Goal: Transaction & Acquisition: Purchase product/service

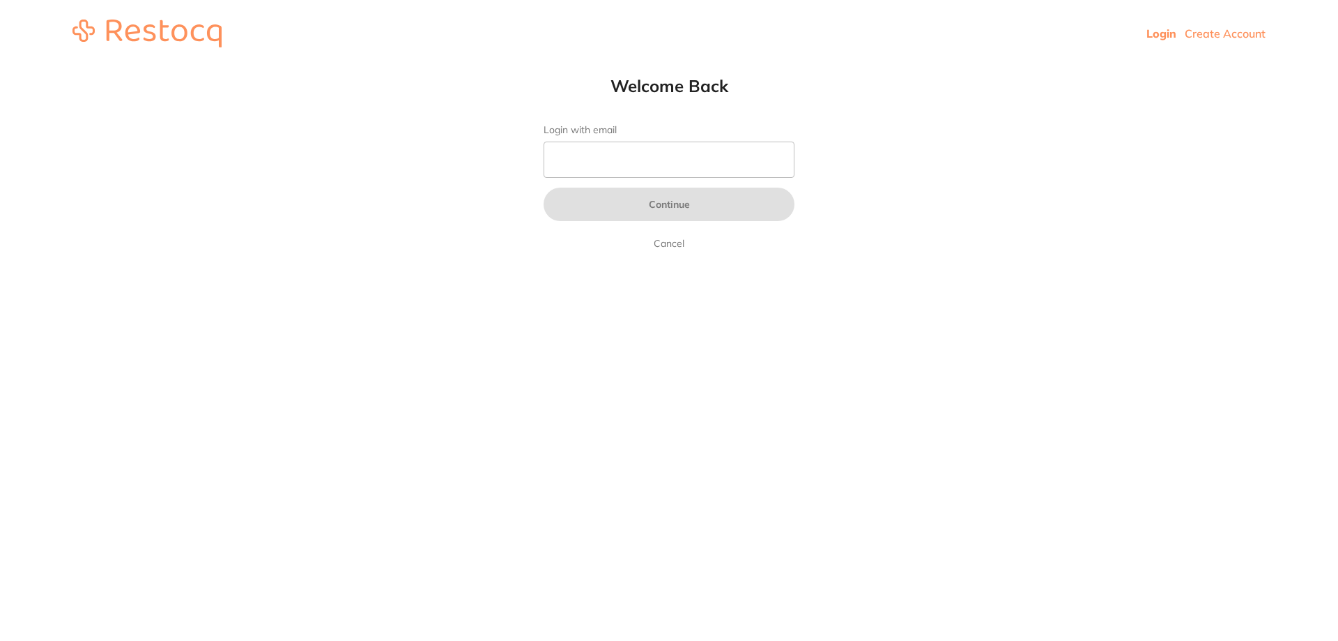
type input "b@[DOMAIN_NAME]"
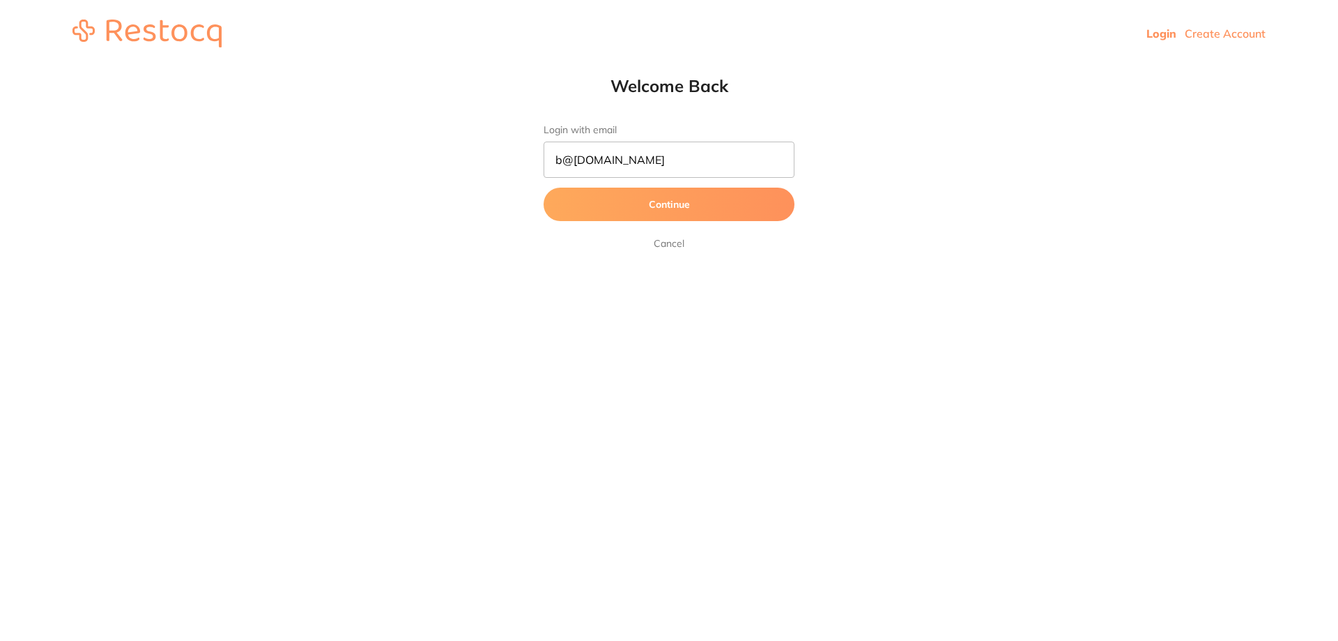
click at [644, 200] on button "Continue" at bounding box center [669, 204] width 251 height 33
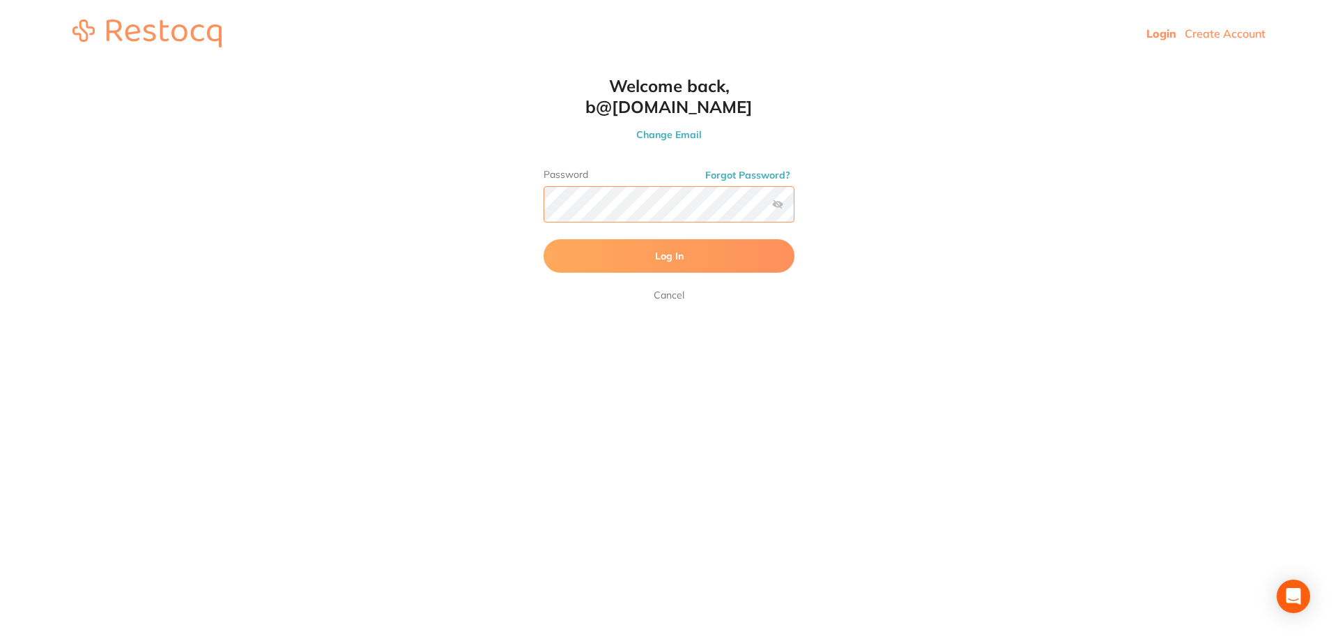
click at [544, 239] on button "Log In" at bounding box center [669, 255] width 251 height 33
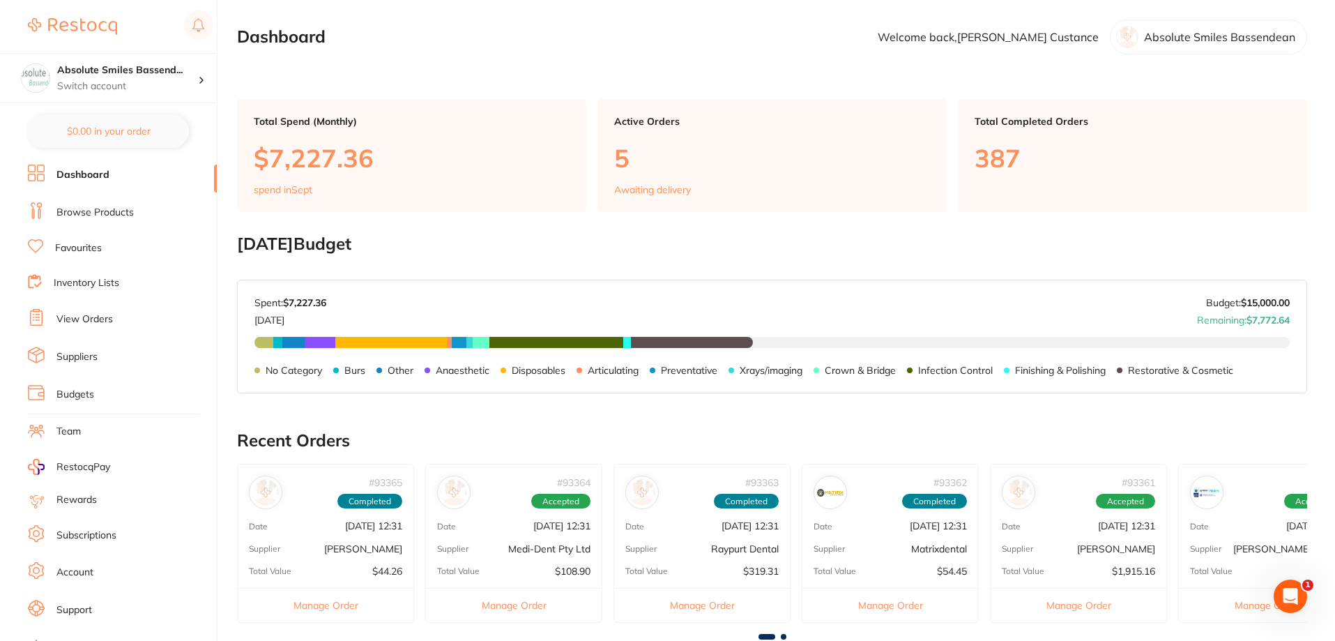
click at [77, 319] on link "View Orders" at bounding box center [84, 319] width 56 height 14
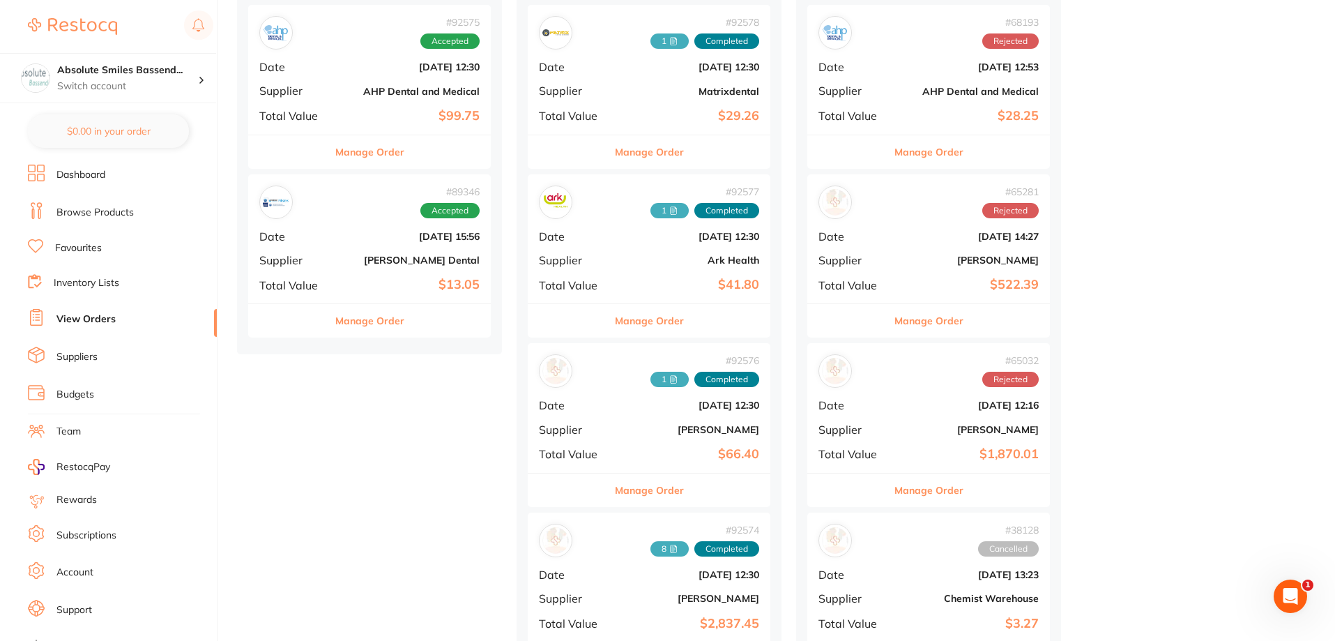
click at [370, 257] on b "[PERSON_NAME] Dental" at bounding box center [409, 259] width 139 height 11
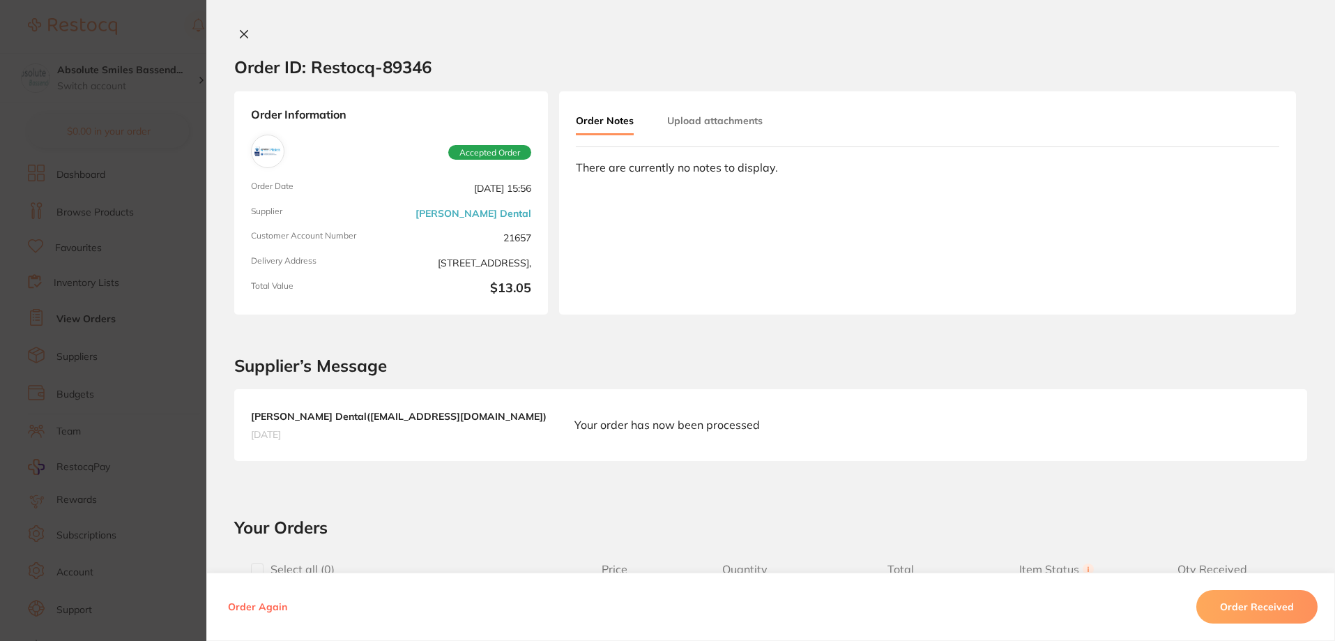
click at [243, 33] on icon at bounding box center [243, 34] width 11 height 11
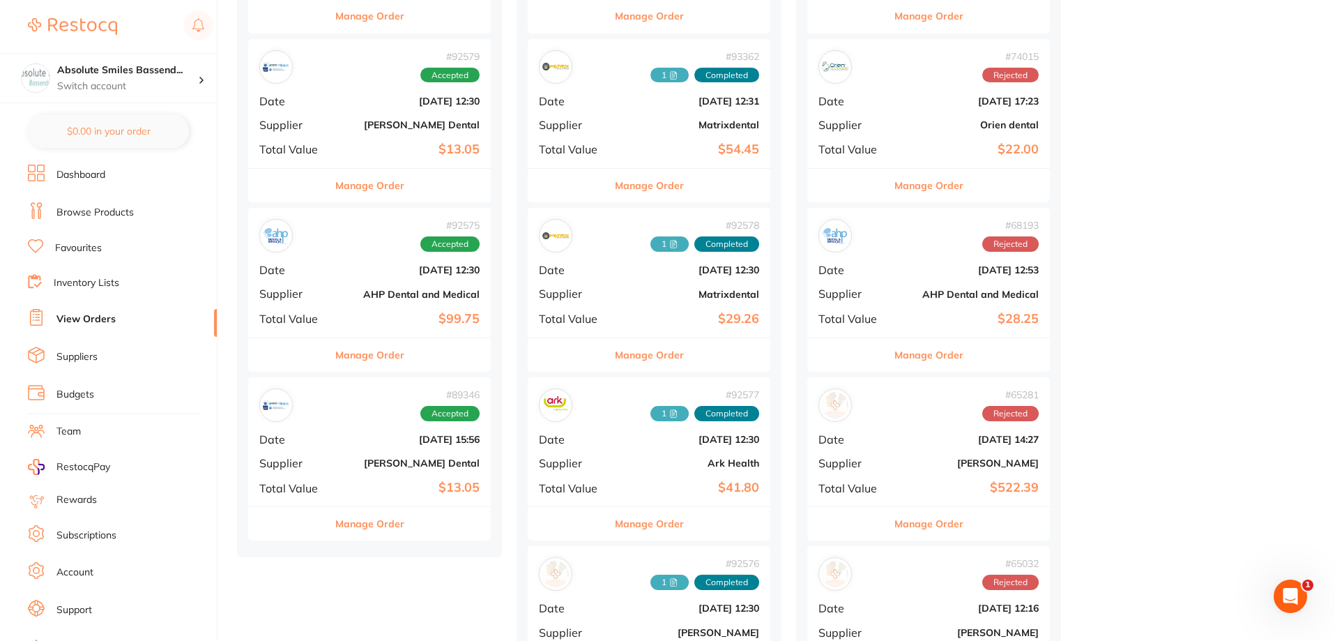
scroll to position [488, 0]
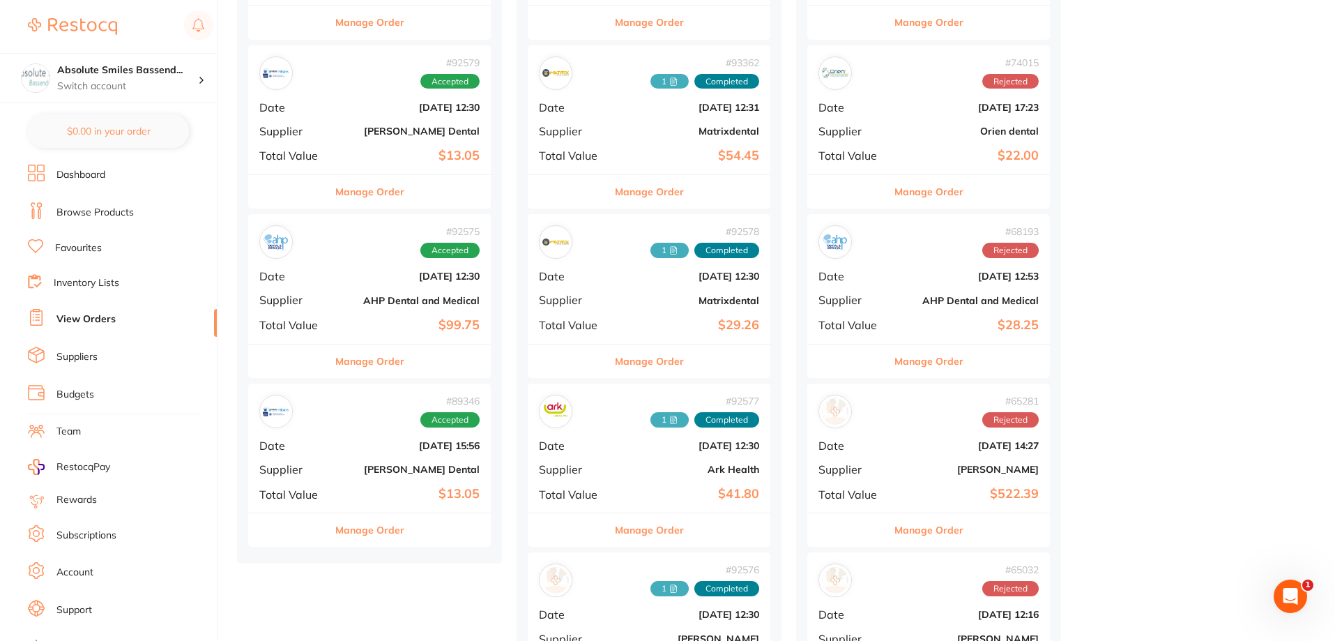
click at [354, 273] on b "[DATE] 12:30" at bounding box center [409, 275] width 139 height 11
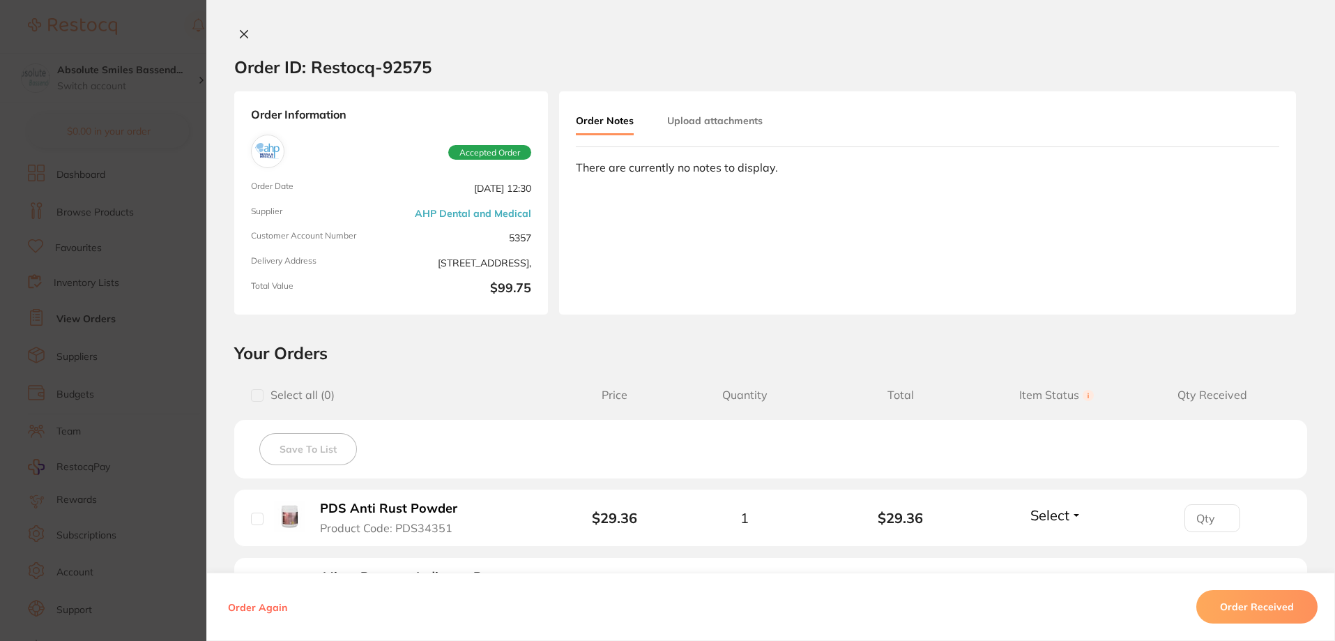
click at [740, 118] on button "Upload attachments" at bounding box center [715, 120] width 96 height 25
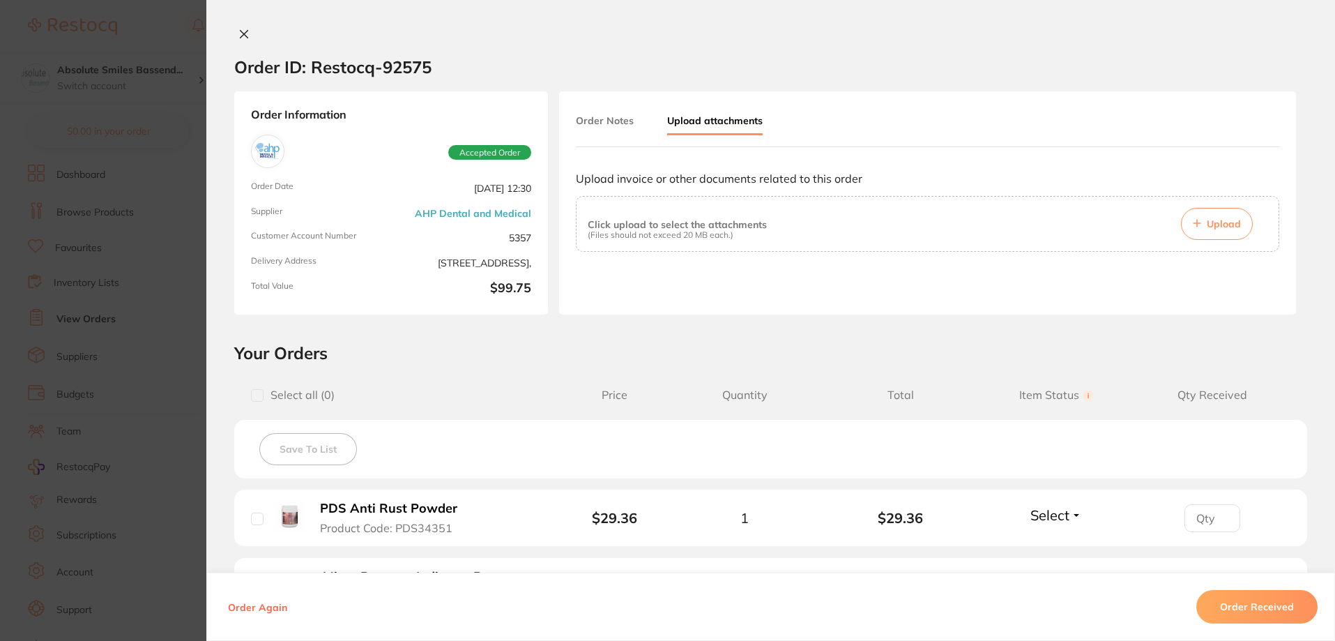
click at [245, 33] on icon at bounding box center [243, 34] width 11 height 11
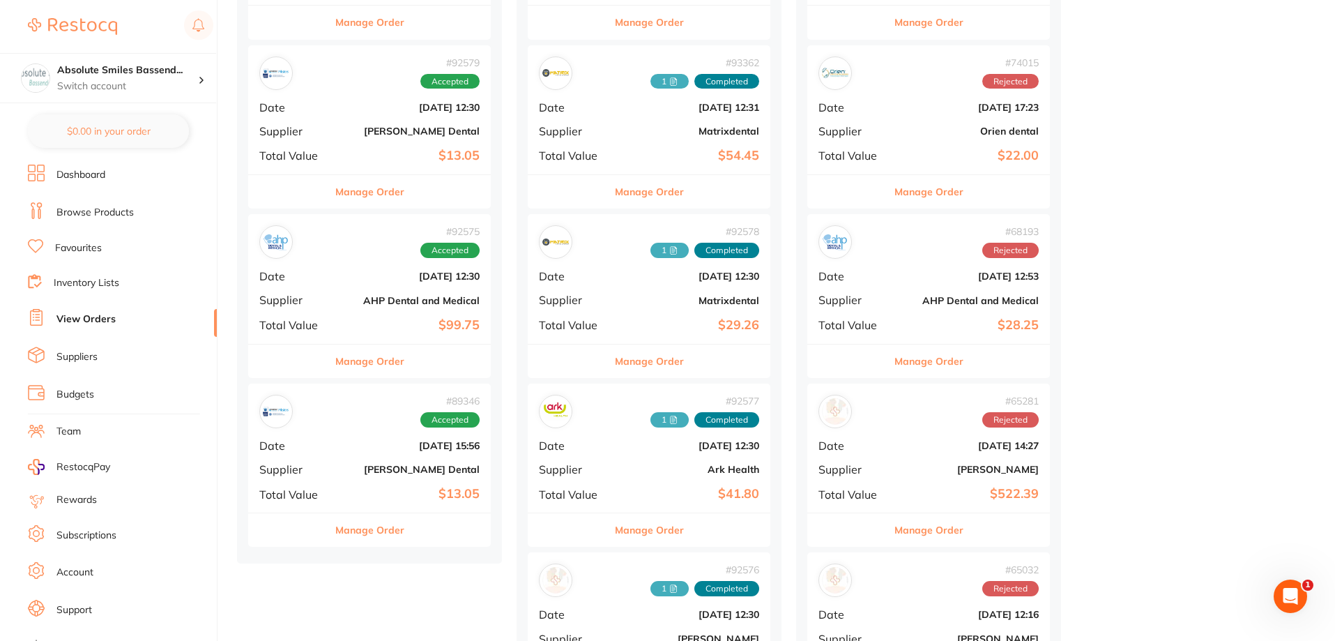
click at [349, 123] on div "# 92579 Accepted Date [DATE] 12:30 Supplier [PERSON_NAME] Dental Total Value $1…" at bounding box center [369, 109] width 243 height 129
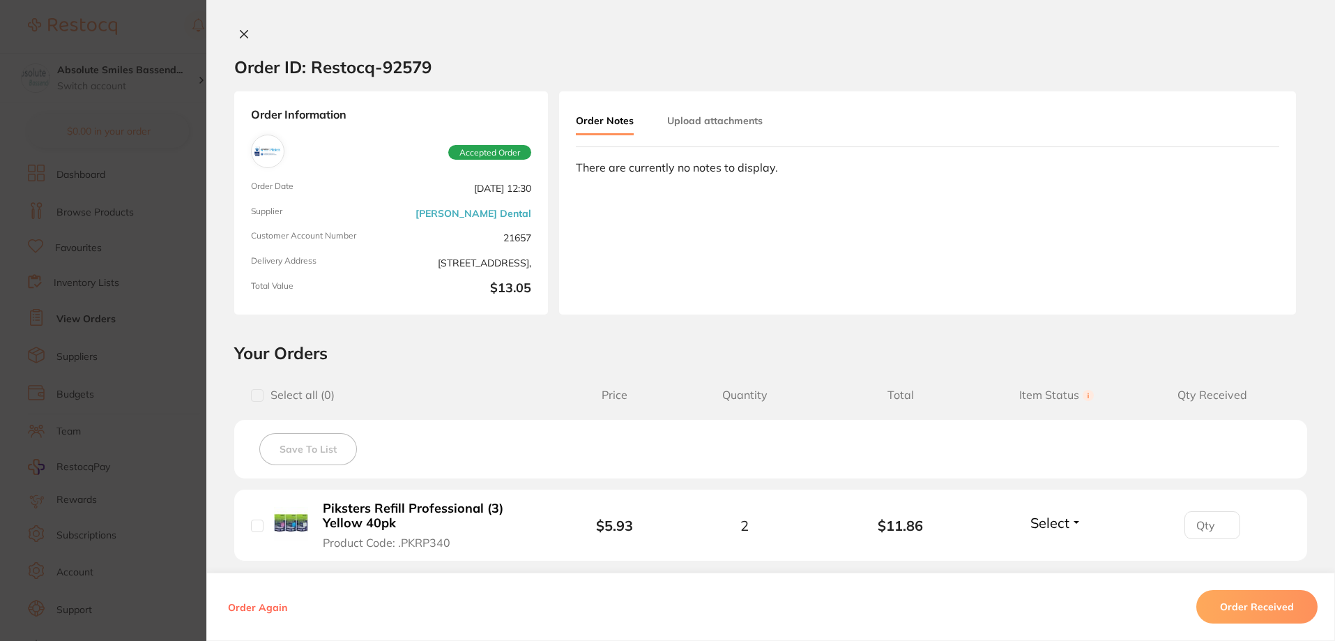
click at [242, 31] on icon at bounding box center [243, 34] width 11 height 11
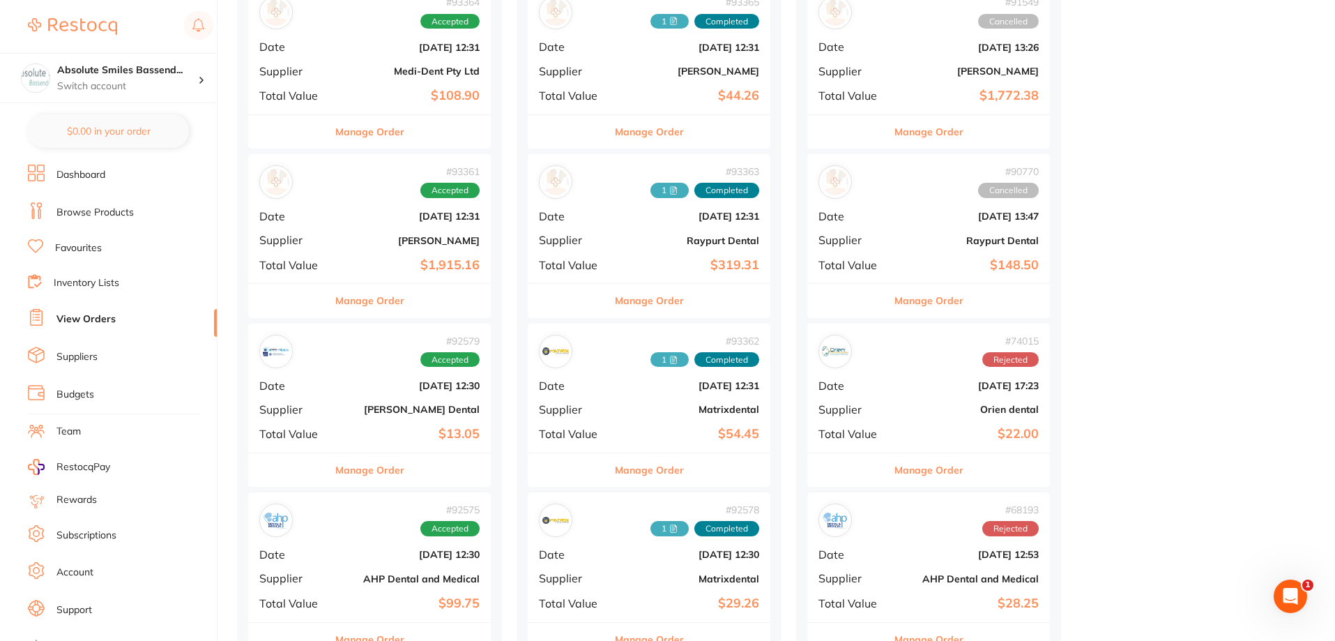
scroll to position [209, 0]
click at [369, 224] on div "# 93361 Accepted Date [DATE] 12:31 Supplier [PERSON_NAME] Total Value $1,915.16" at bounding box center [369, 219] width 243 height 129
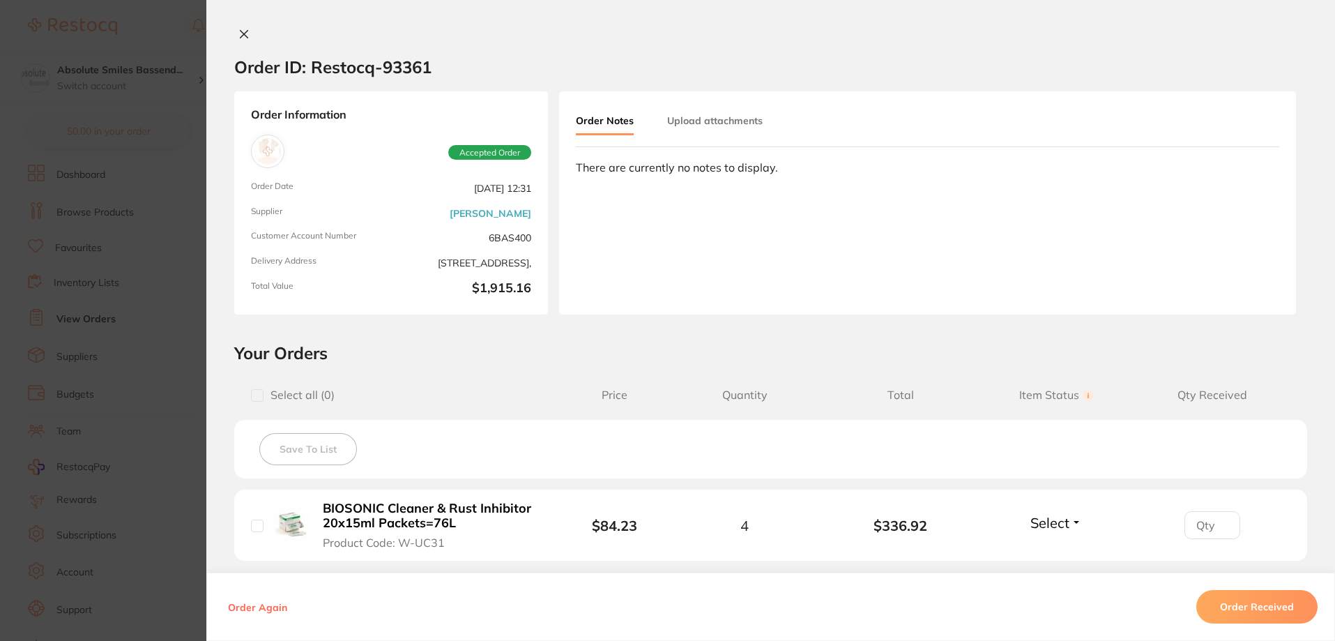
click at [241, 37] on icon at bounding box center [243, 34] width 11 height 11
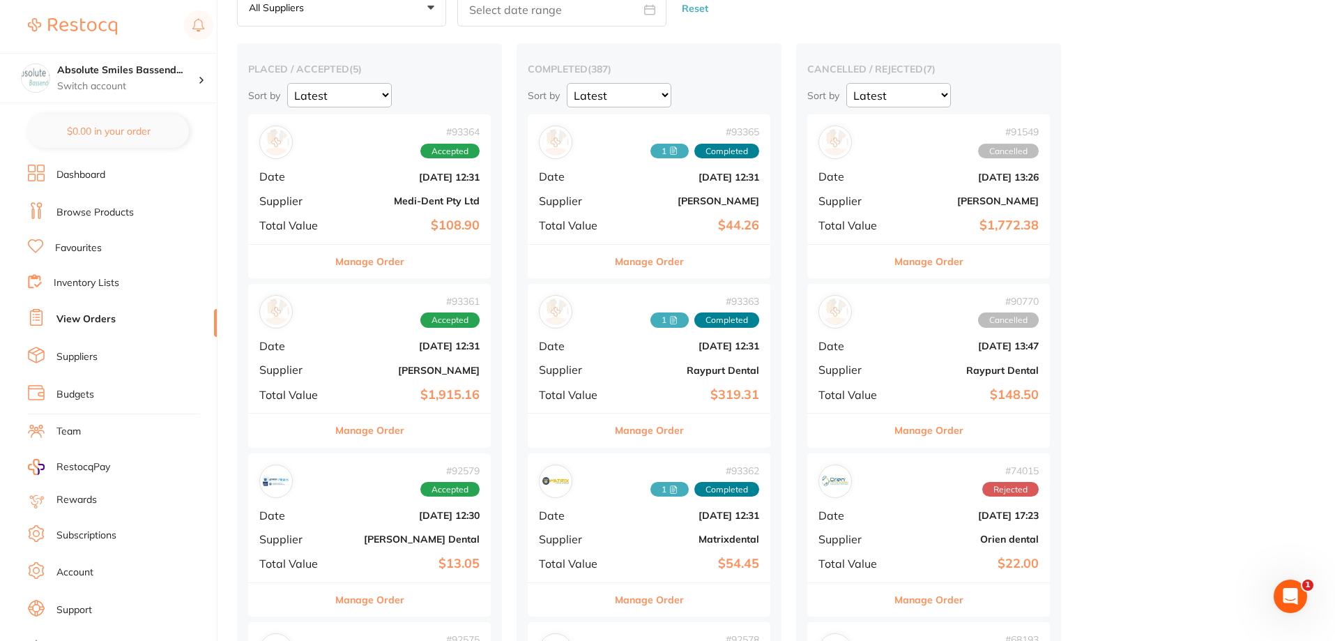
scroll to position [70, 0]
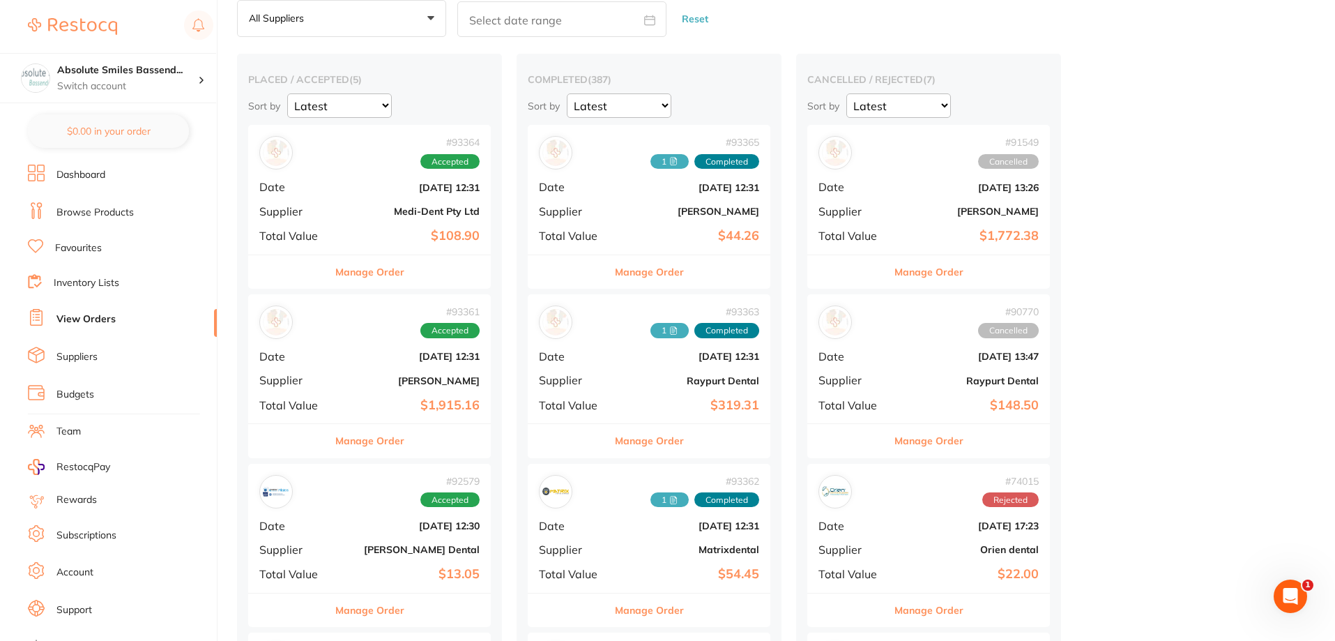
click at [351, 214] on b "Medi-Dent Pty Ltd" at bounding box center [409, 211] width 139 height 11
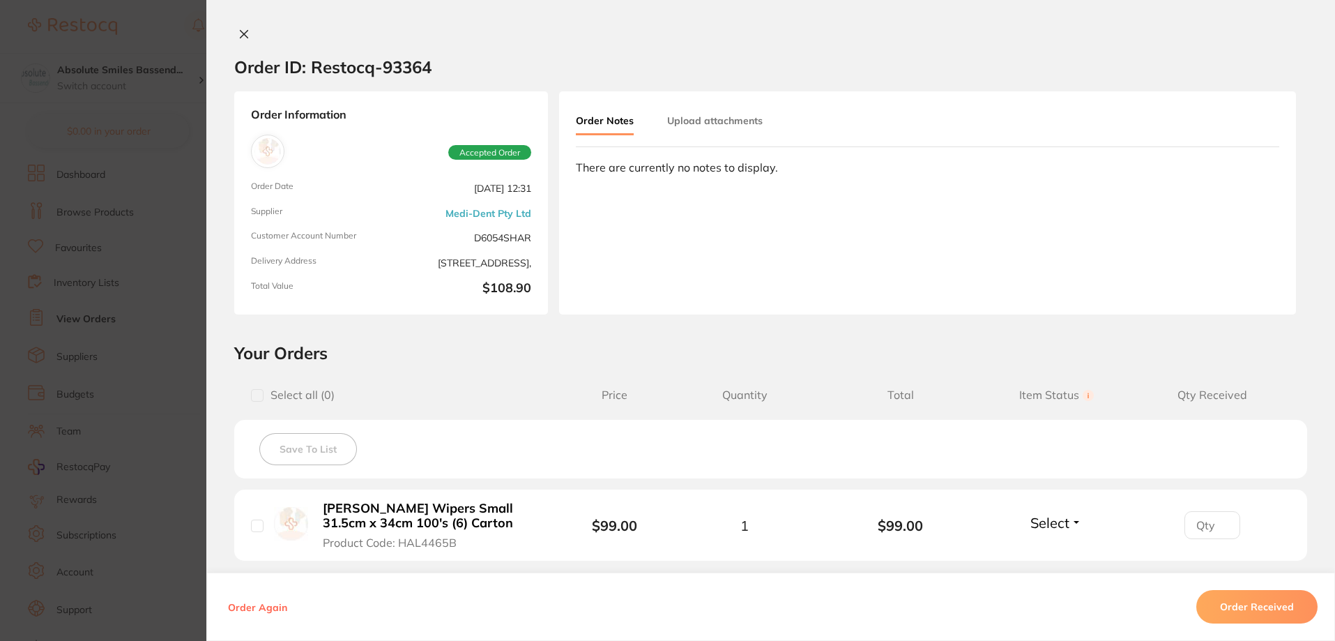
click at [243, 35] on icon at bounding box center [243, 34] width 11 height 11
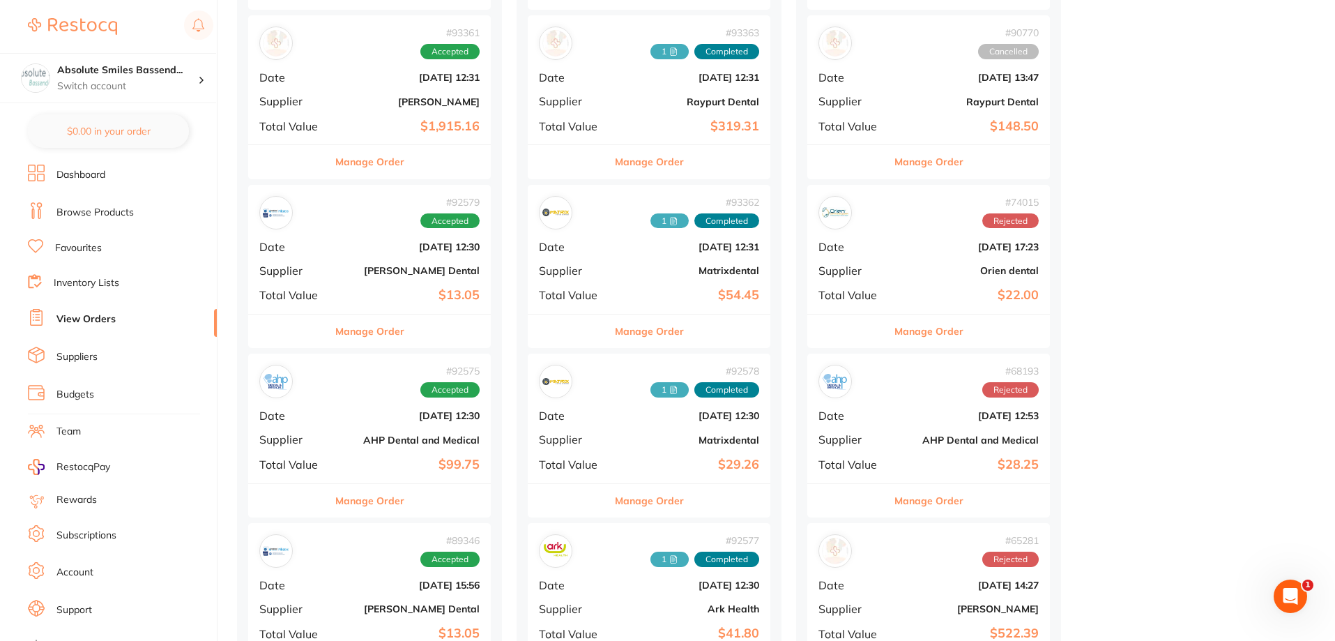
click at [84, 250] on link "Favourites" at bounding box center [78, 248] width 47 height 14
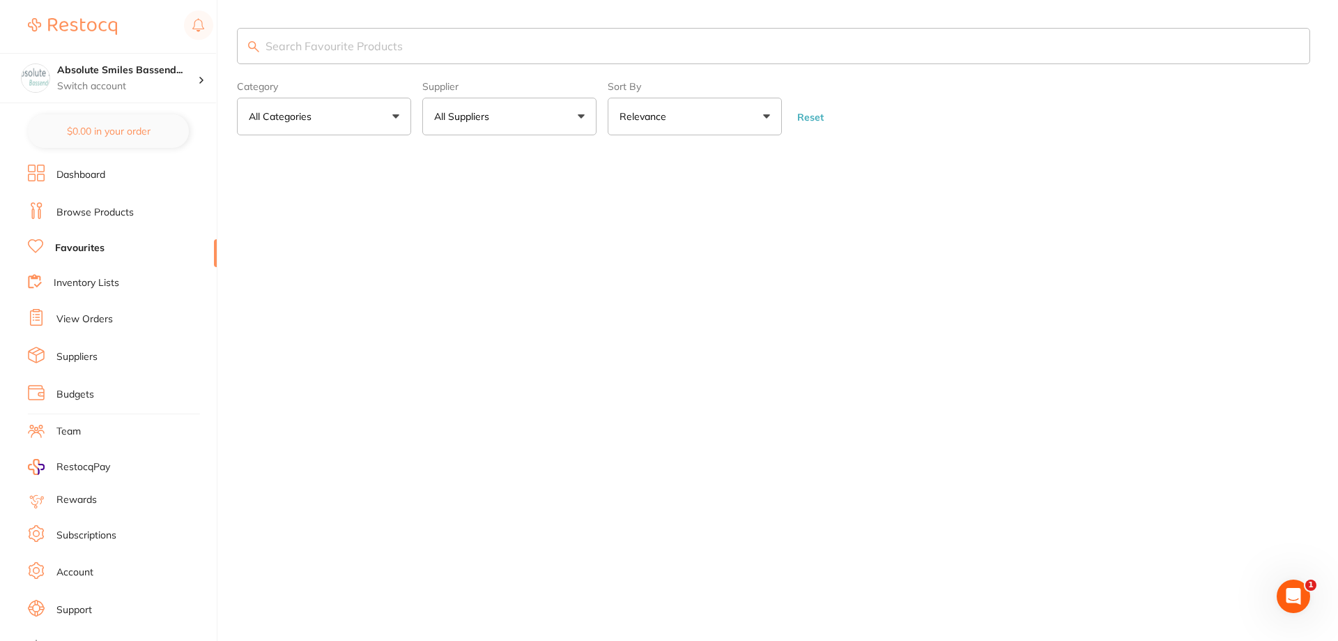
click at [327, 41] on input "search" at bounding box center [774, 46] width 1074 height 36
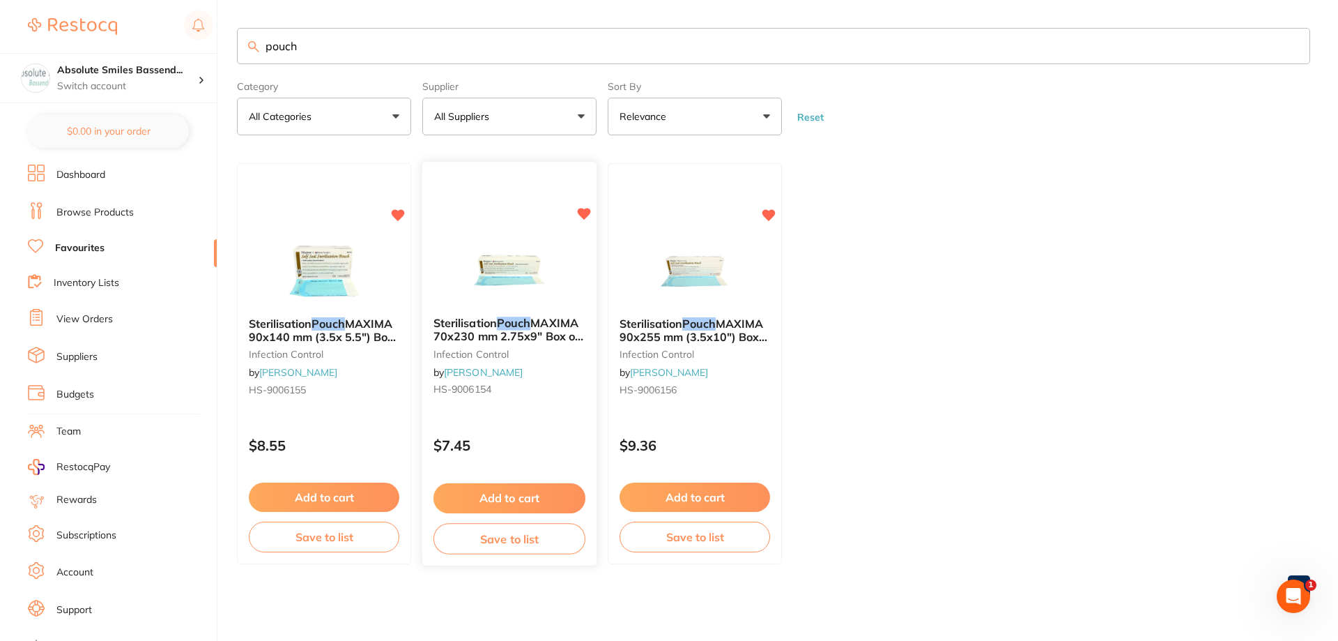
type input "pouch"
click at [539, 496] on button "Add to cart" at bounding box center [510, 498] width 152 height 30
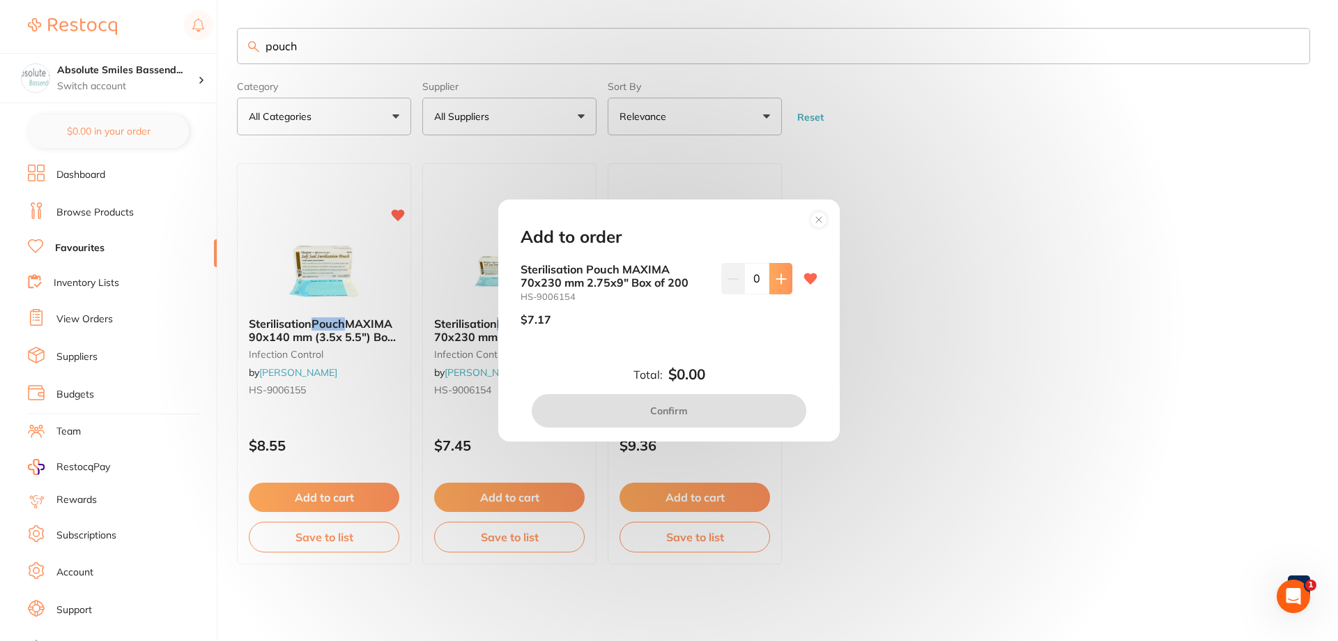
click at [783, 282] on icon at bounding box center [781, 278] width 11 height 11
click at [783, 281] on icon at bounding box center [781, 278] width 11 height 11
type input "4"
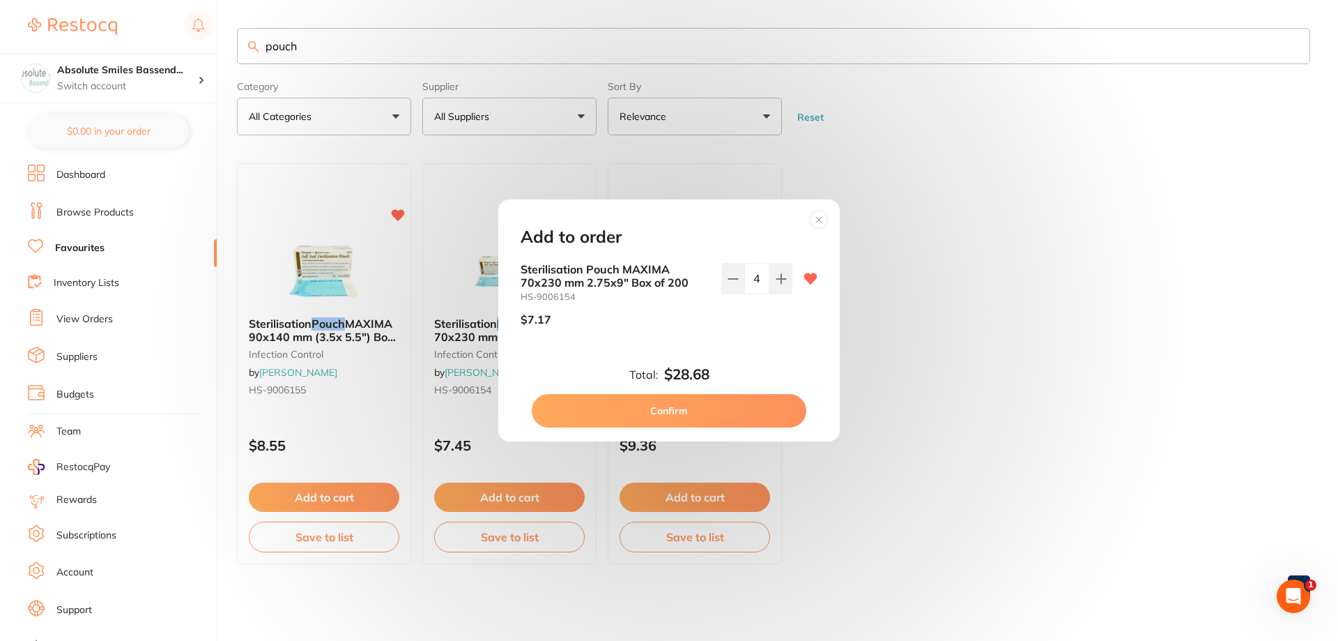
click at [697, 408] on button "Confirm" at bounding box center [669, 410] width 275 height 33
checkbox input "false"
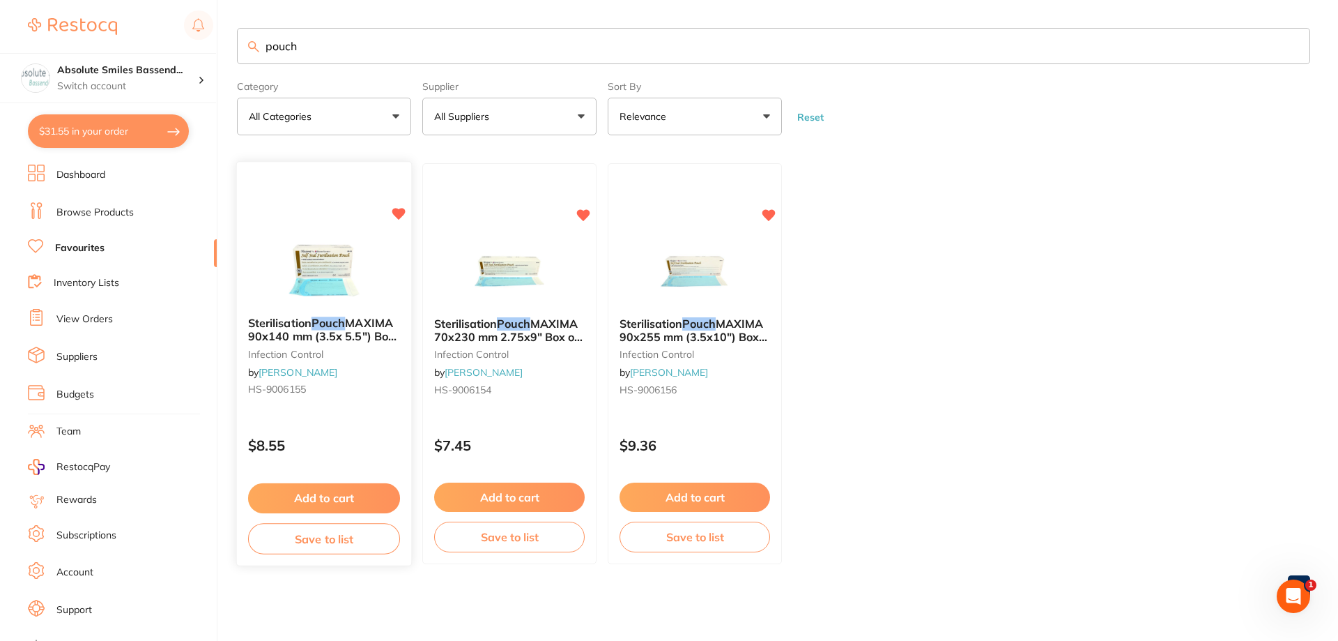
click at [364, 495] on button "Add to cart" at bounding box center [324, 498] width 152 height 30
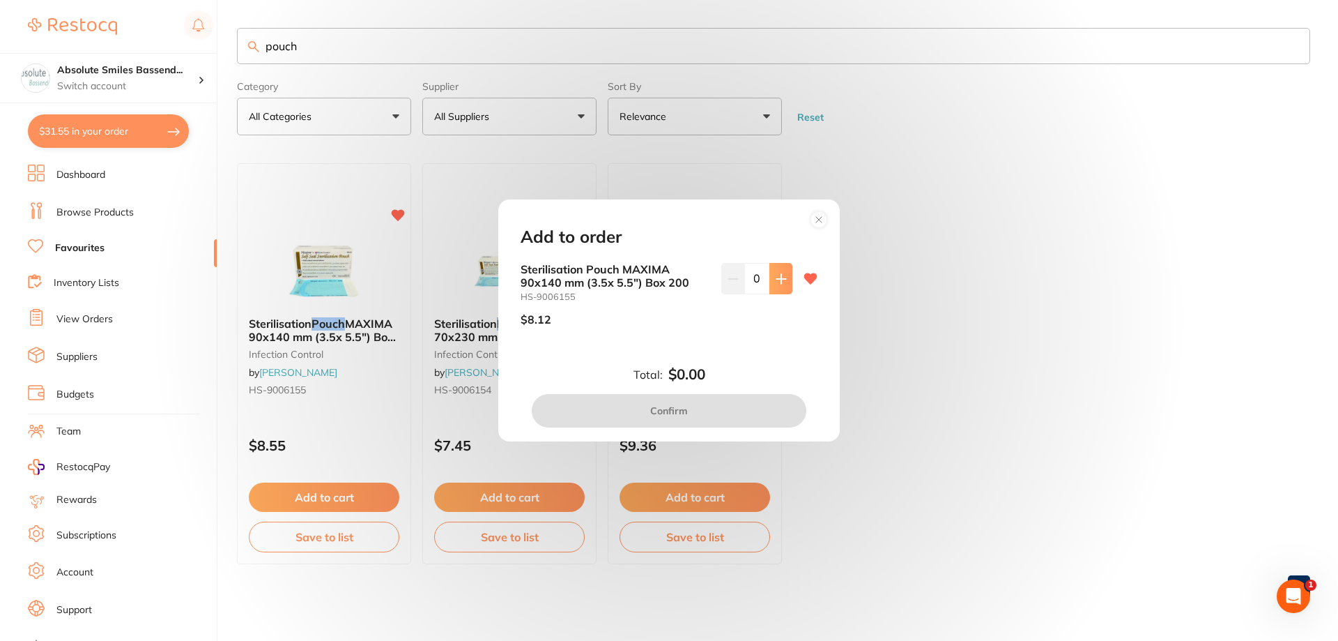
click at [771, 276] on button at bounding box center [781, 278] width 23 height 31
type input "4"
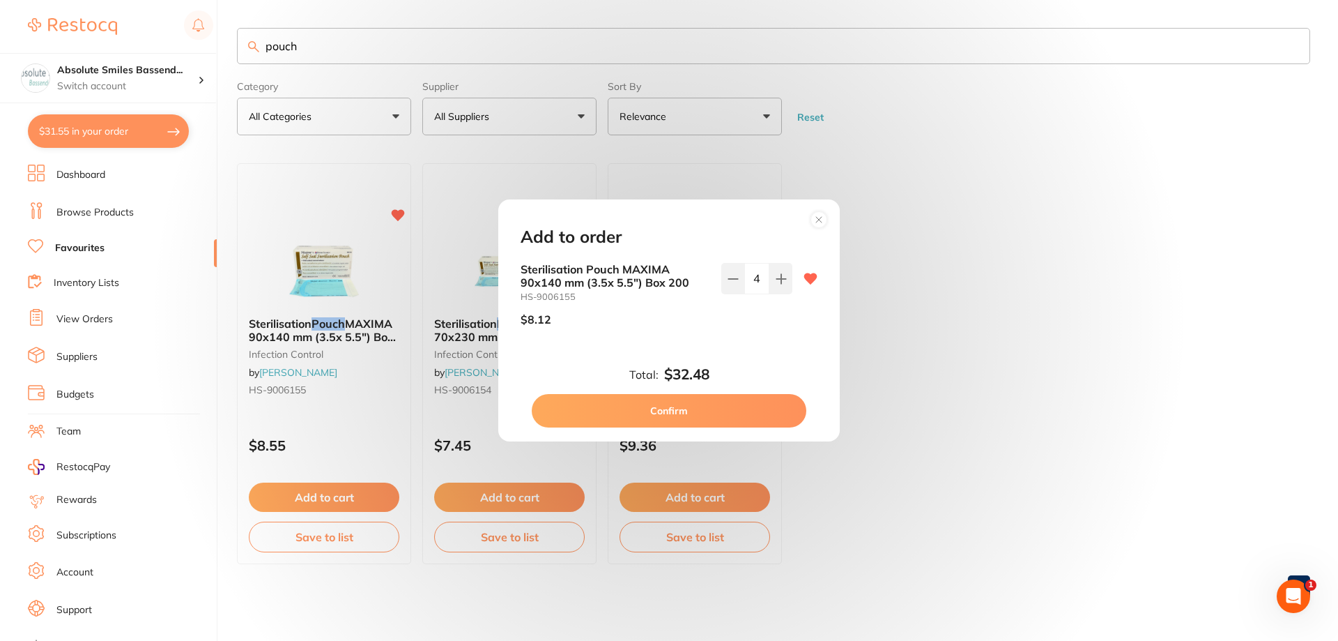
click at [673, 406] on button "Confirm" at bounding box center [669, 410] width 275 height 33
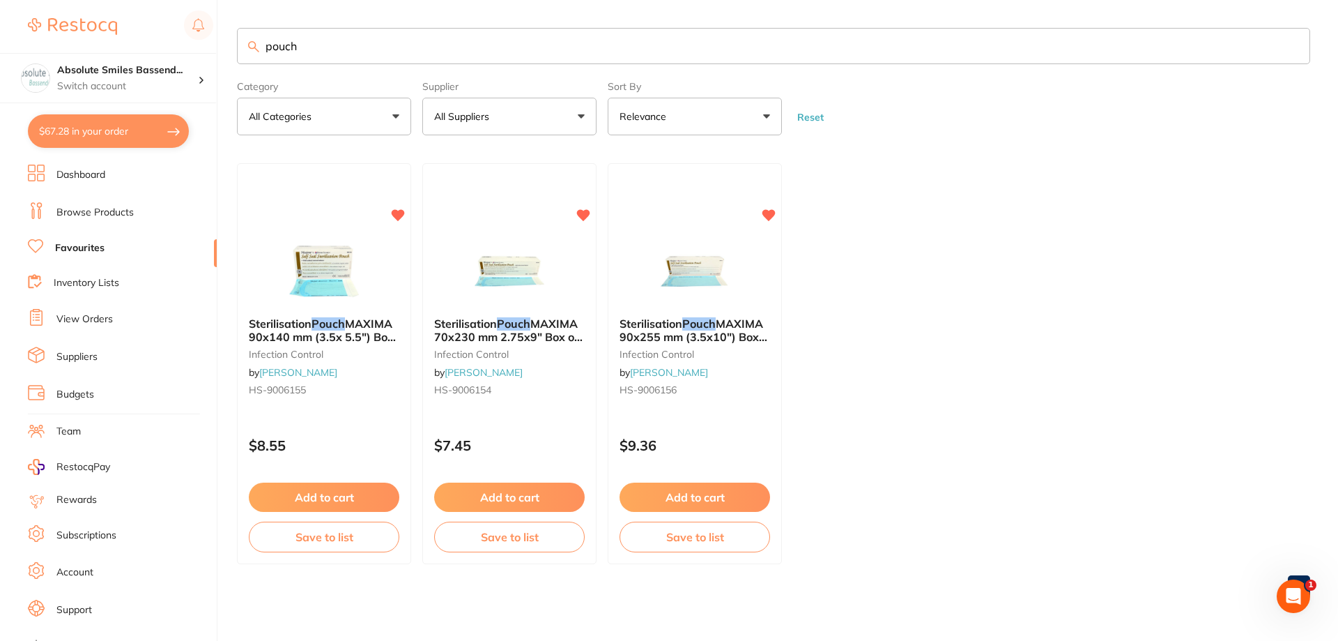
click at [331, 49] on input "pouch" at bounding box center [774, 46] width 1074 height 36
type input "p"
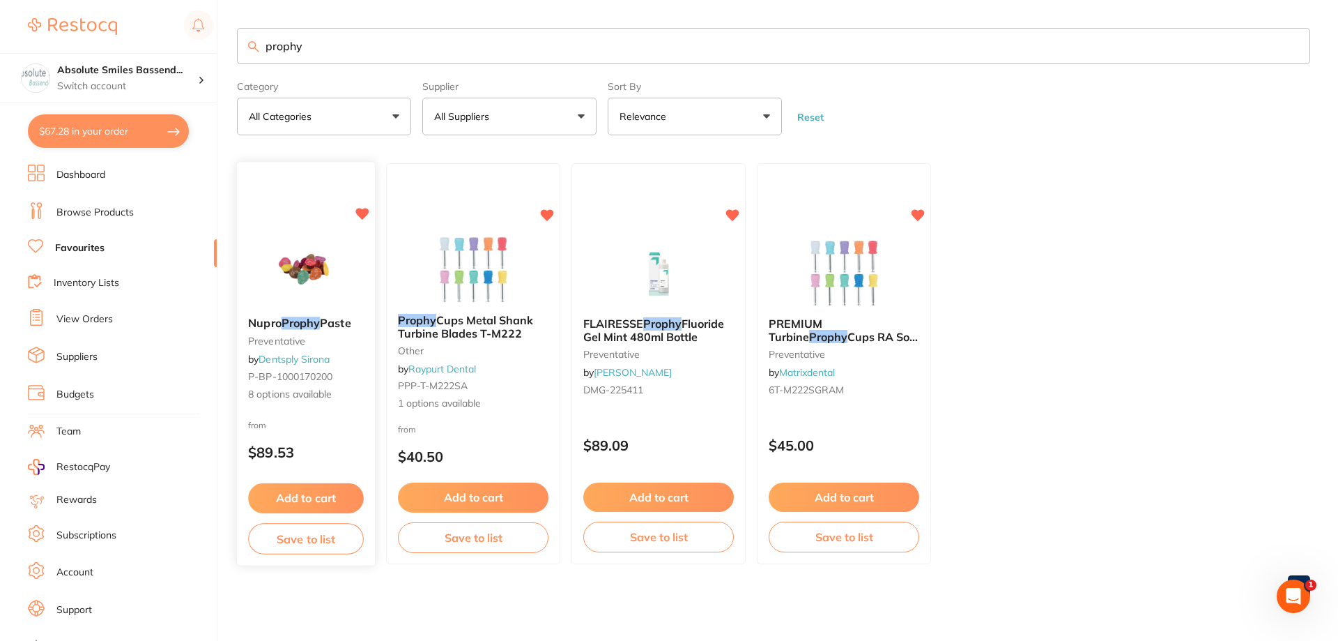
type input "prophy"
click at [321, 490] on button "Add to cart" at bounding box center [306, 498] width 116 height 30
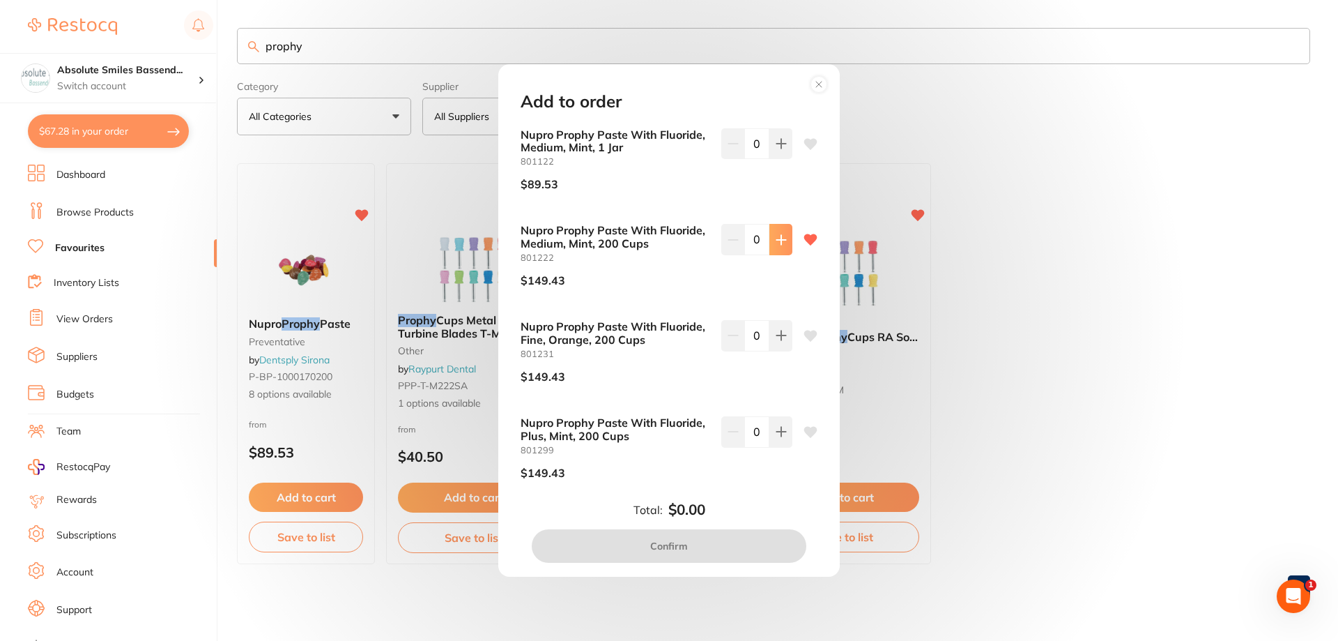
click at [785, 240] on button at bounding box center [781, 239] width 23 height 31
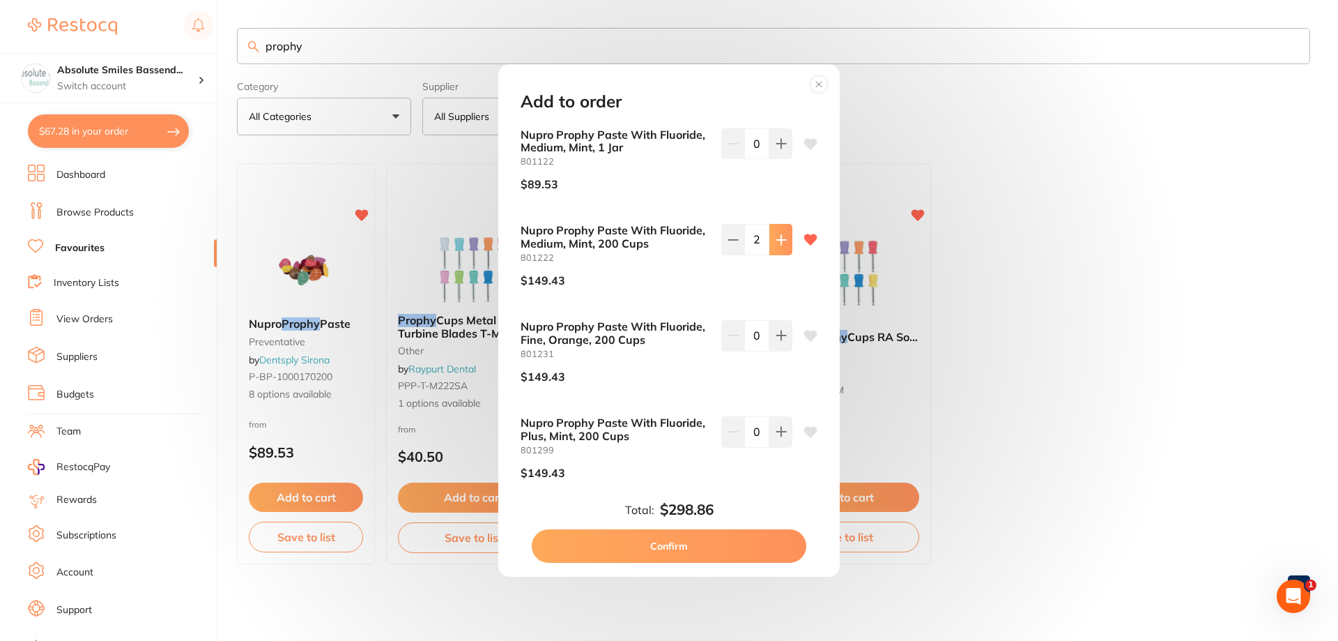
click at [785, 240] on button at bounding box center [781, 239] width 23 height 31
type input "4"
click at [660, 553] on button "Confirm" at bounding box center [669, 545] width 275 height 33
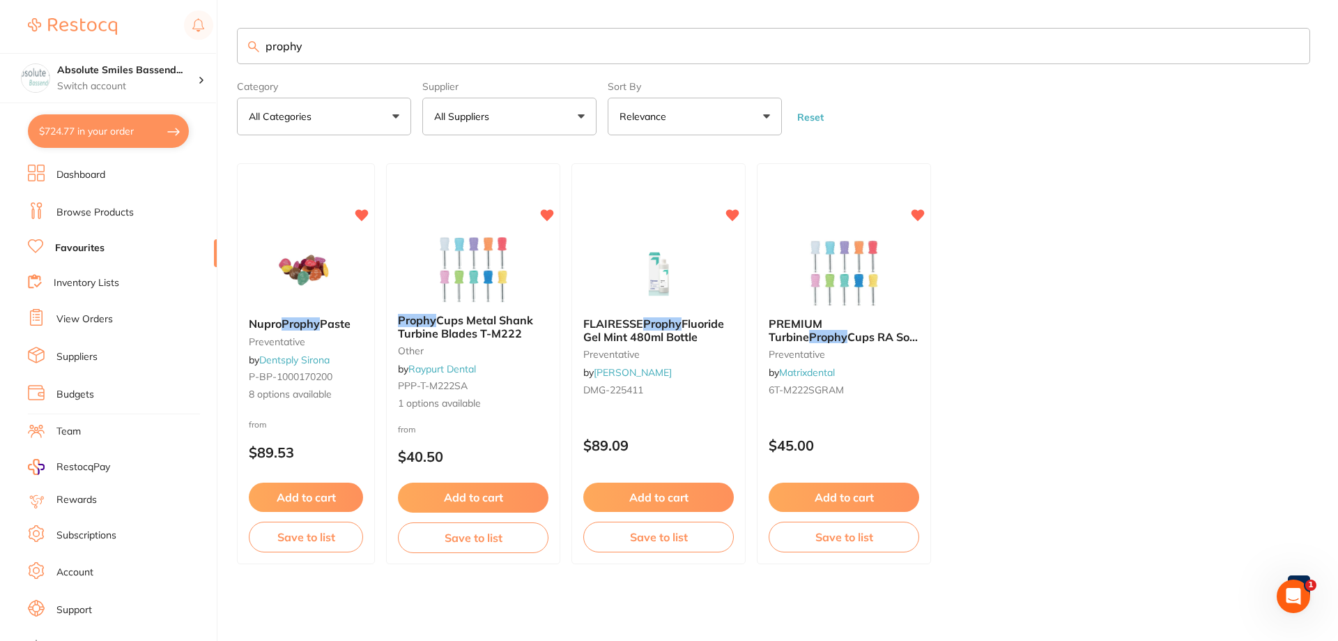
click at [327, 38] on input "prophy" at bounding box center [774, 46] width 1074 height 36
type input "p"
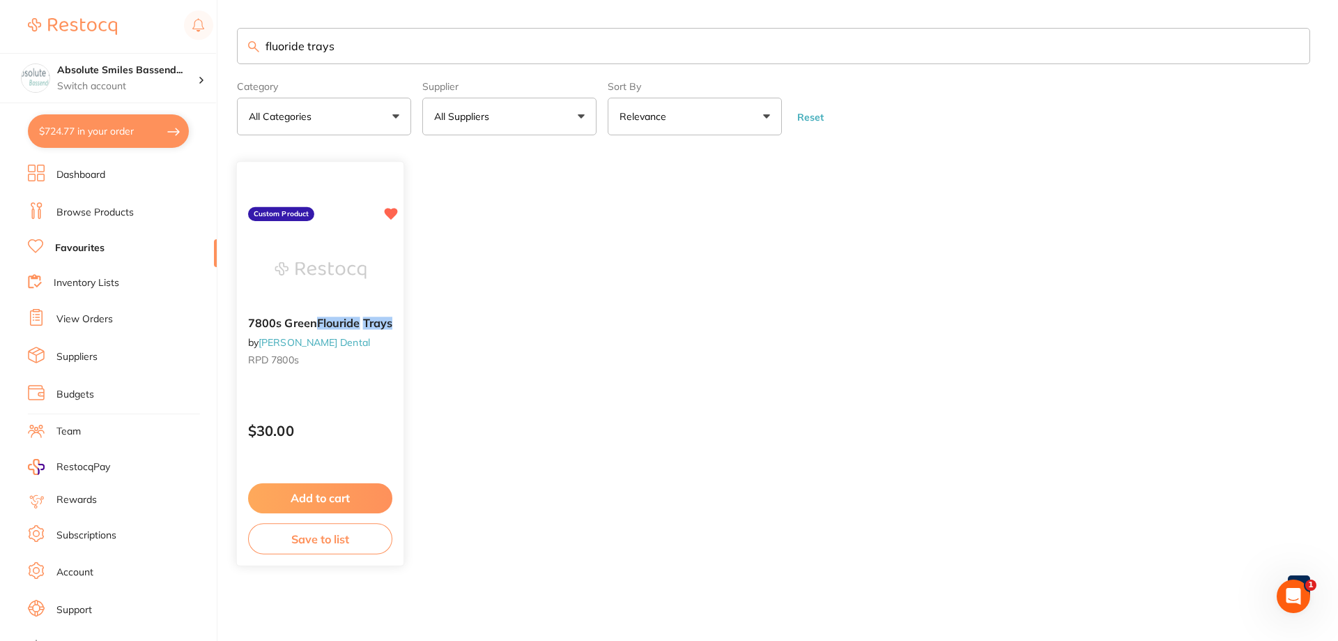
type input "fluoride trays"
click at [339, 501] on button "Add to cart" at bounding box center [320, 498] width 144 height 30
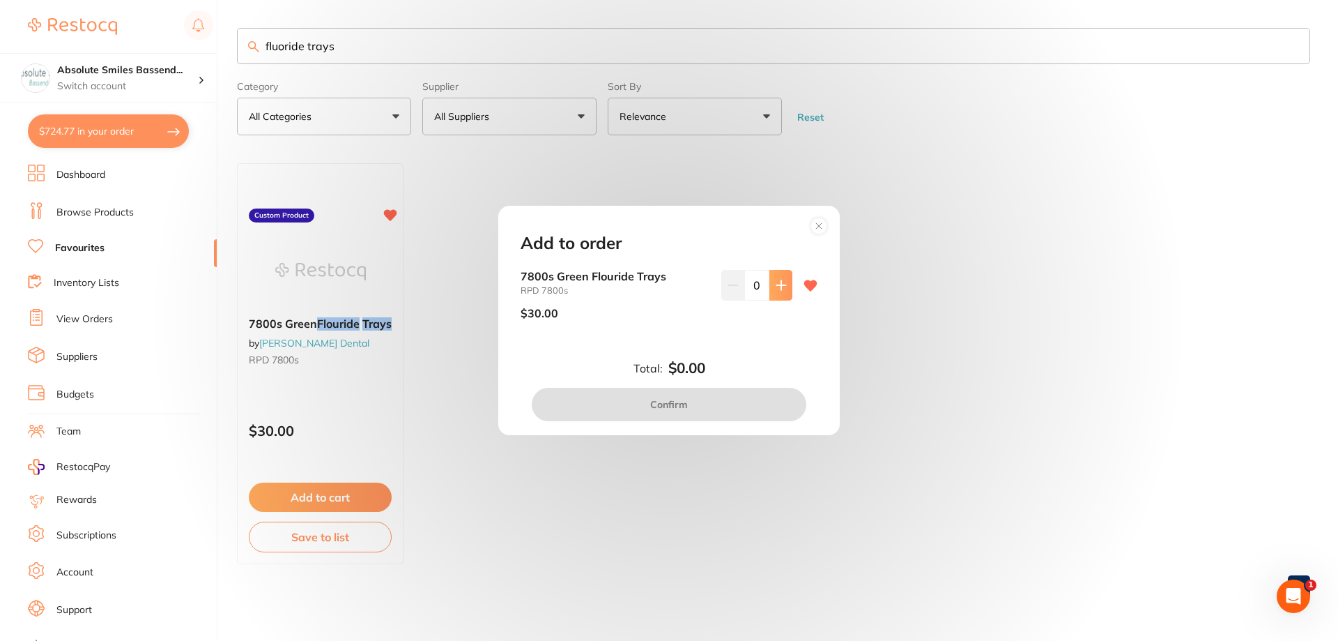
click at [779, 298] on button at bounding box center [781, 285] width 23 height 31
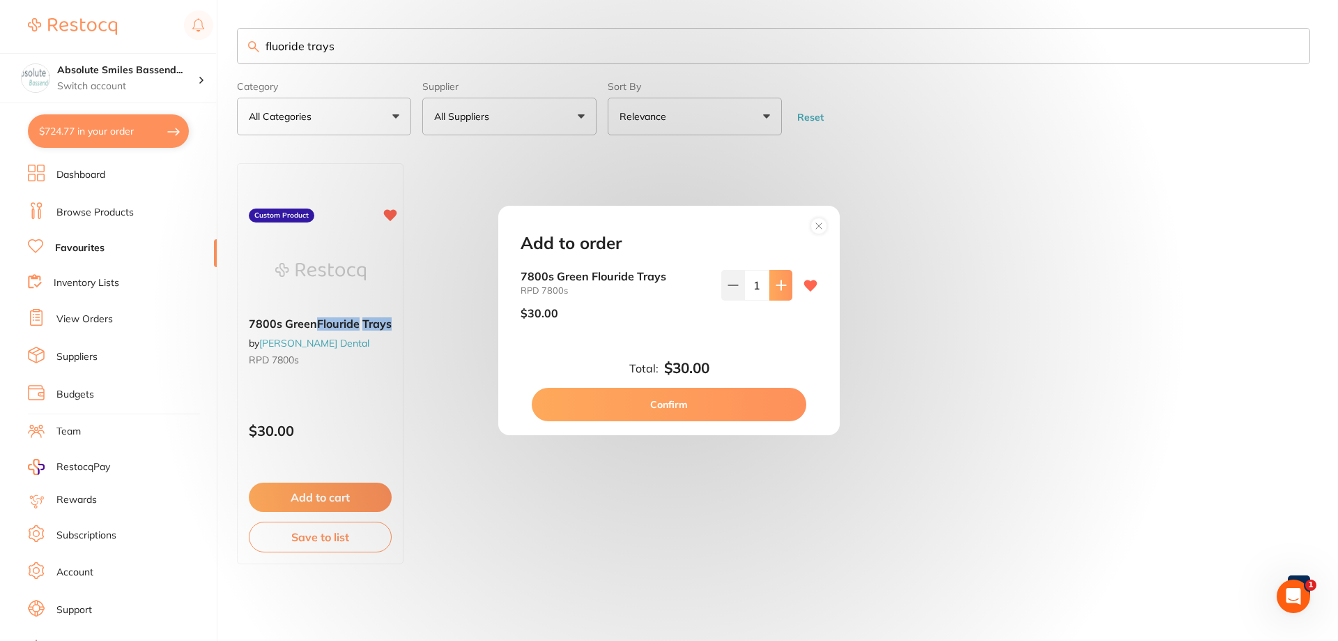
click at [779, 298] on button at bounding box center [781, 285] width 23 height 31
type input "2"
click at [680, 406] on button "Confirm" at bounding box center [669, 404] width 275 height 33
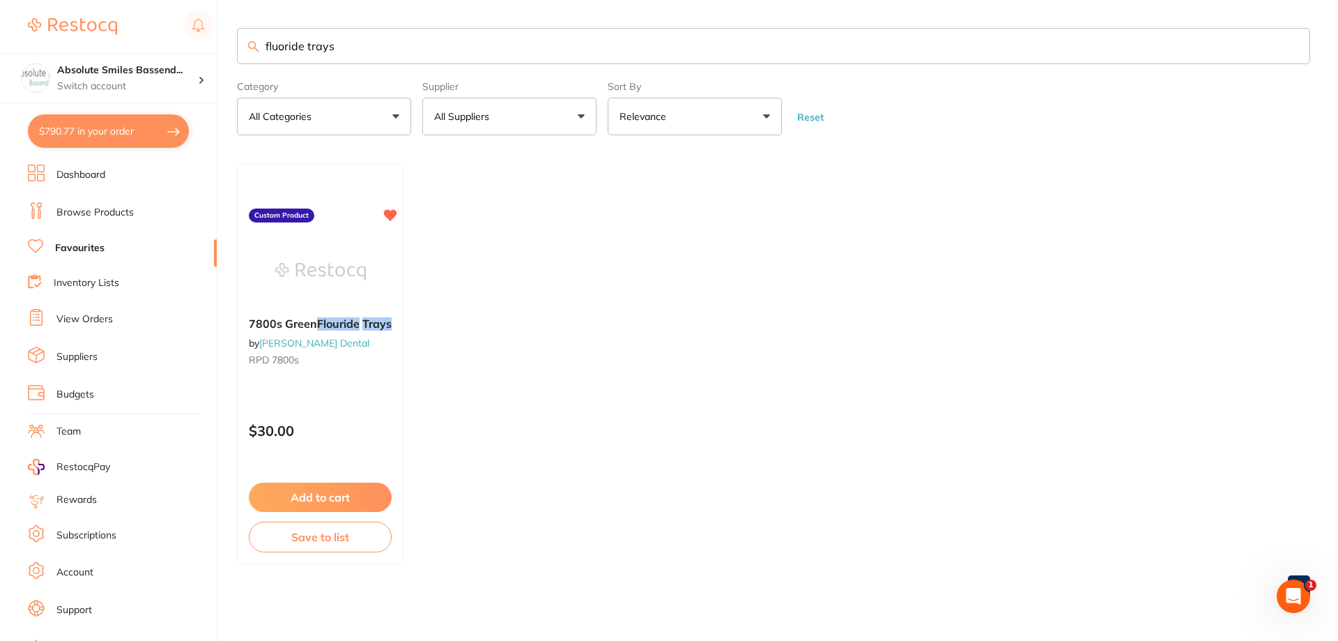
click at [362, 58] on input "fluoride trays" at bounding box center [774, 46] width 1074 height 36
type input "f"
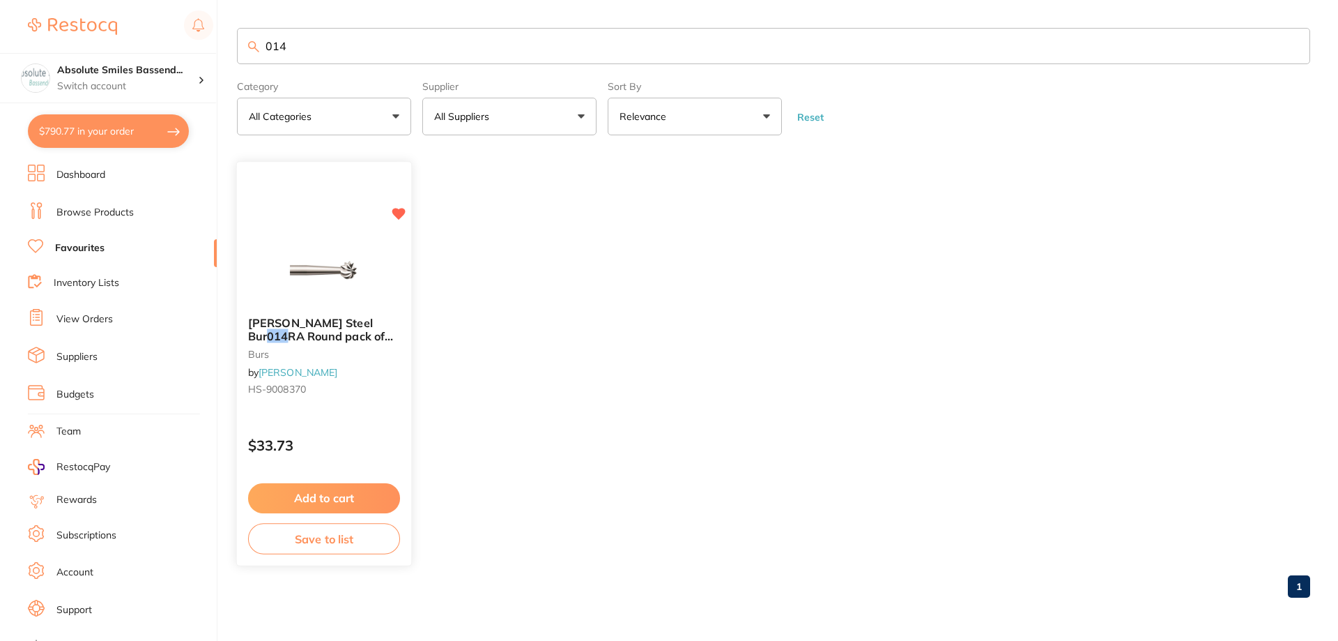
type input "014"
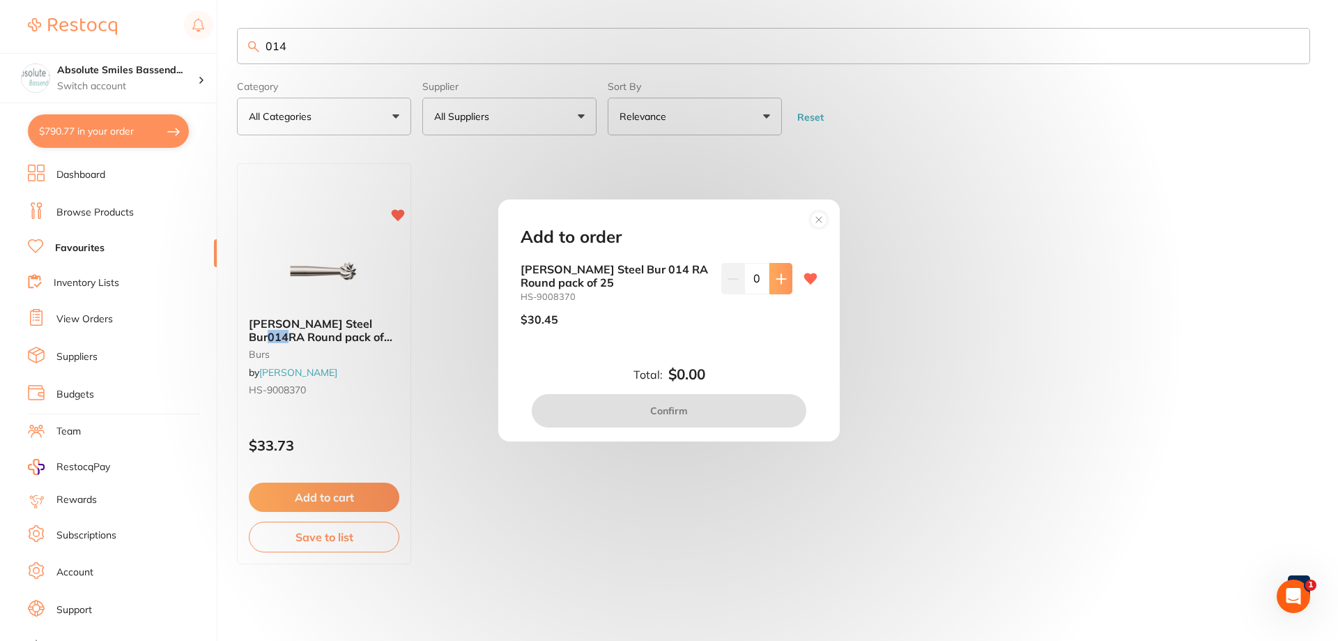
click at [777, 292] on button at bounding box center [781, 278] width 23 height 31
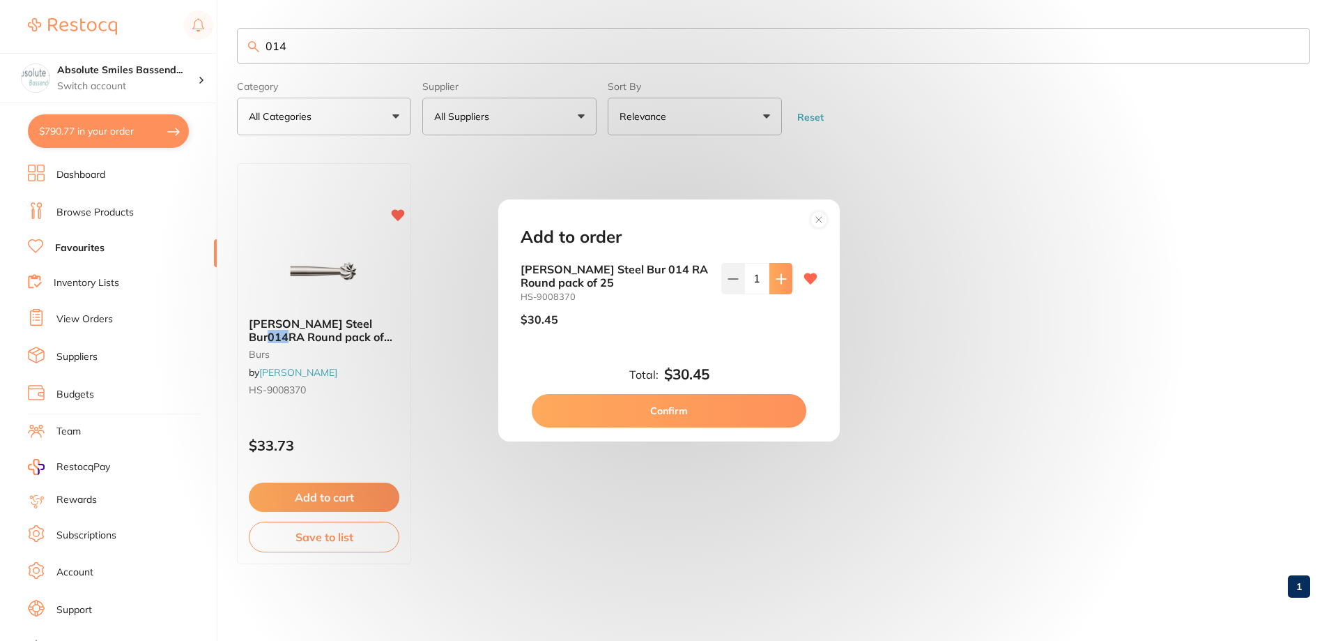
click at [777, 292] on button at bounding box center [781, 278] width 23 height 31
type input "2"
click at [712, 405] on button "Confirm" at bounding box center [669, 410] width 275 height 33
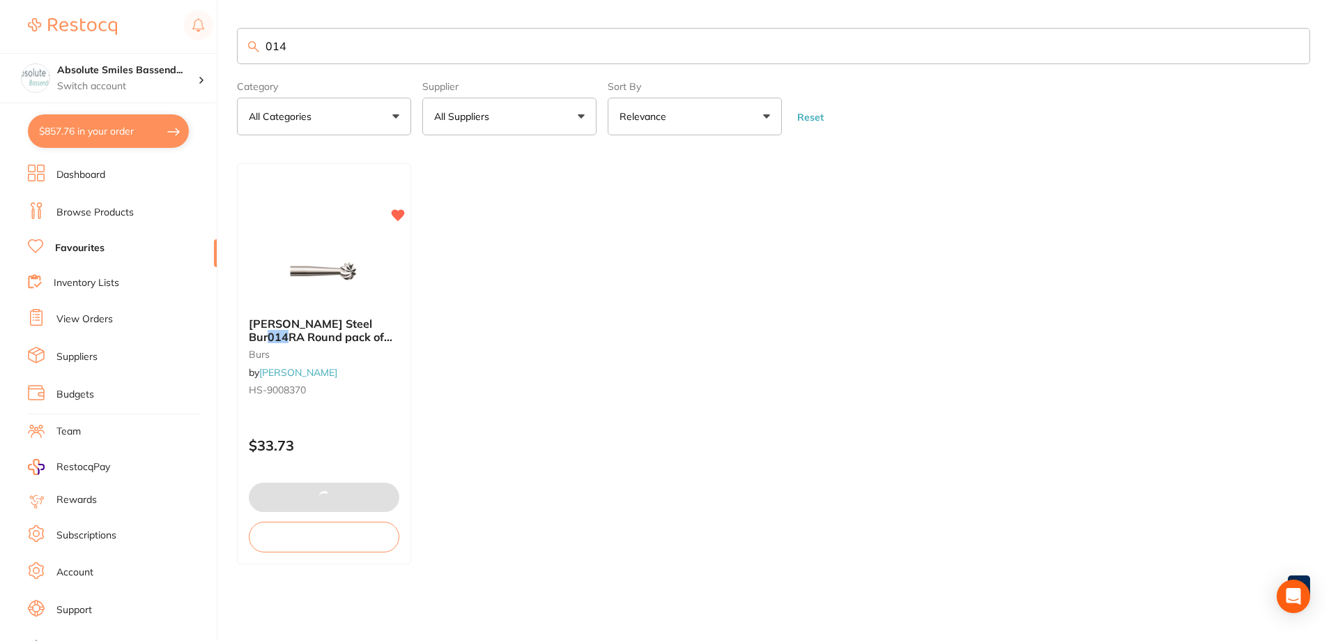
click at [409, 52] on input "014" at bounding box center [774, 46] width 1074 height 36
type input "0"
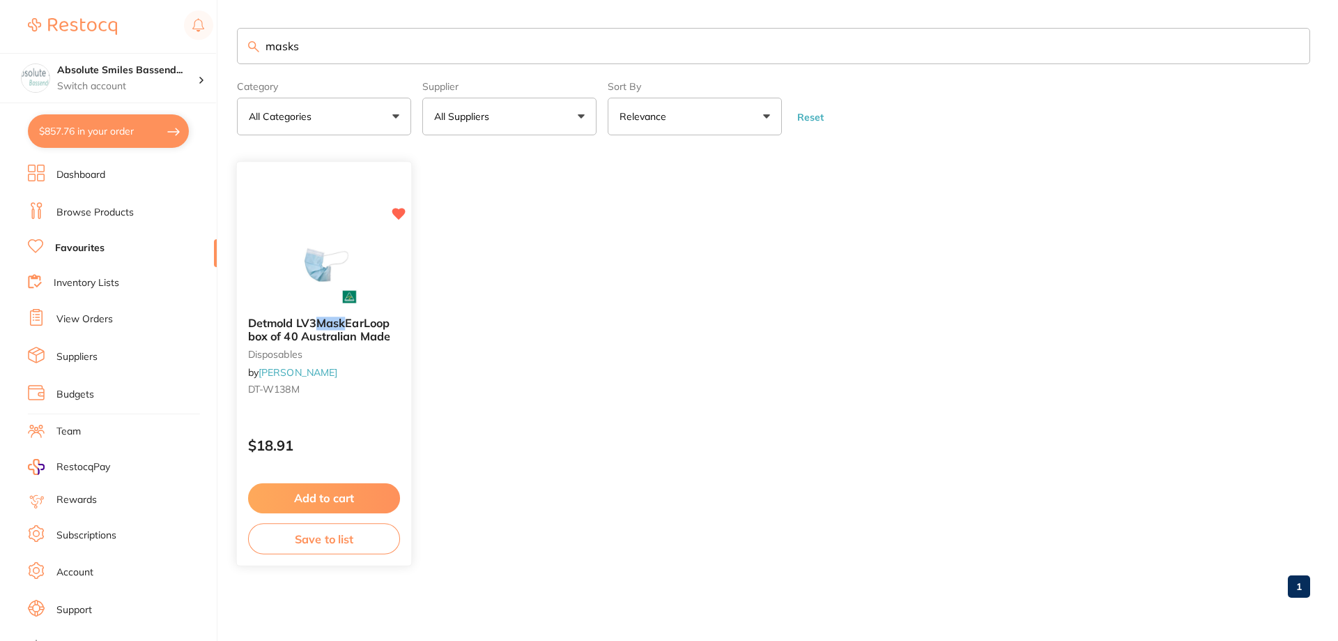
type input "masks"
click at [358, 507] on button "Add to cart" at bounding box center [324, 498] width 152 height 30
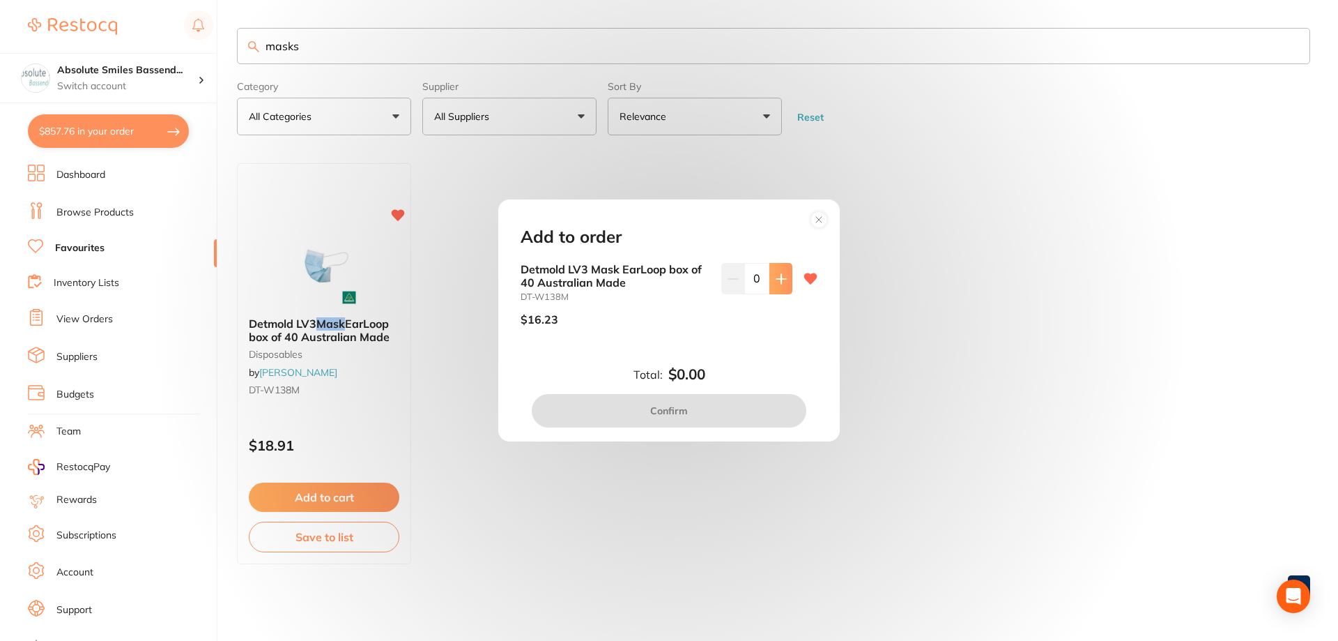
click at [770, 287] on button at bounding box center [781, 278] width 23 height 31
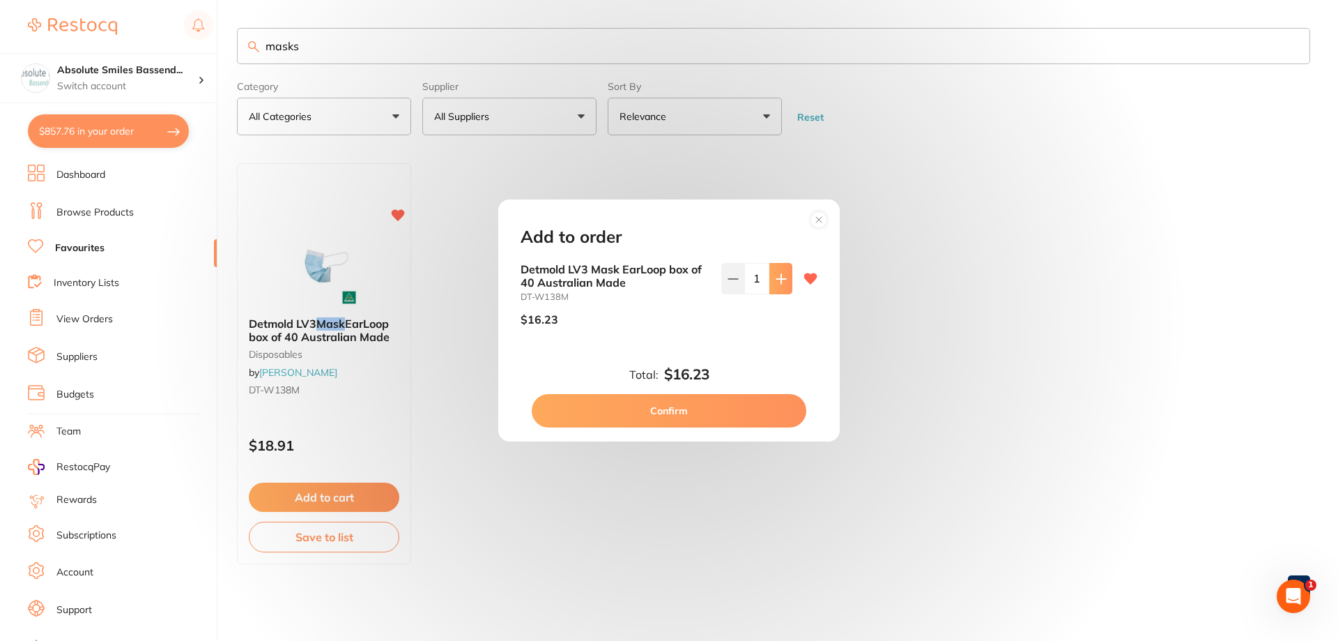
click at [770, 287] on button at bounding box center [781, 278] width 23 height 31
click at [774, 287] on button at bounding box center [781, 278] width 23 height 31
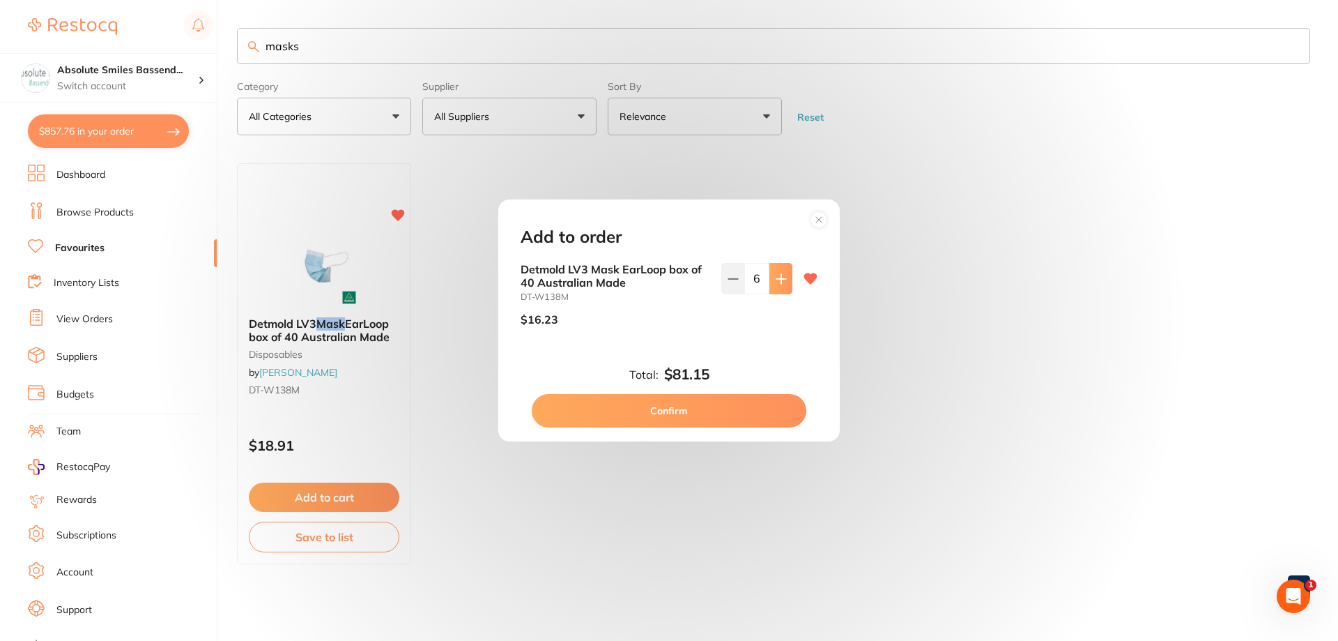
click at [774, 287] on button at bounding box center [781, 278] width 23 height 31
type input "8"
click at [681, 407] on button "Confirm" at bounding box center [669, 410] width 275 height 33
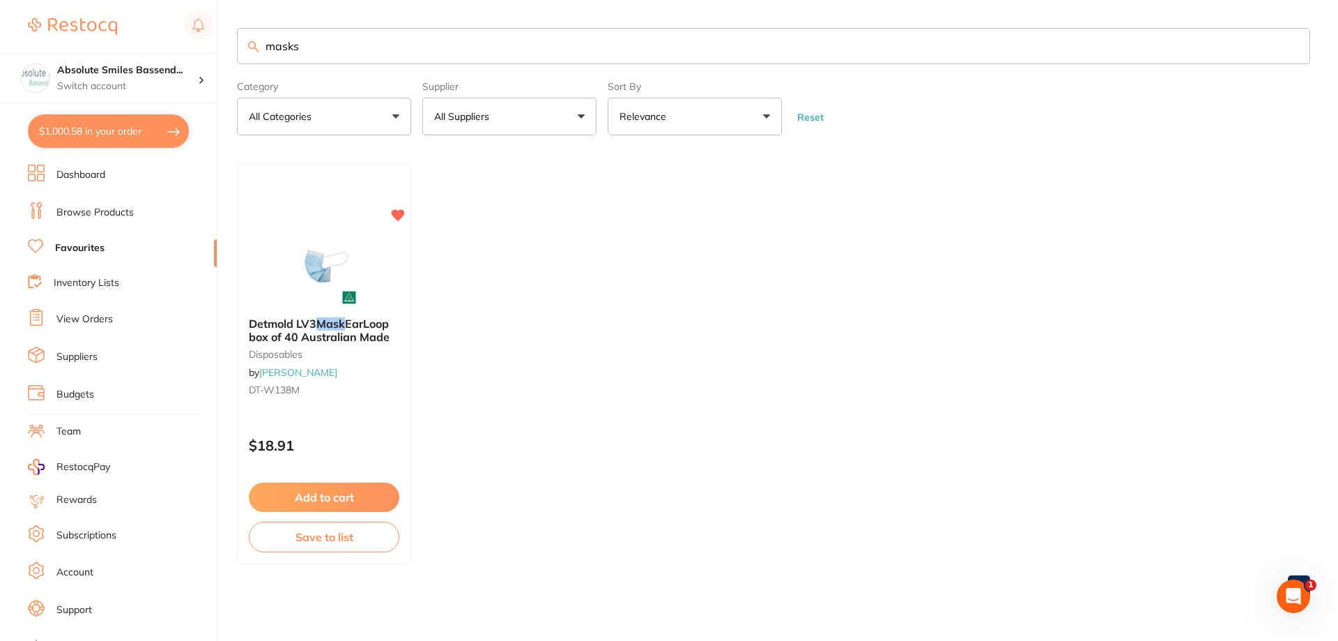
drag, startPoint x: 328, startPoint y: 52, endPoint x: 222, endPoint y: 50, distance: 106.7
click at [227, 51] on div "$1,000.58 Absolute Smiles Bassend... Switch account Absolute Smiles Bassendean …" at bounding box center [669, 320] width 1338 height 641
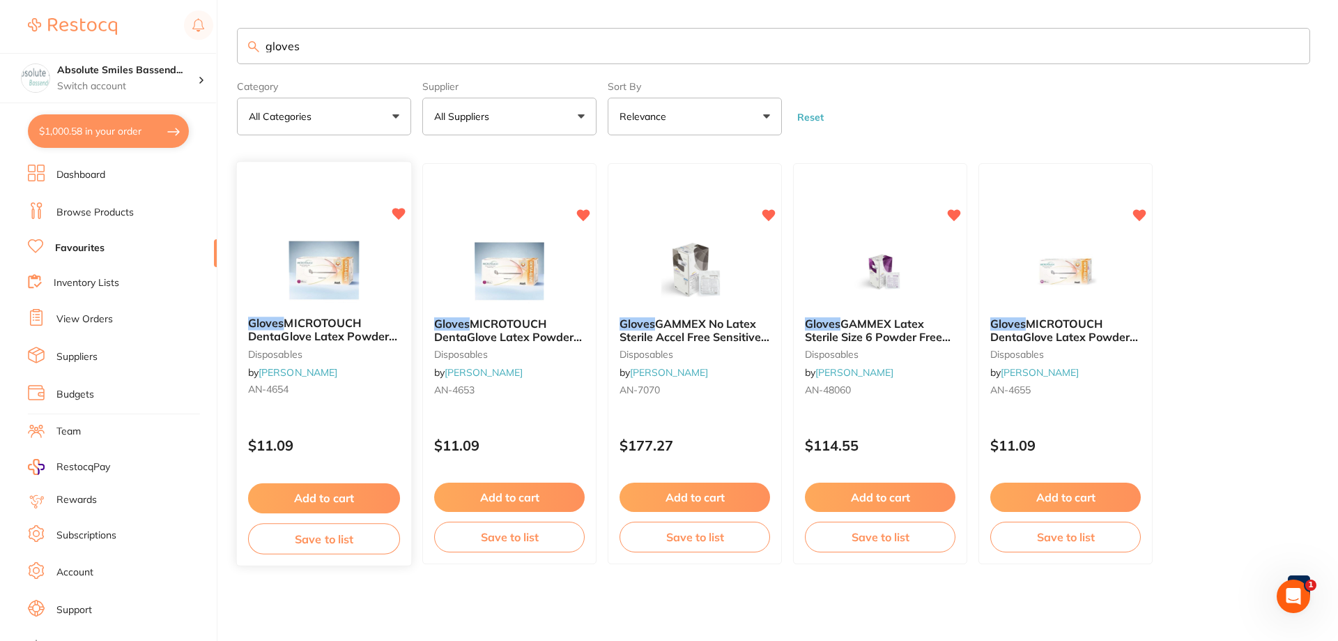
type input "gloves"
click at [340, 431] on div "$11.09" at bounding box center [324, 443] width 174 height 38
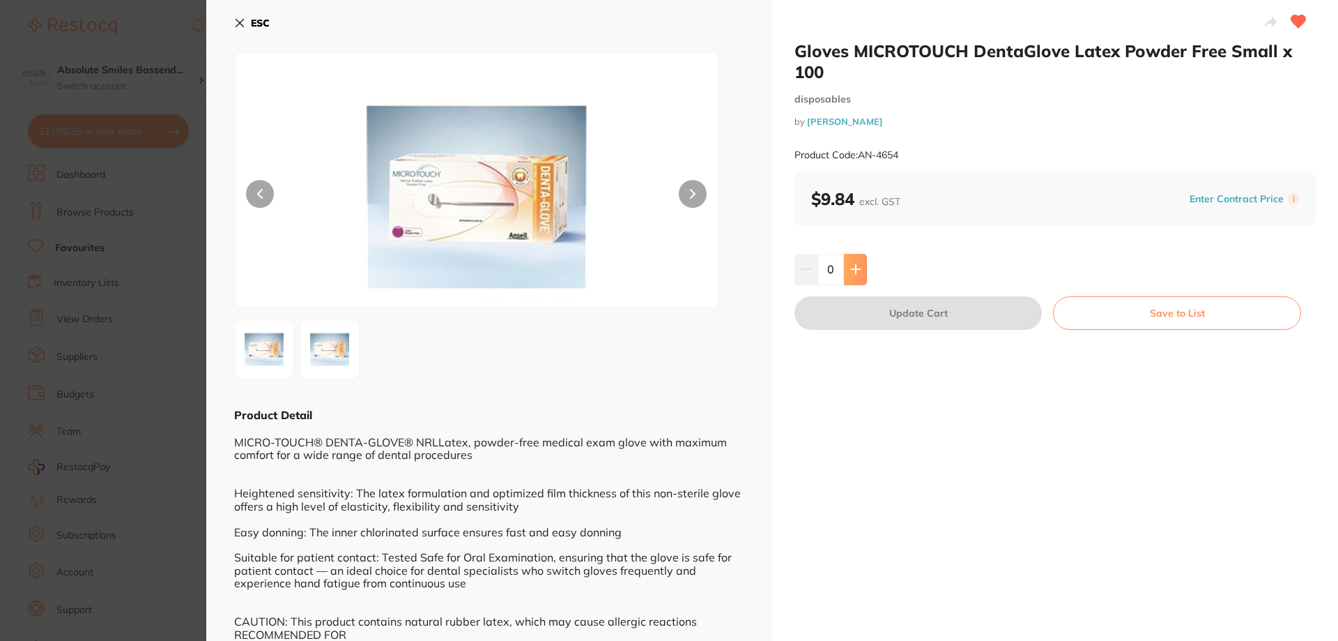
click at [853, 275] on icon at bounding box center [855, 269] width 11 height 11
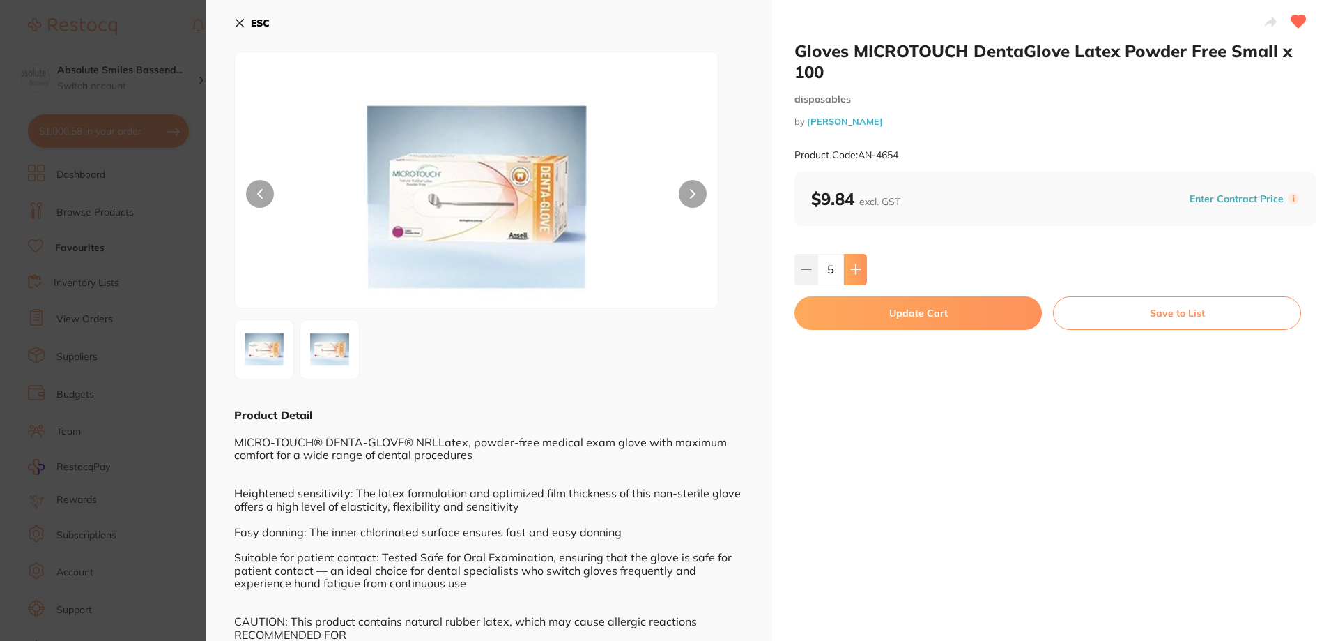
click at [853, 275] on icon at bounding box center [855, 269] width 11 height 11
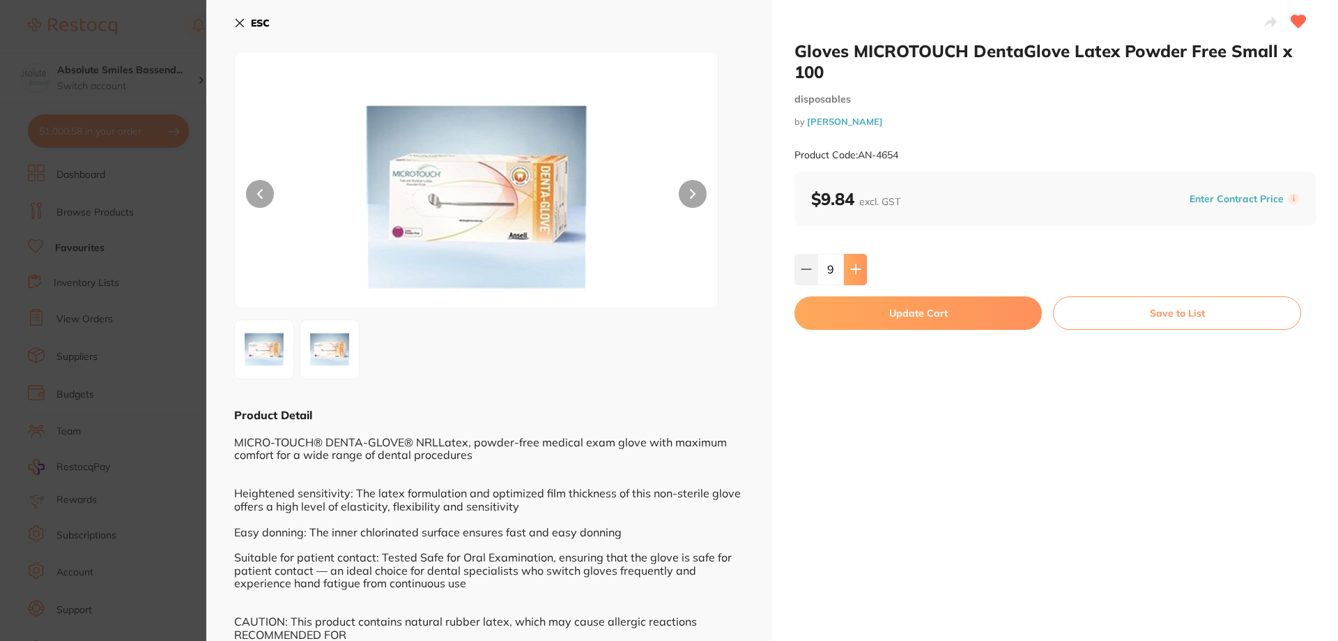
type input "10"
click at [865, 307] on button "Update Cart" at bounding box center [918, 312] width 247 height 33
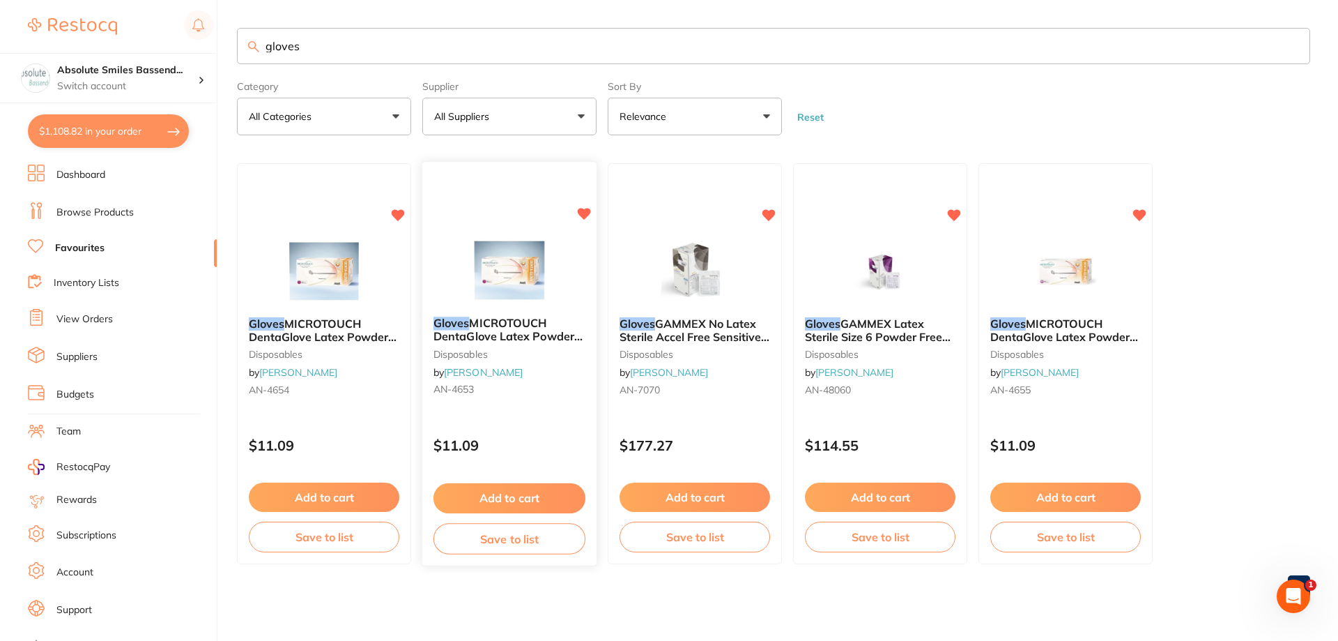
click at [556, 398] on div "Gloves MICROTOUCH DentaGlove Latex Powder Free Petite x 100 disposables by [PER…" at bounding box center [509, 359] width 174 height 107
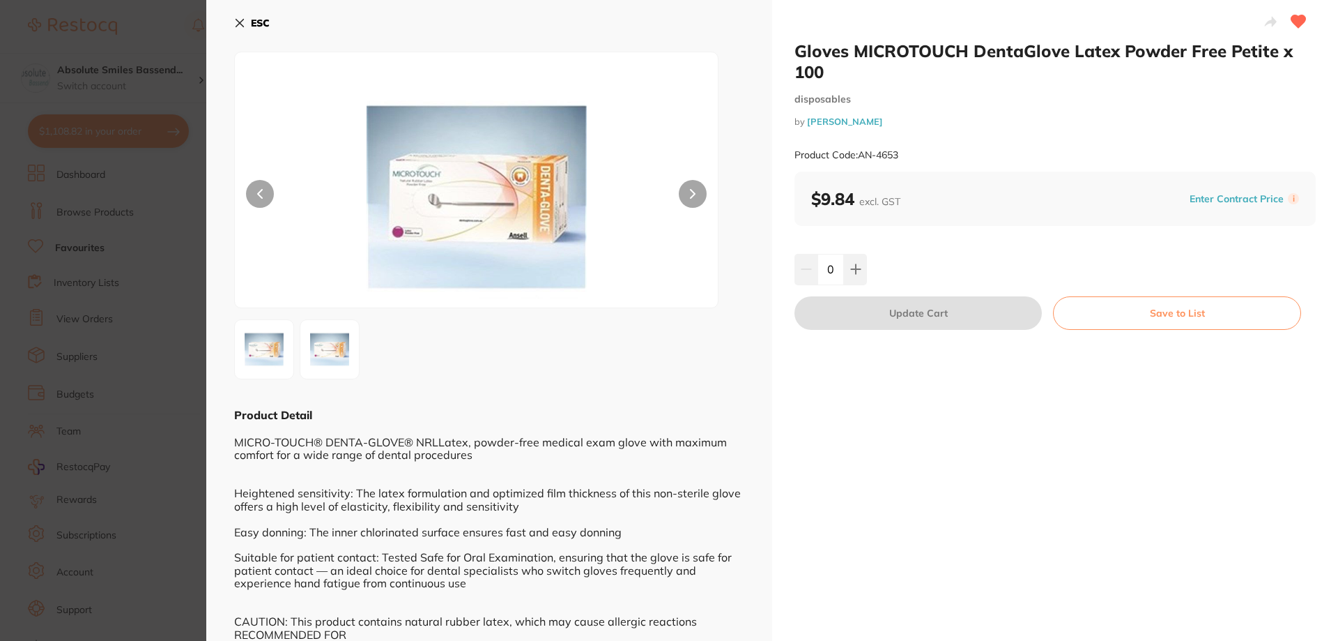
click at [238, 28] on button "ESC" at bounding box center [252, 23] width 36 height 24
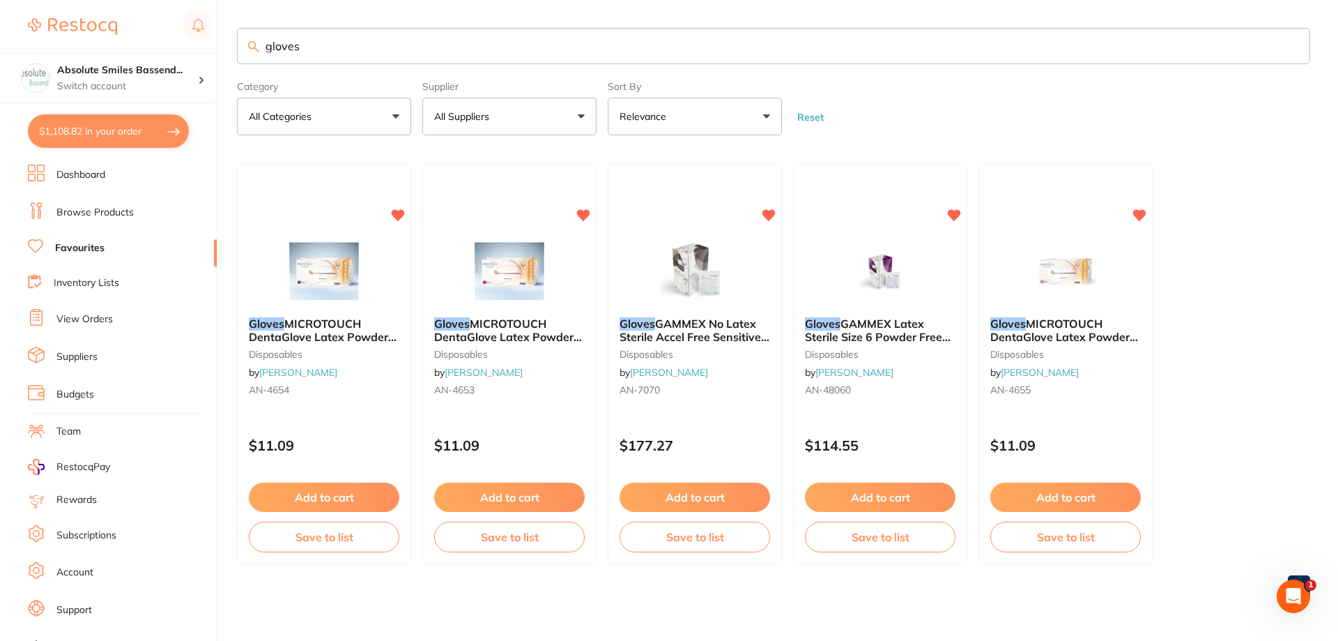
click at [330, 42] on input "gloves" at bounding box center [774, 46] width 1074 height 36
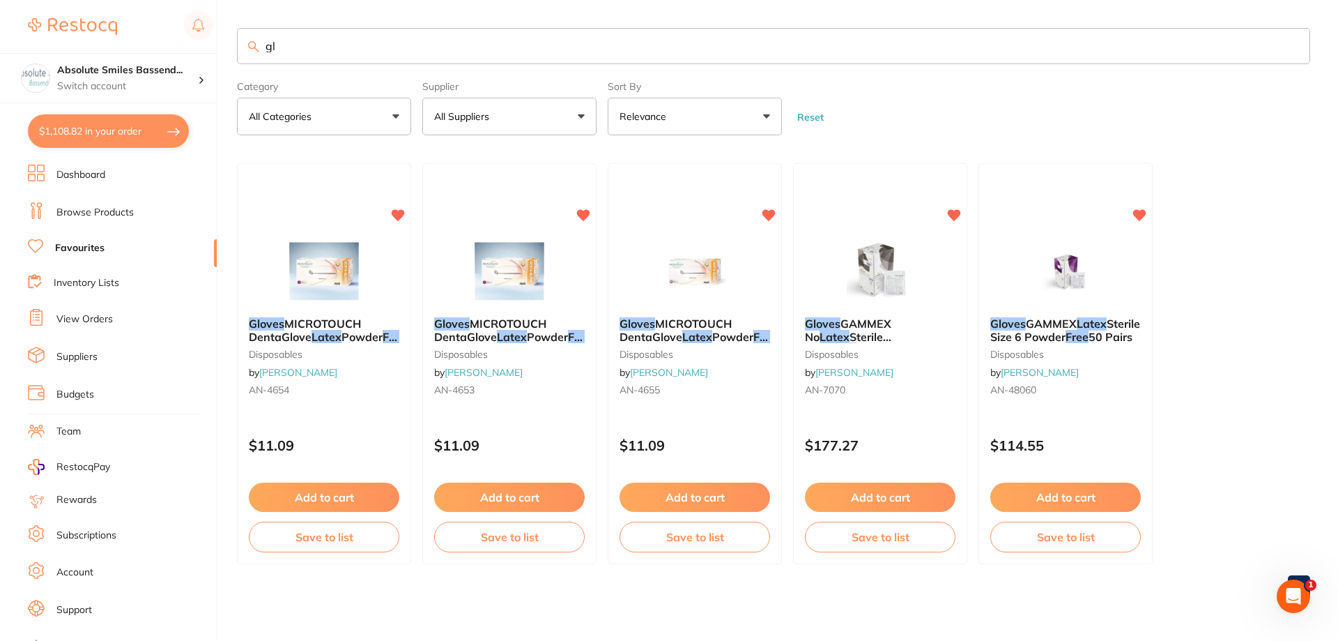
type input "g"
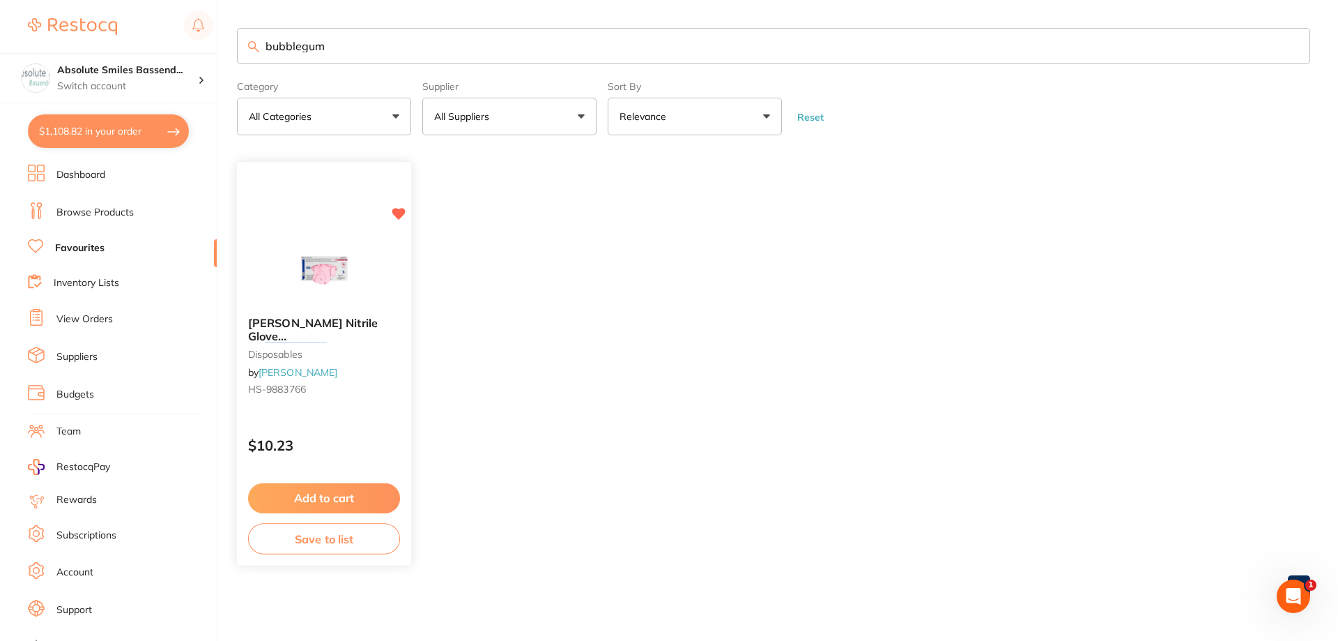
type input "bubblegum"
click at [363, 498] on button "Add to cart" at bounding box center [324, 498] width 152 height 30
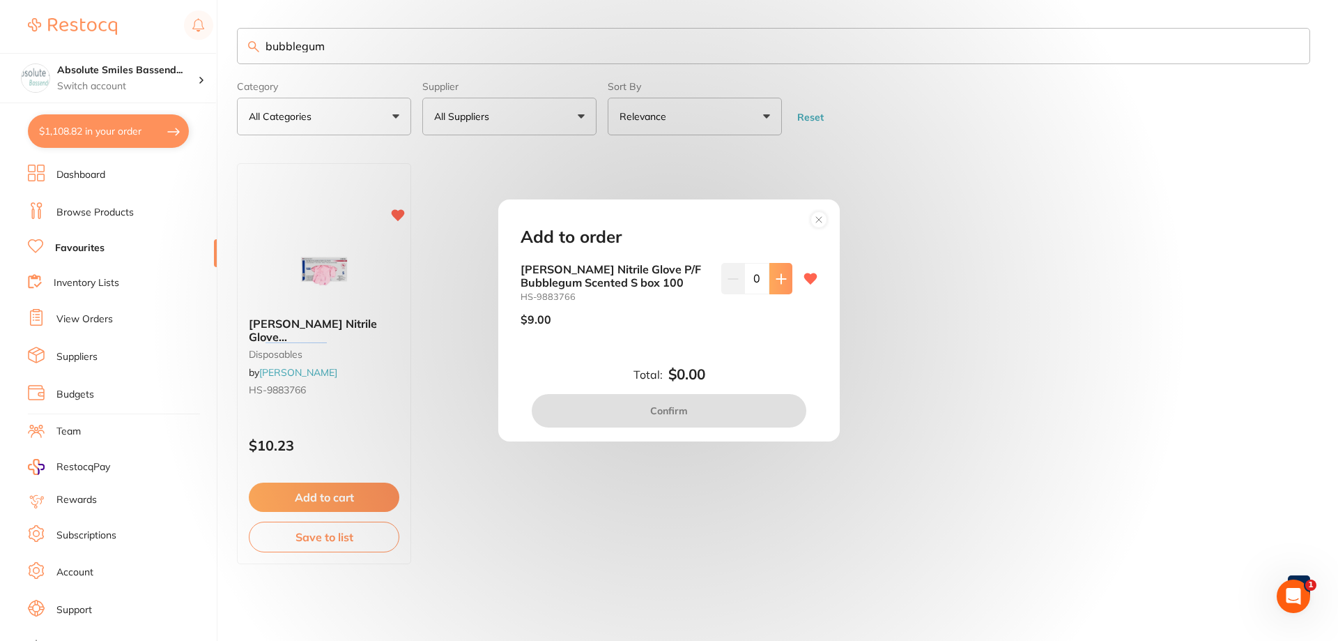
click at [781, 276] on icon at bounding box center [781, 278] width 11 height 11
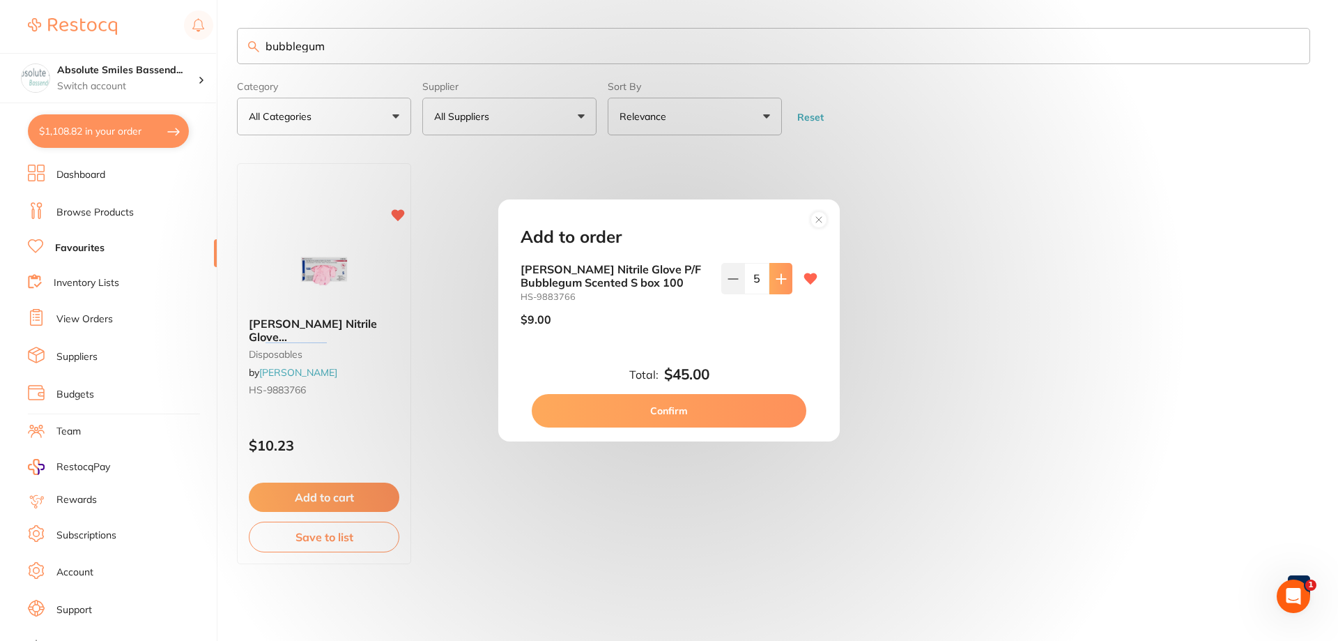
click at [781, 276] on icon at bounding box center [781, 278] width 11 height 11
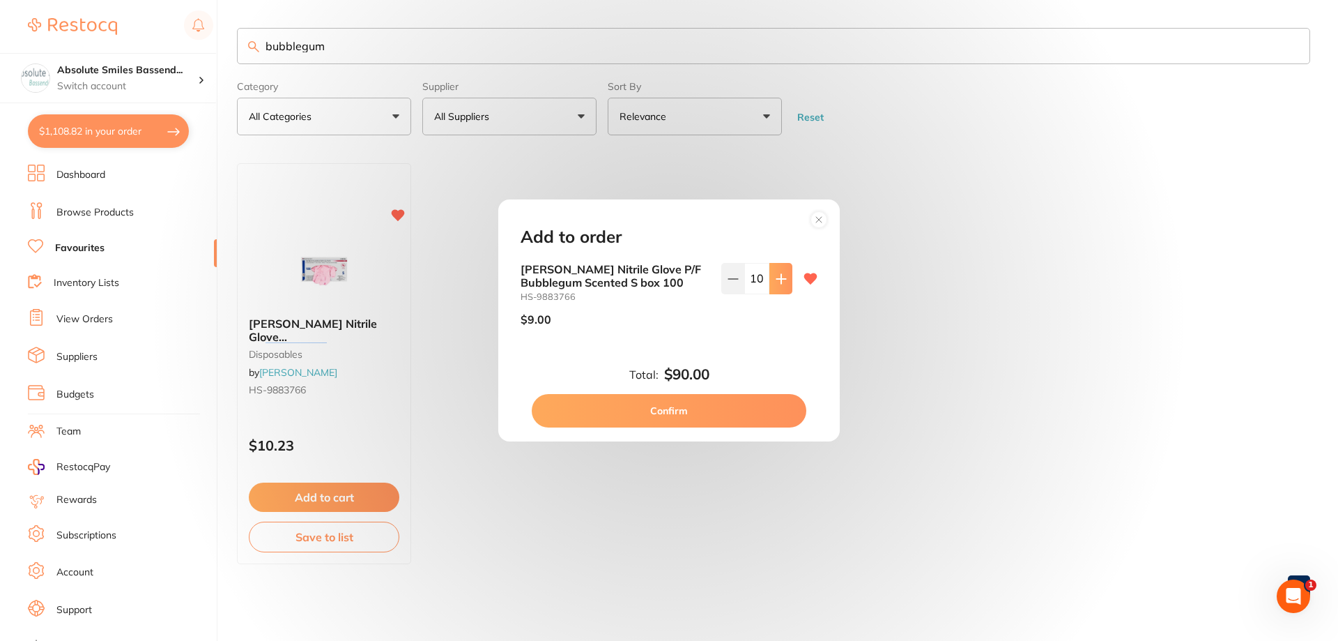
click at [781, 276] on icon at bounding box center [781, 278] width 11 height 11
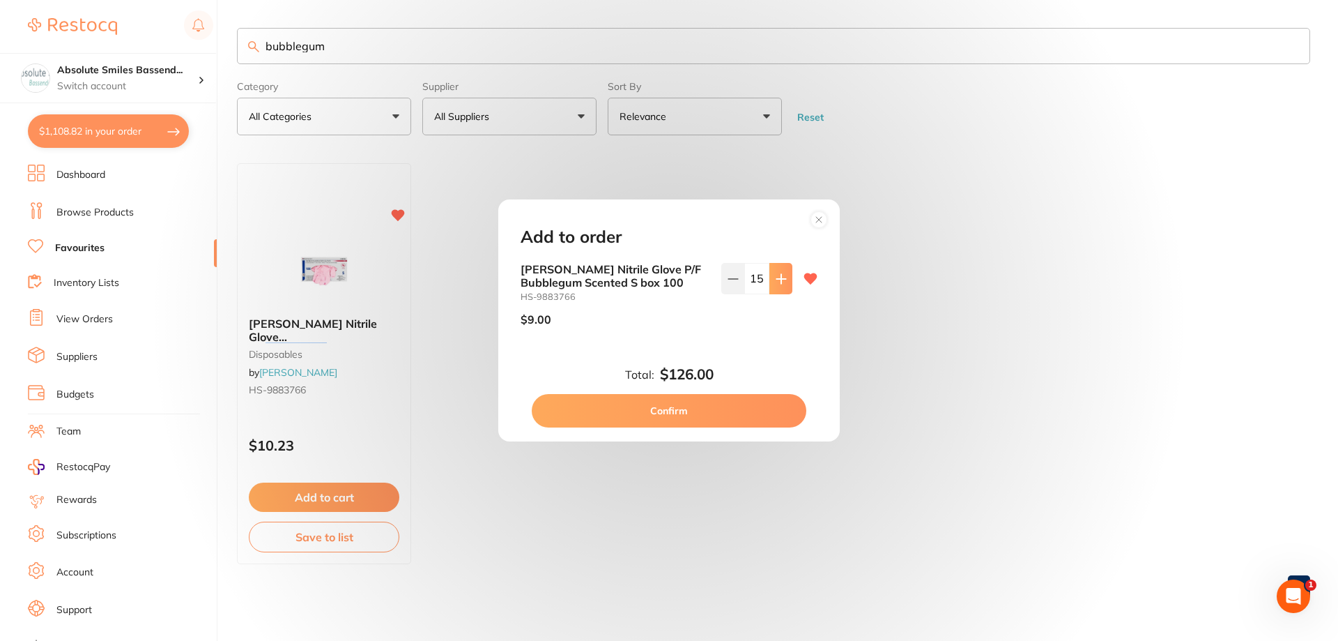
click at [781, 276] on icon at bounding box center [781, 278] width 11 height 11
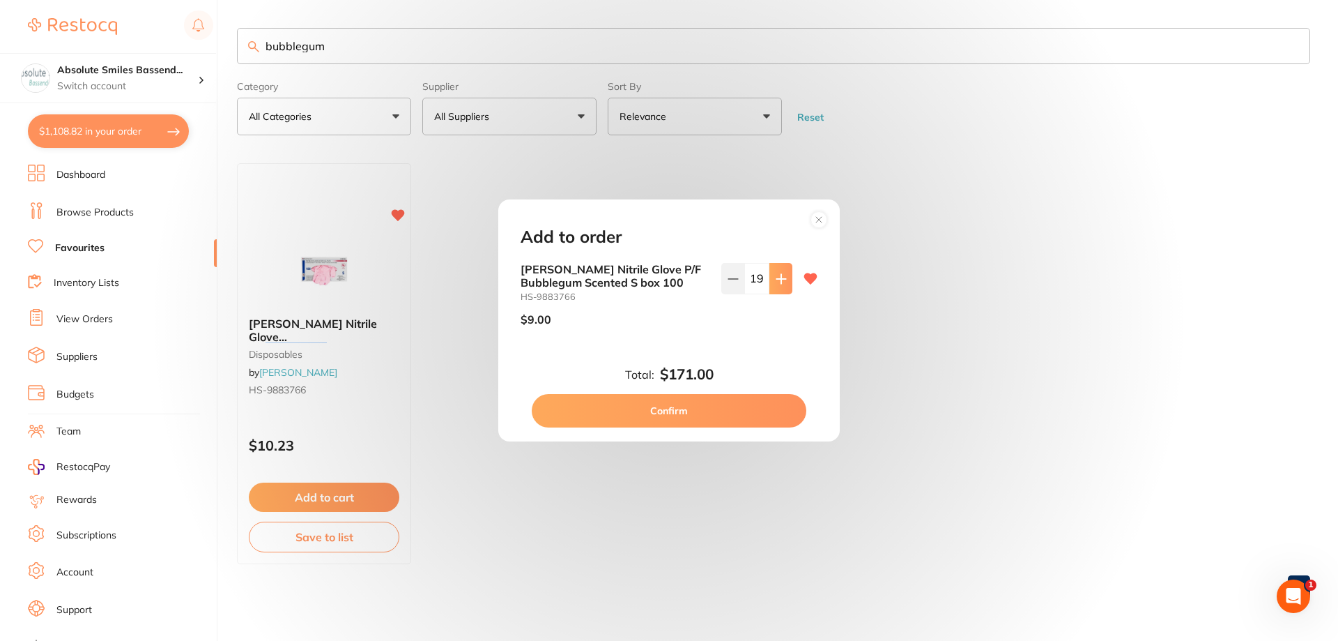
type input "20"
click at [719, 413] on button "Confirm" at bounding box center [669, 410] width 275 height 33
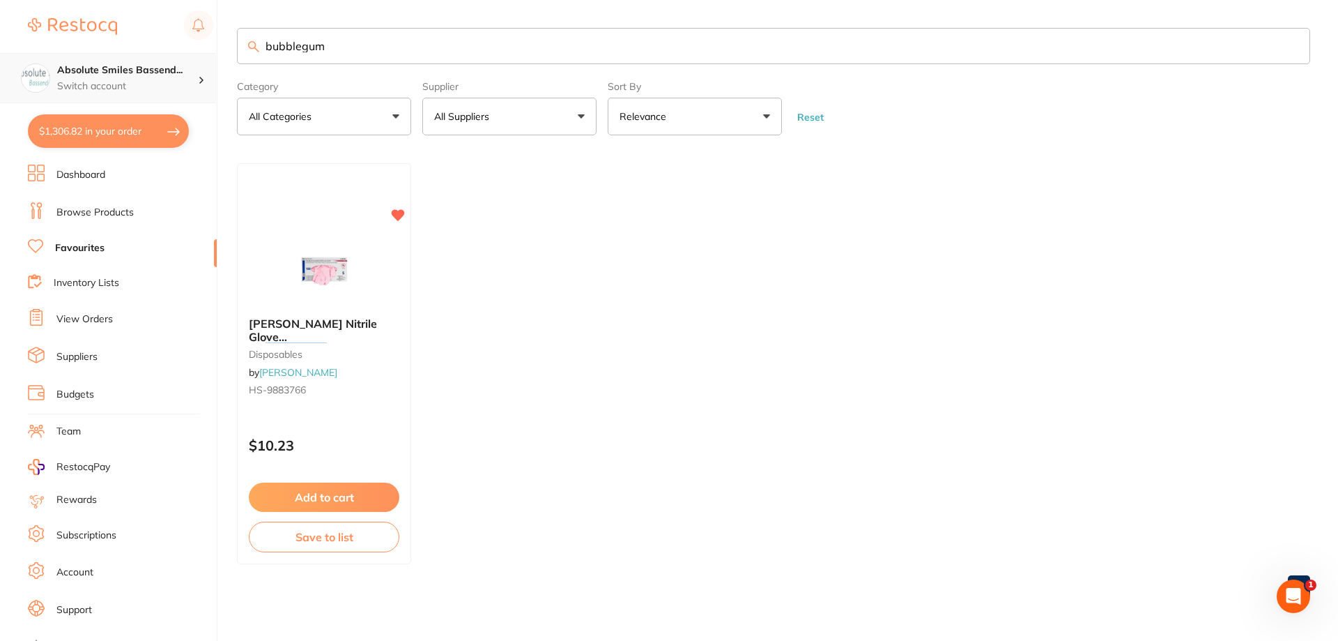
scroll to position [1, 0]
drag, startPoint x: 356, startPoint y: 47, endPoint x: 128, endPoint y: 55, distance: 228.8
click at [128, 55] on div "$1,306.82 Absolute Smiles Bassend... Switch account Absolute Smiles Bassendean …" at bounding box center [669, 320] width 1338 height 641
type input "short"
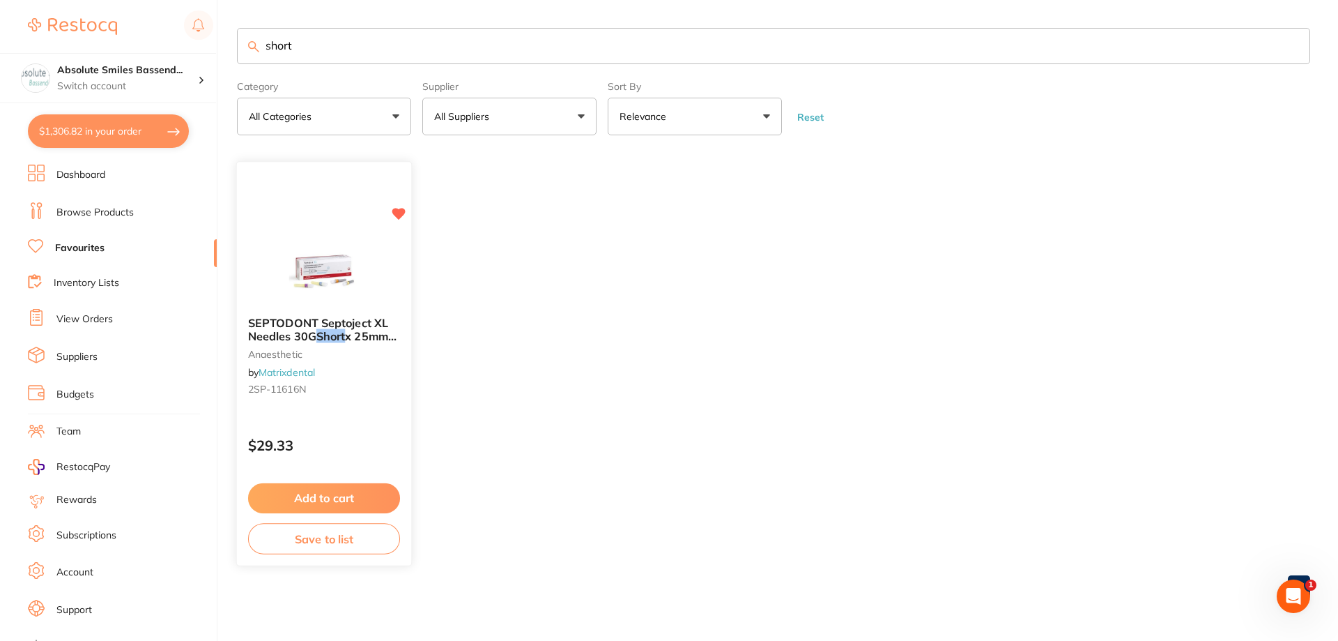
click at [373, 488] on button "Add to cart" at bounding box center [324, 498] width 152 height 30
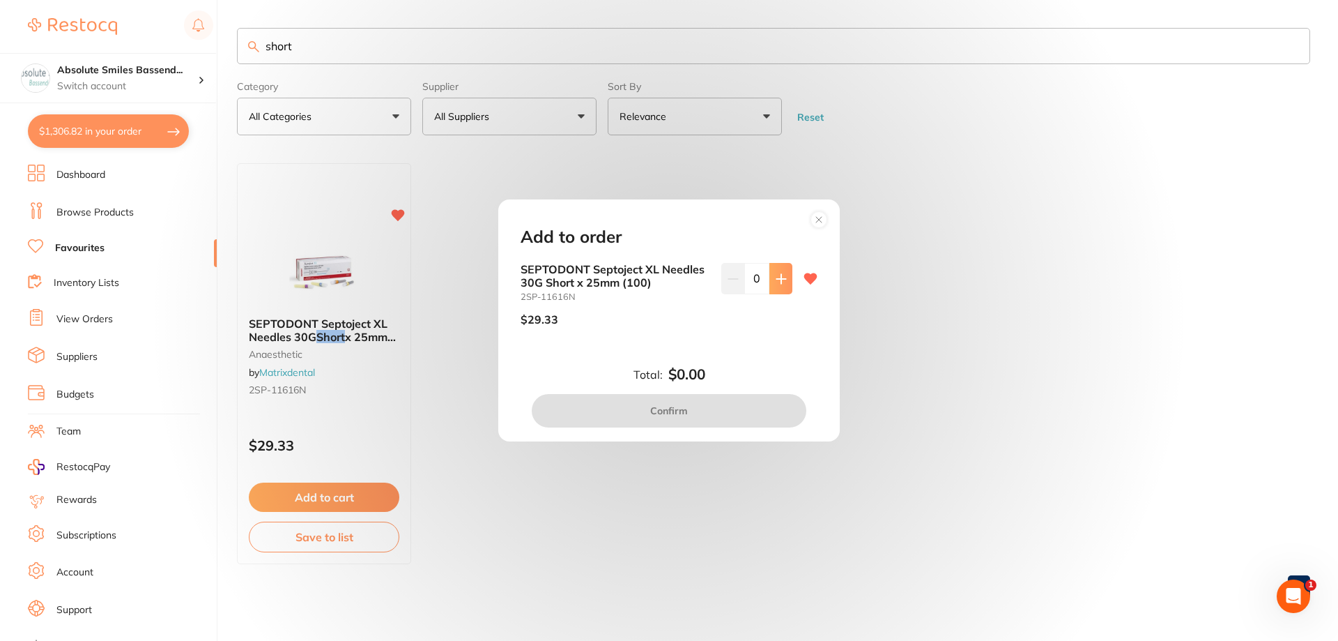
click at [777, 278] on icon at bounding box center [781, 278] width 9 height 9
type input "2"
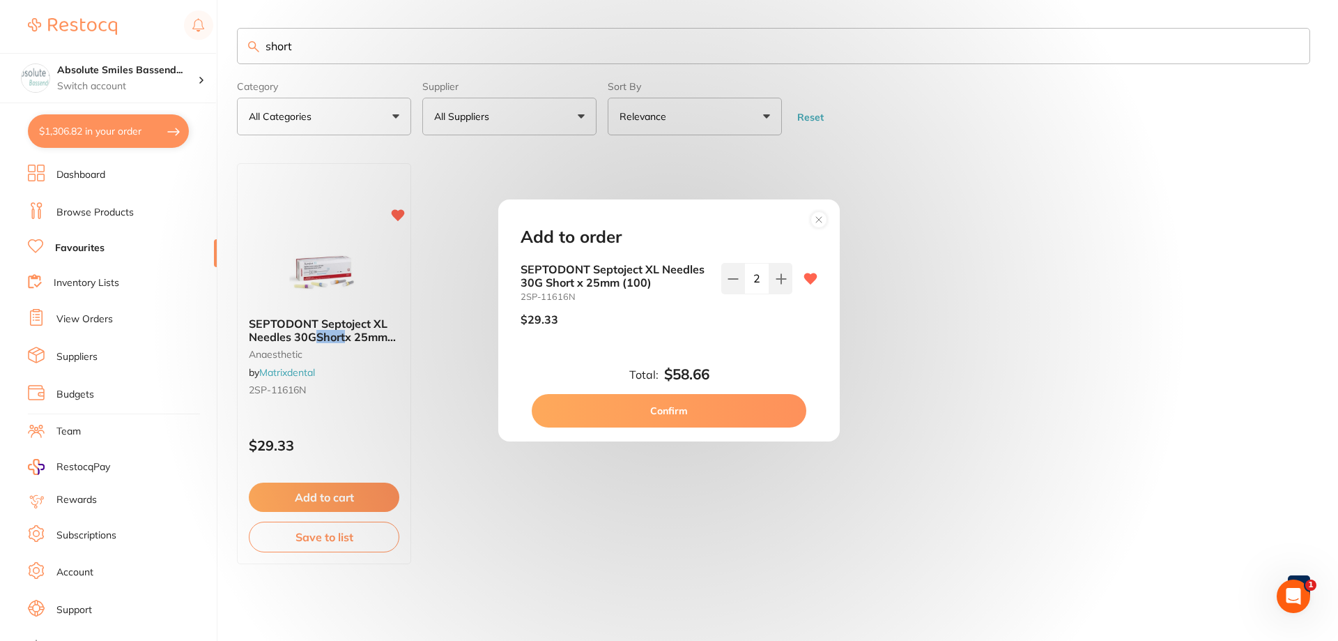
click at [715, 410] on button "Confirm" at bounding box center [669, 410] width 275 height 33
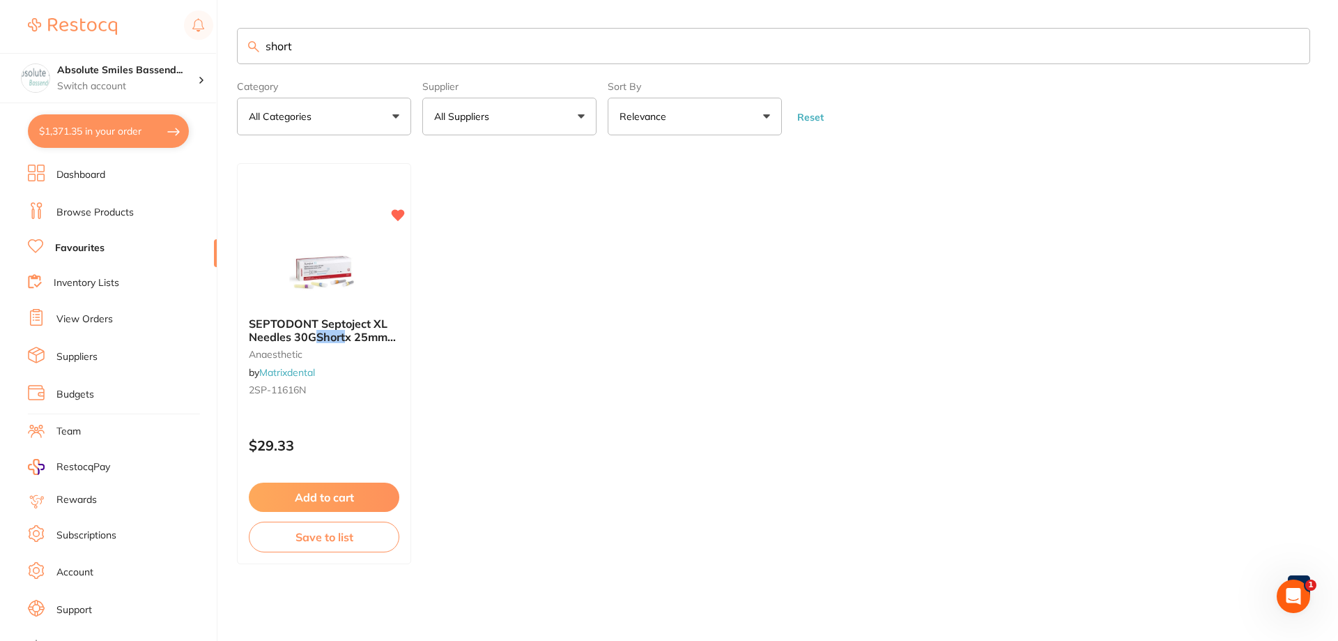
click at [517, 49] on input "short" at bounding box center [774, 46] width 1074 height 36
type input "septanest"
click at [379, 494] on button "Add to cart" at bounding box center [324, 498] width 152 height 30
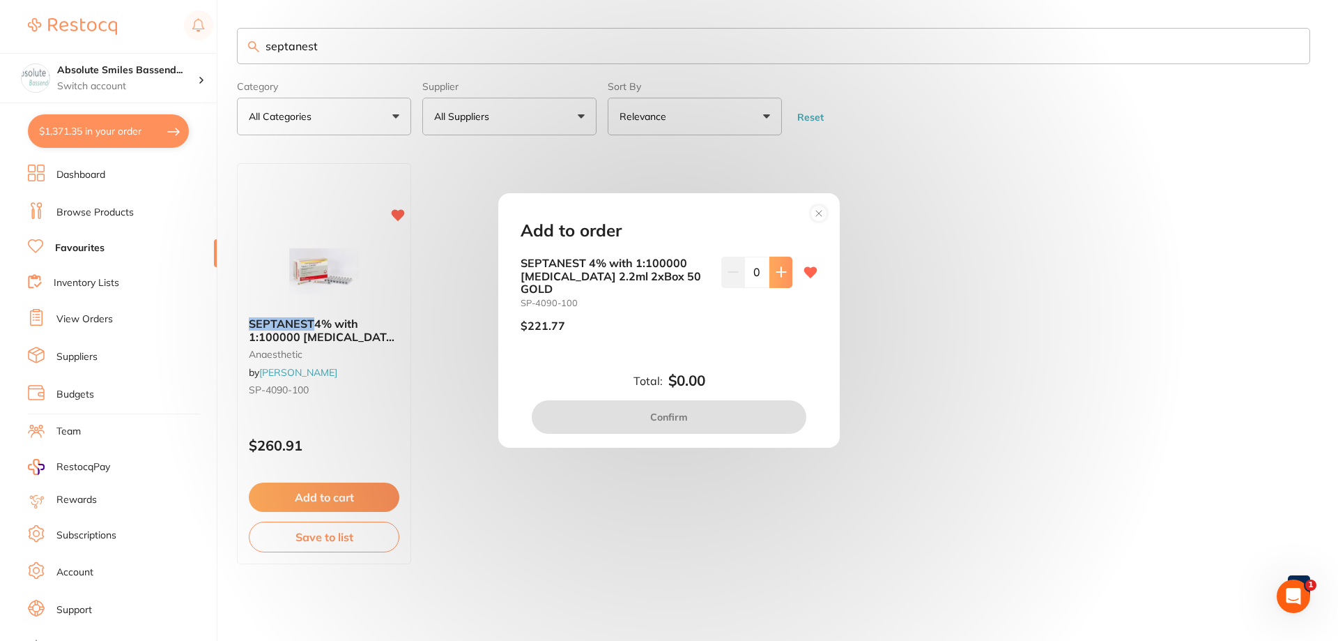
click at [779, 285] on button at bounding box center [781, 272] width 23 height 31
type input "1"
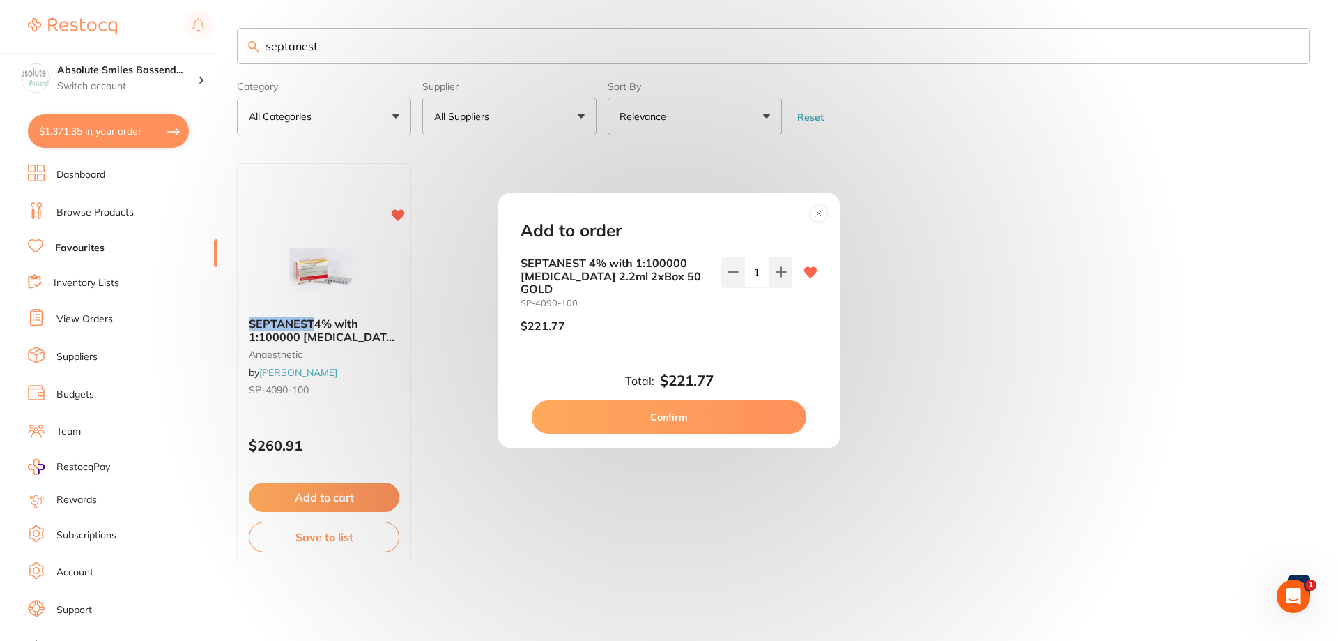
click at [715, 410] on button "Confirm" at bounding box center [669, 416] width 275 height 33
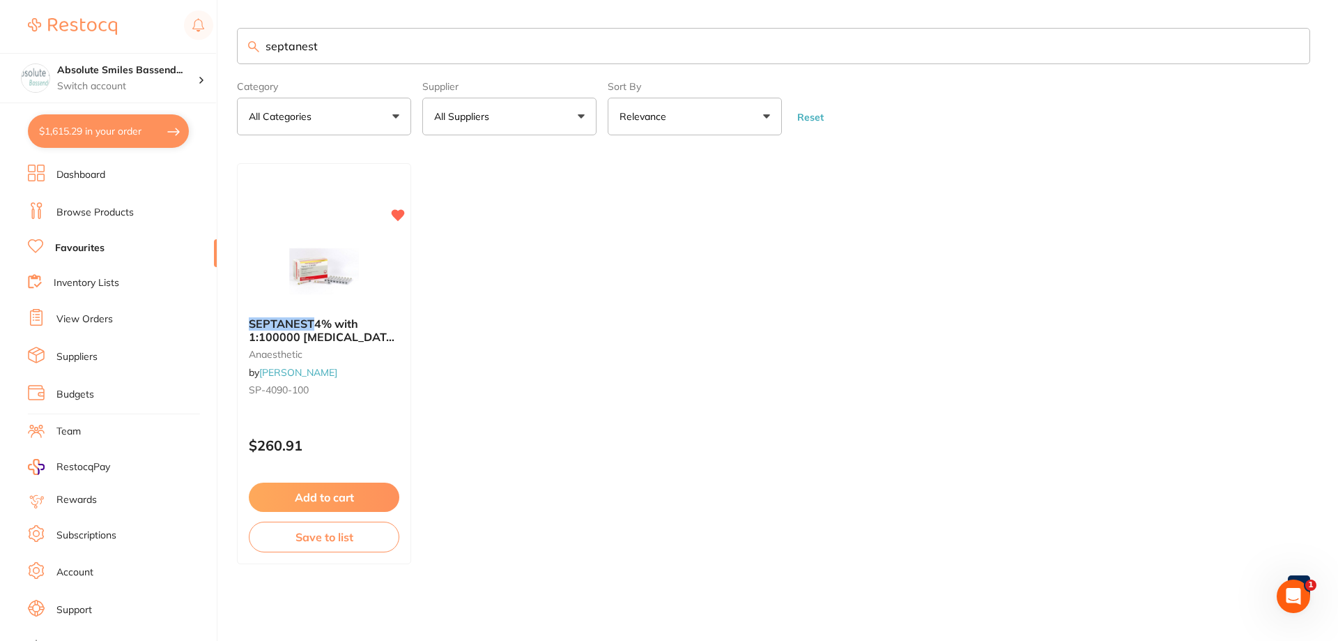
click at [388, 51] on input "septanest" at bounding box center [774, 46] width 1074 height 36
type input "s"
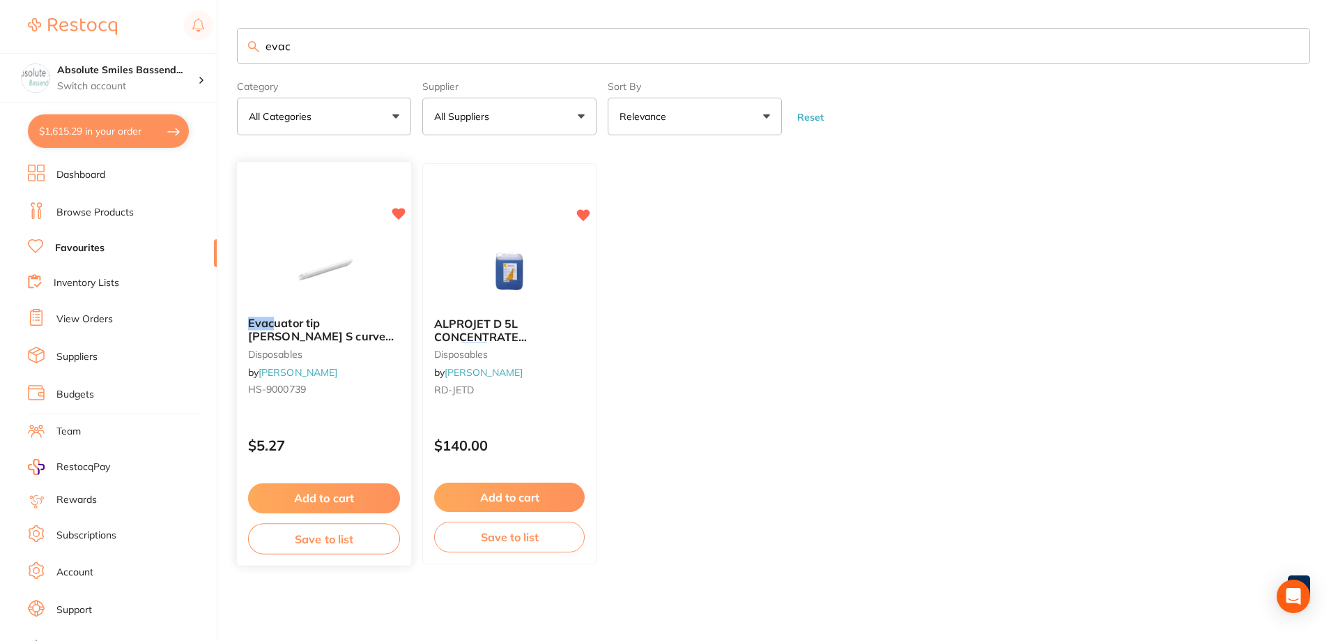
type input "evac"
click at [335, 490] on button "Add to cart" at bounding box center [324, 498] width 152 height 30
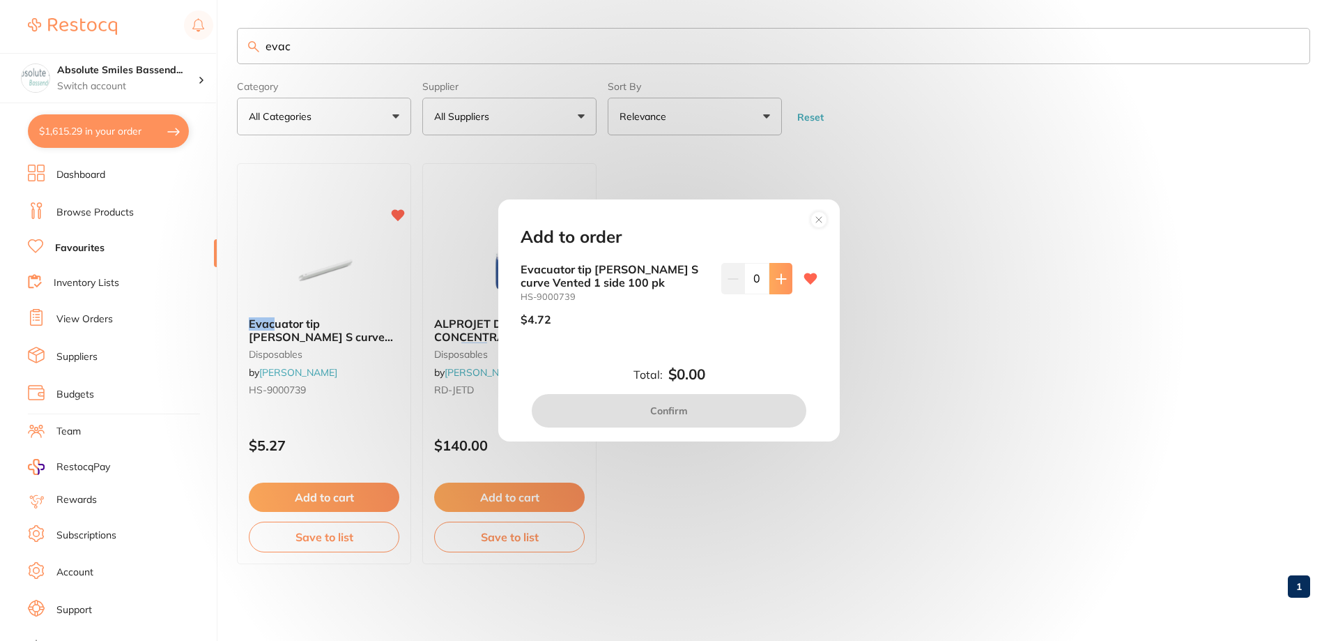
click at [780, 280] on icon at bounding box center [781, 278] width 11 height 11
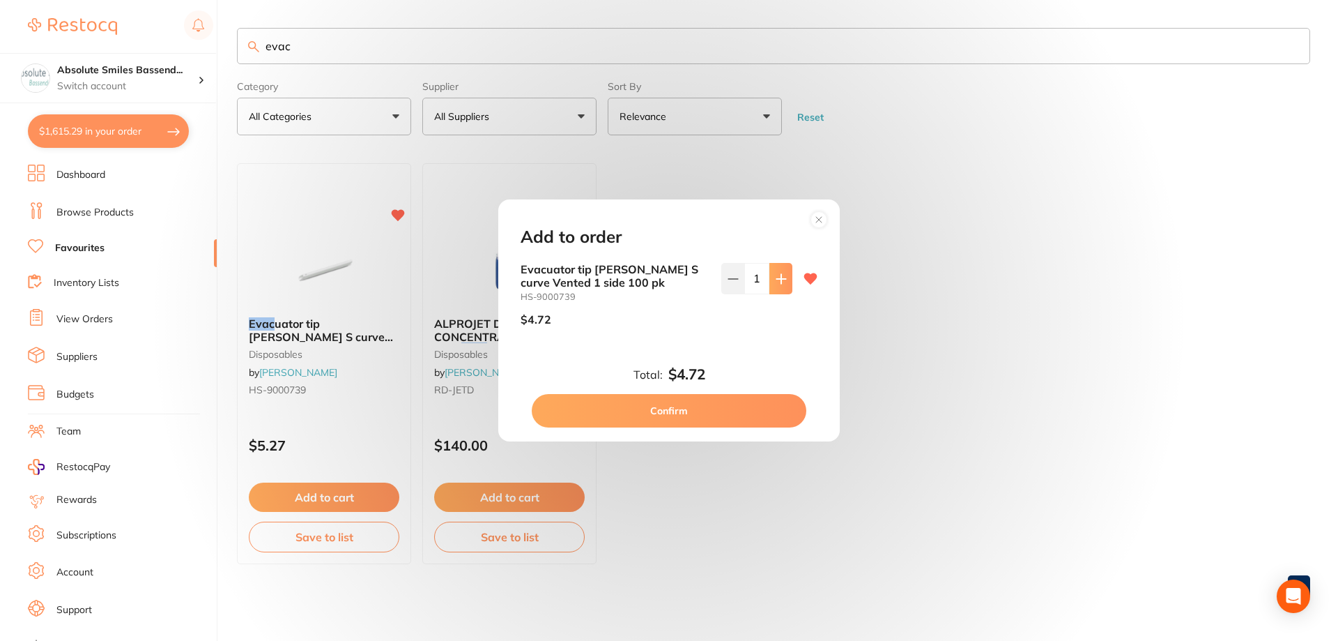
click at [780, 280] on icon at bounding box center [781, 278] width 11 height 11
type input "2"
click at [738, 413] on button "Confirm" at bounding box center [669, 410] width 275 height 33
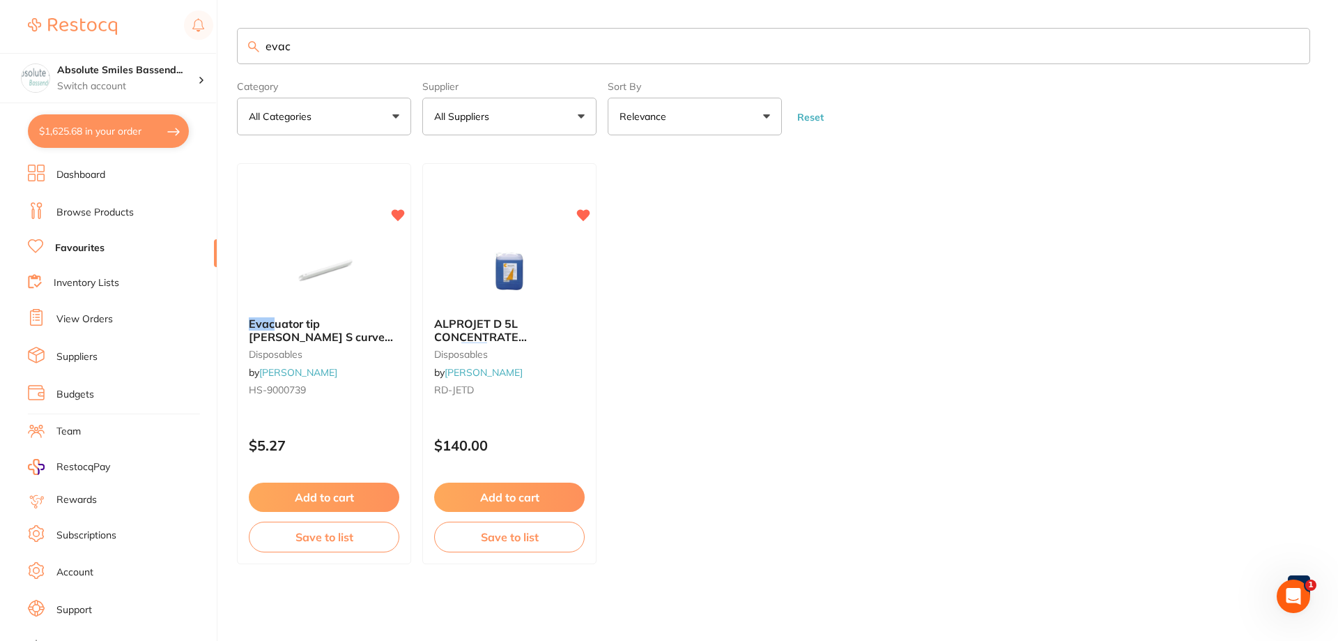
drag, startPoint x: 302, startPoint y: 52, endPoint x: 242, endPoint y: 47, distance: 60.1
click at [245, 51] on input "evac" at bounding box center [774, 46] width 1074 height 36
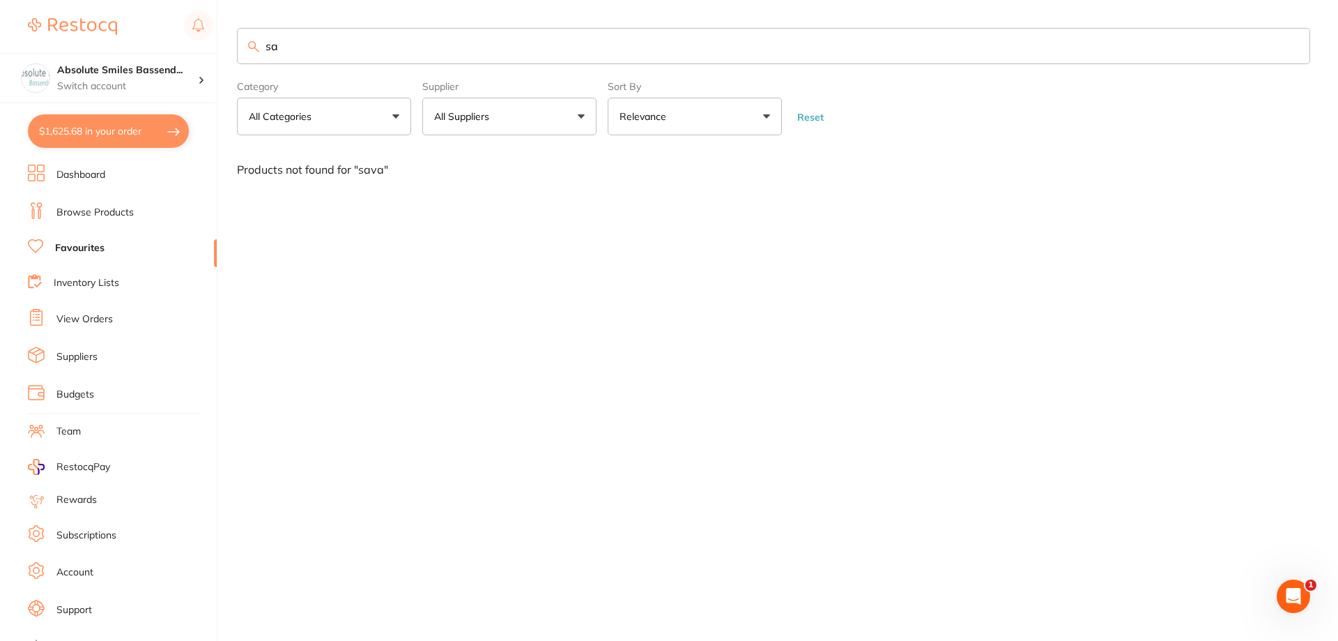
type input "s"
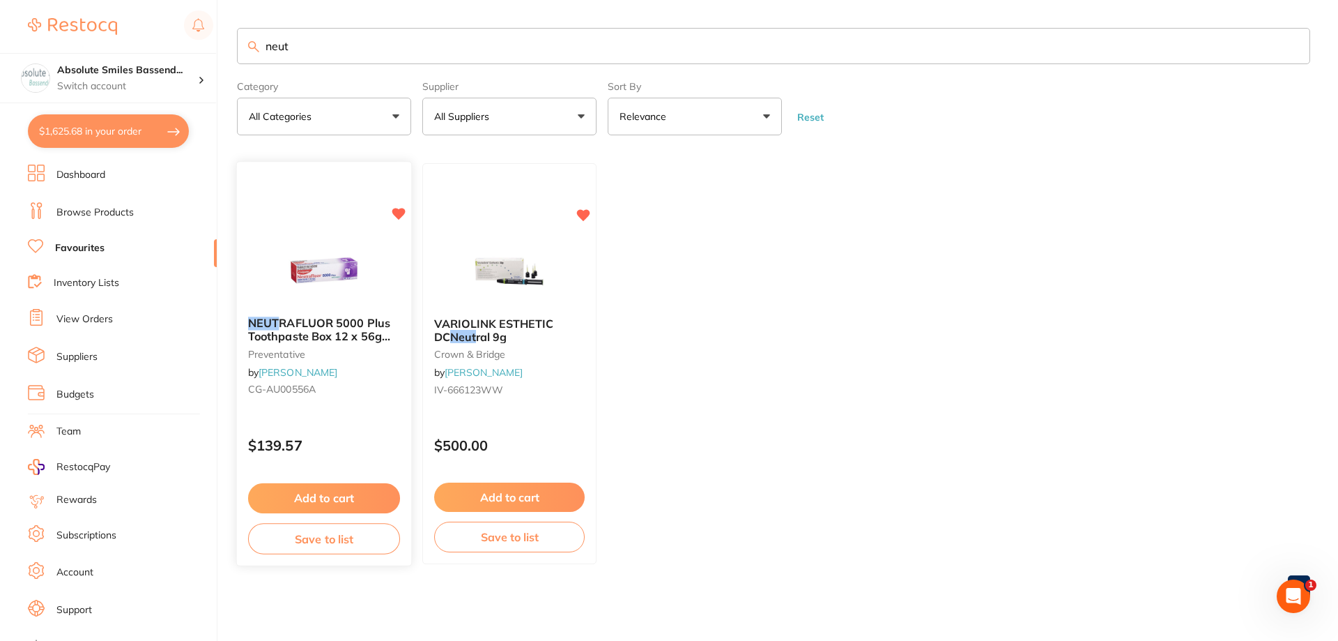
type input "neut"
click at [335, 496] on button "Add to cart" at bounding box center [324, 498] width 152 height 30
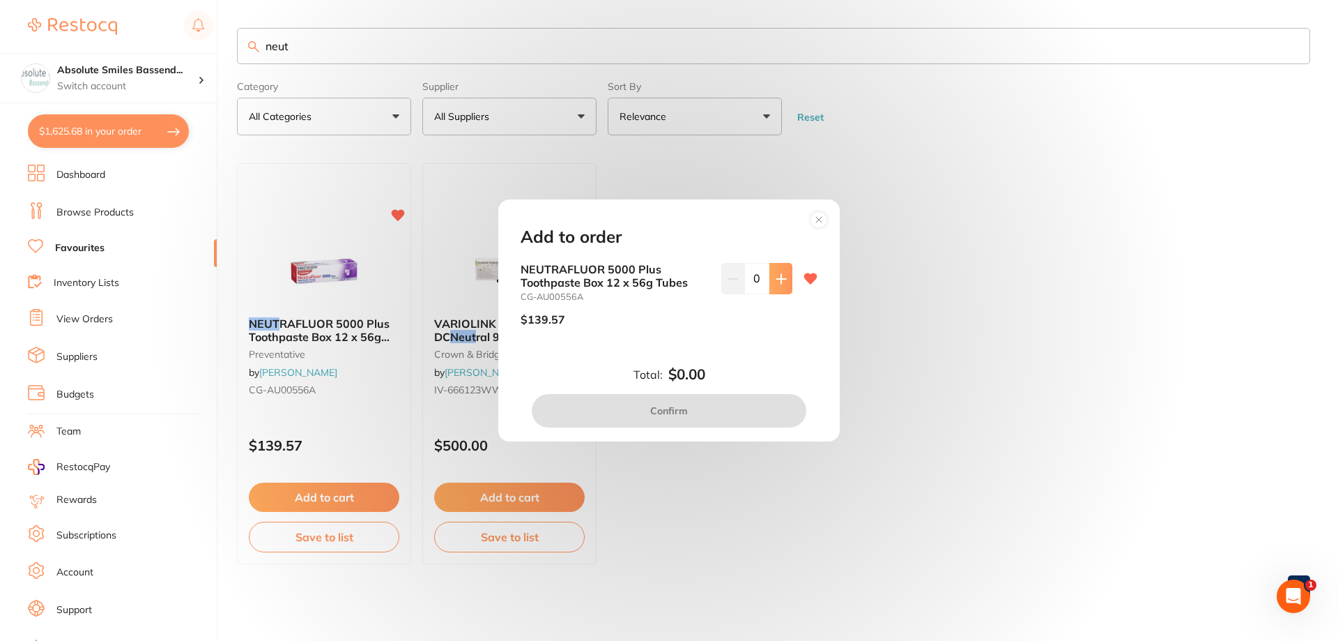
click at [779, 284] on button at bounding box center [781, 278] width 23 height 31
type input "1"
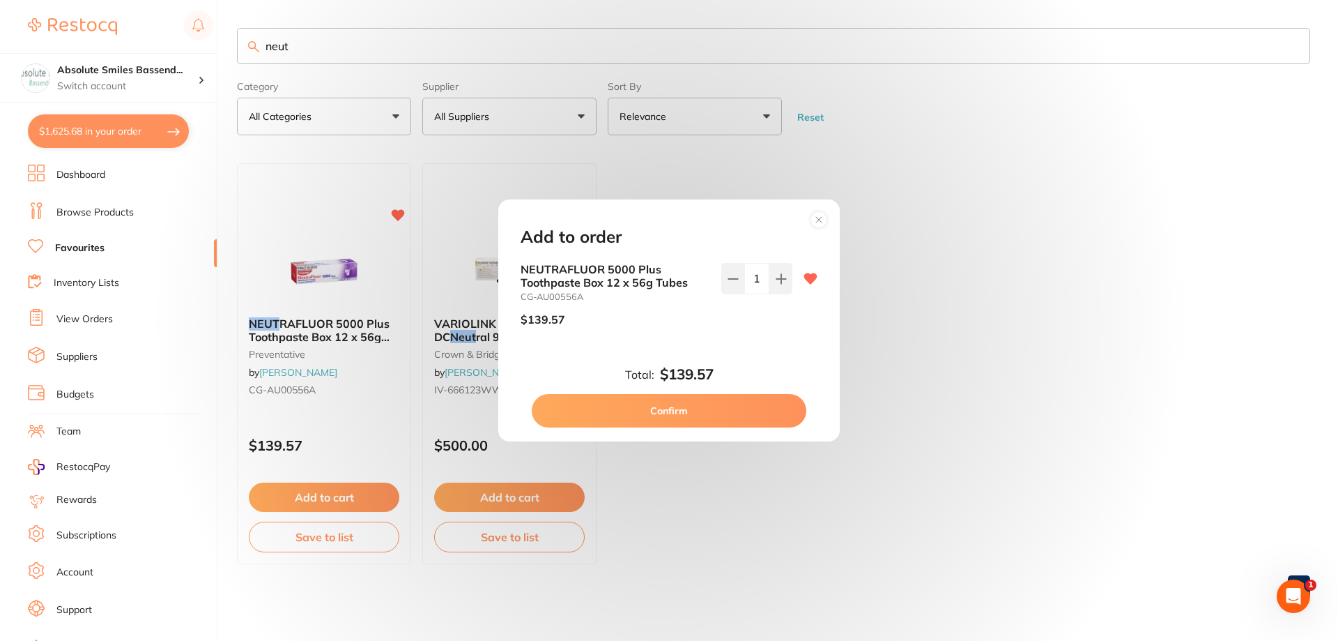
click at [717, 408] on button "Confirm" at bounding box center [669, 410] width 275 height 33
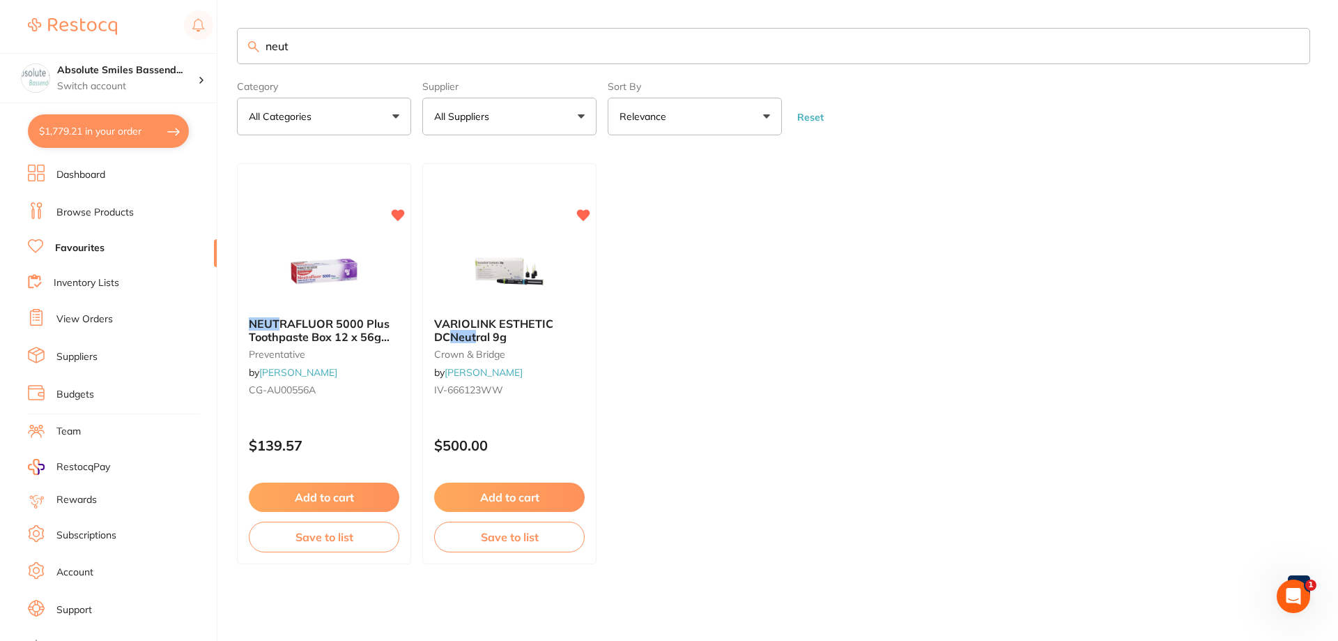
drag, startPoint x: 292, startPoint y: 40, endPoint x: 245, endPoint y: 44, distance: 46.8
click at [245, 44] on input "neut" at bounding box center [774, 46] width 1074 height 36
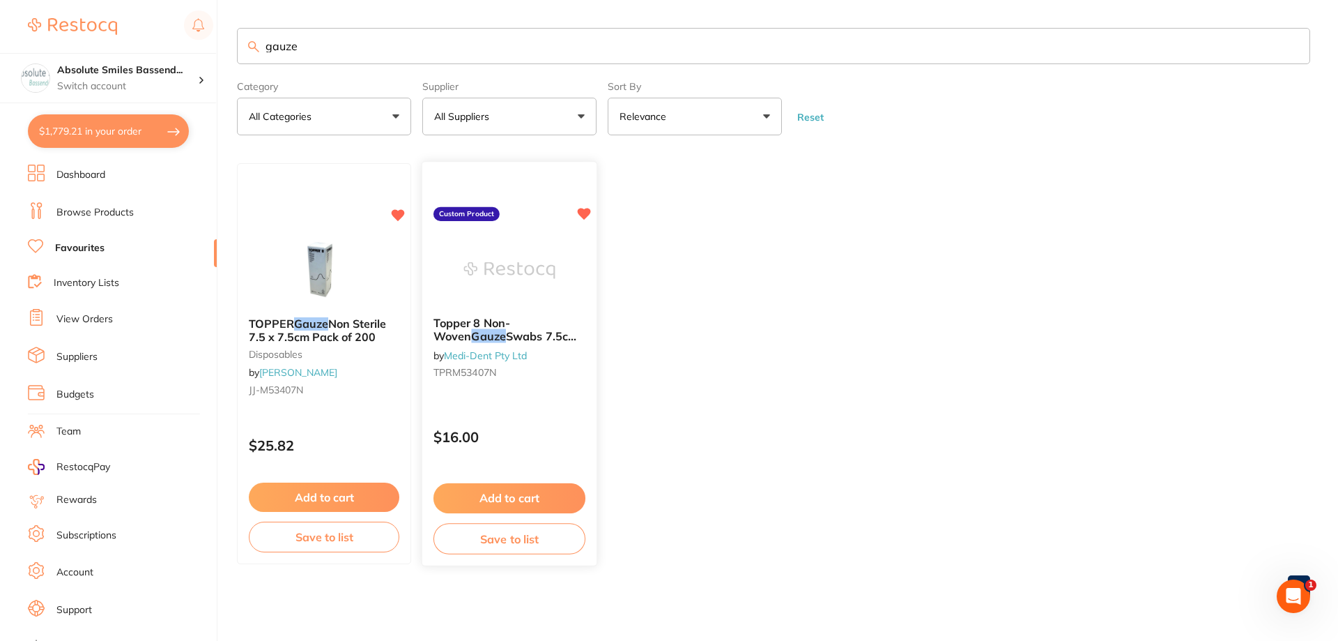
type input "gauze"
click at [543, 495] on button "Add to cart" at bounding box center [510, 498] width 152 height 30
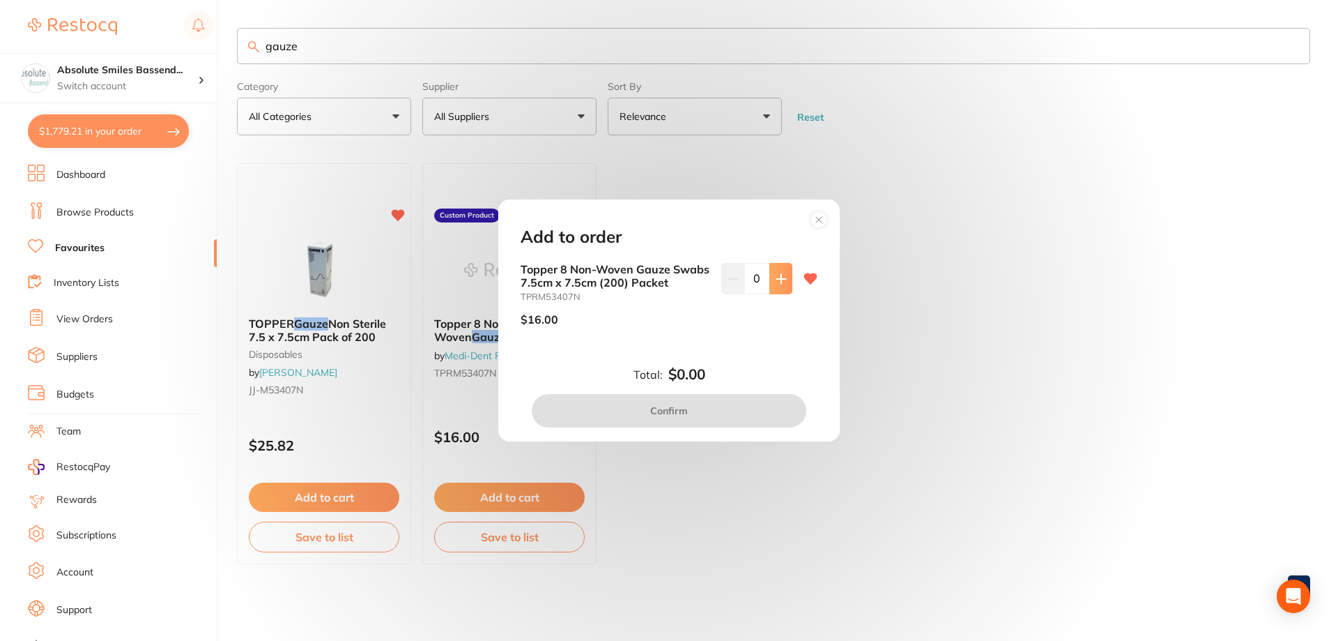
click at [778, 281] on icon at bounding box center [781, 278] width 9 height 9
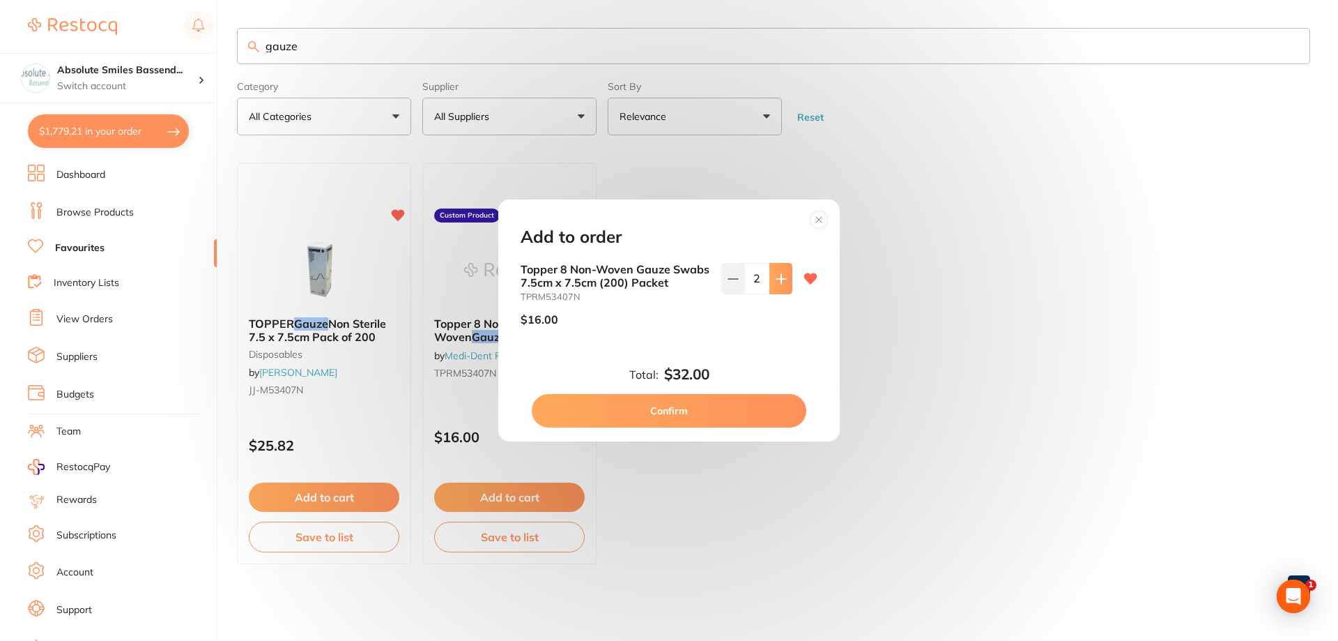
click at [778, 281] on icon at bounding box center [781, 278] width 9 height 9
type input "6"
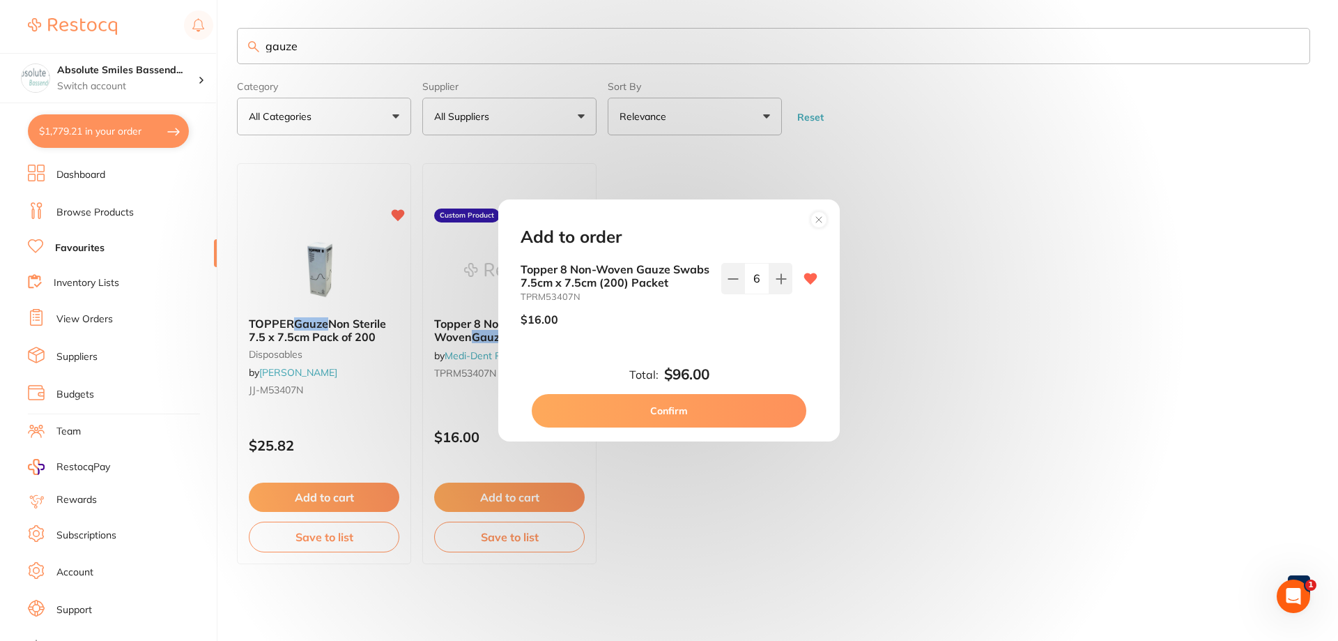
click at [742, 417] on button "Confirm" at bounding box center [669, 410] width 275 height 33
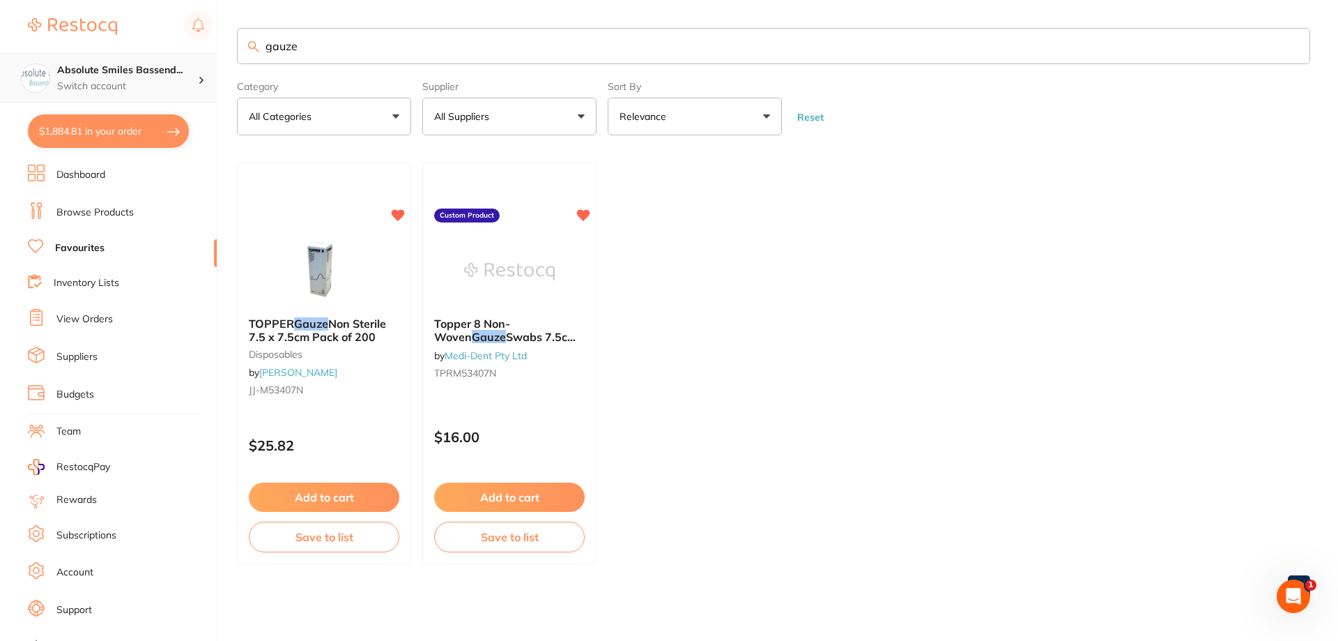
drag, startPoint x: 318, startPoint y: 52, endPoint x: 200, endPoint y: 61, distance: 118.2
click at [200, 61] on div "$1,884.81 Absolute Smiles Bassend... Switch account Absolute Smiles Bassendean …" at bounding box center [669, 320] width 1338 height 641
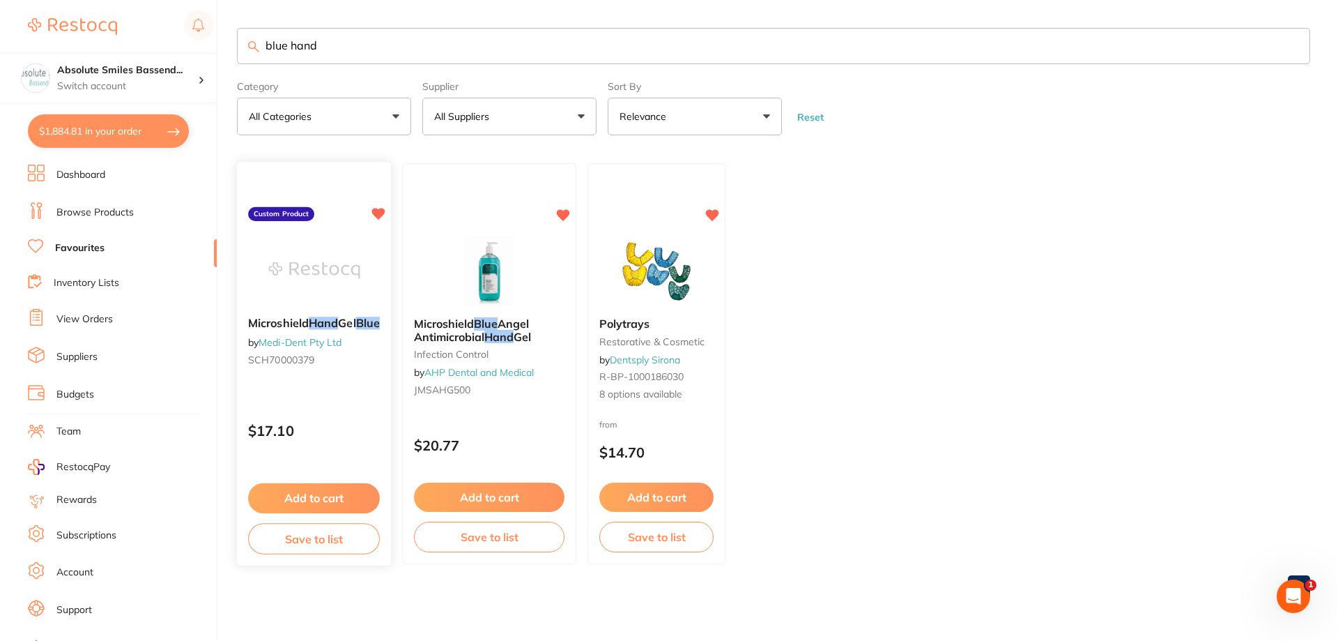
type input "blue hand"
click at [343, 491] on button "Add to cart" at bounding box center [314, 498] width 132 height 30
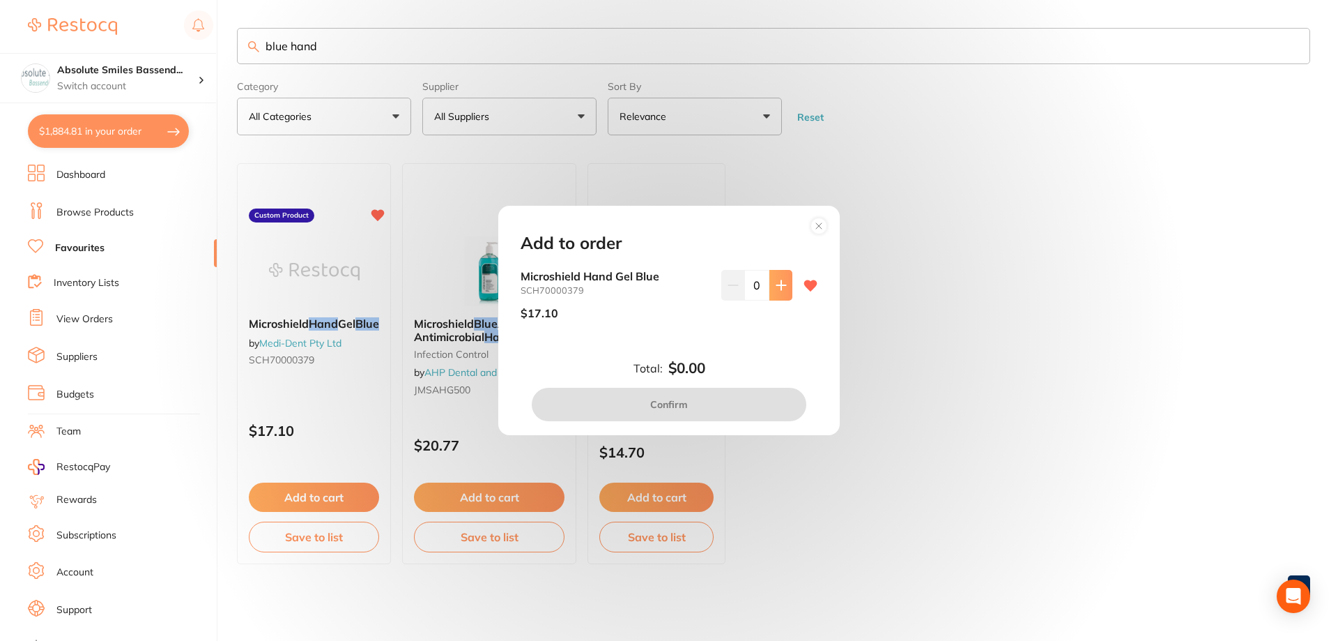
click at [782, 286] on icon at bounding box center [781, 285] width 11 height 11
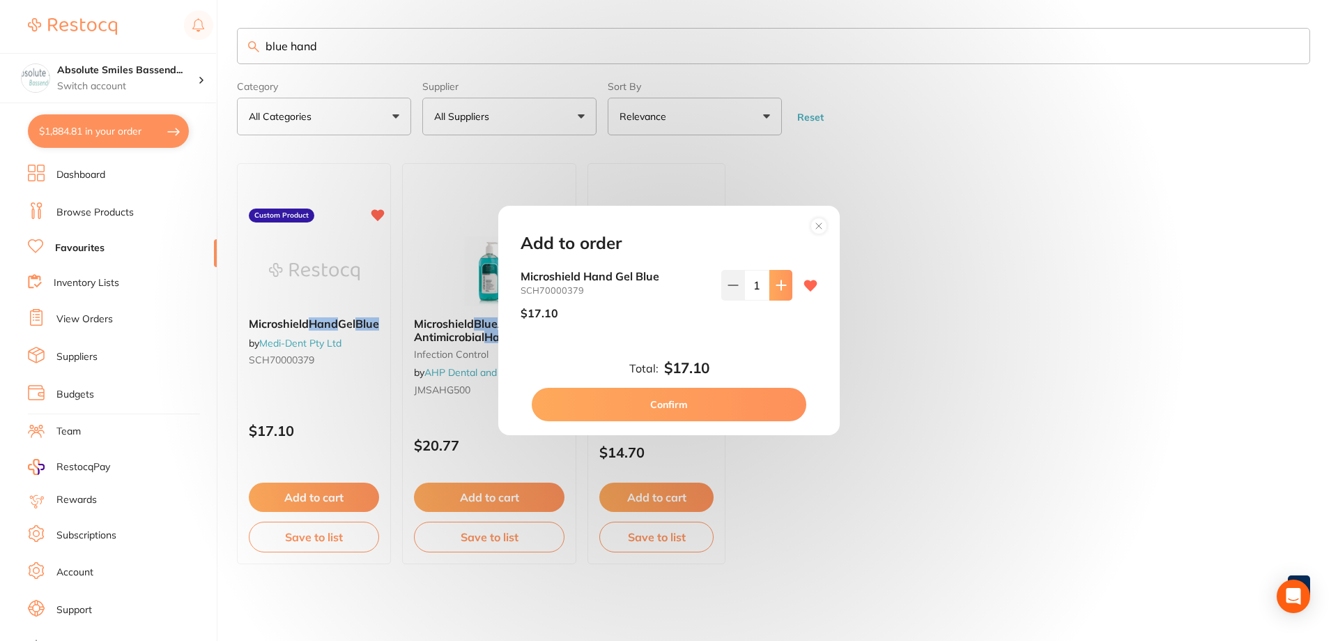
click at [782, 286] on icon at bounding box center [781, 285] width 11 height 11
type input "4"
click at [730, 401] on button "Confirm" at bounding box center [669, 404] width 275 height 33
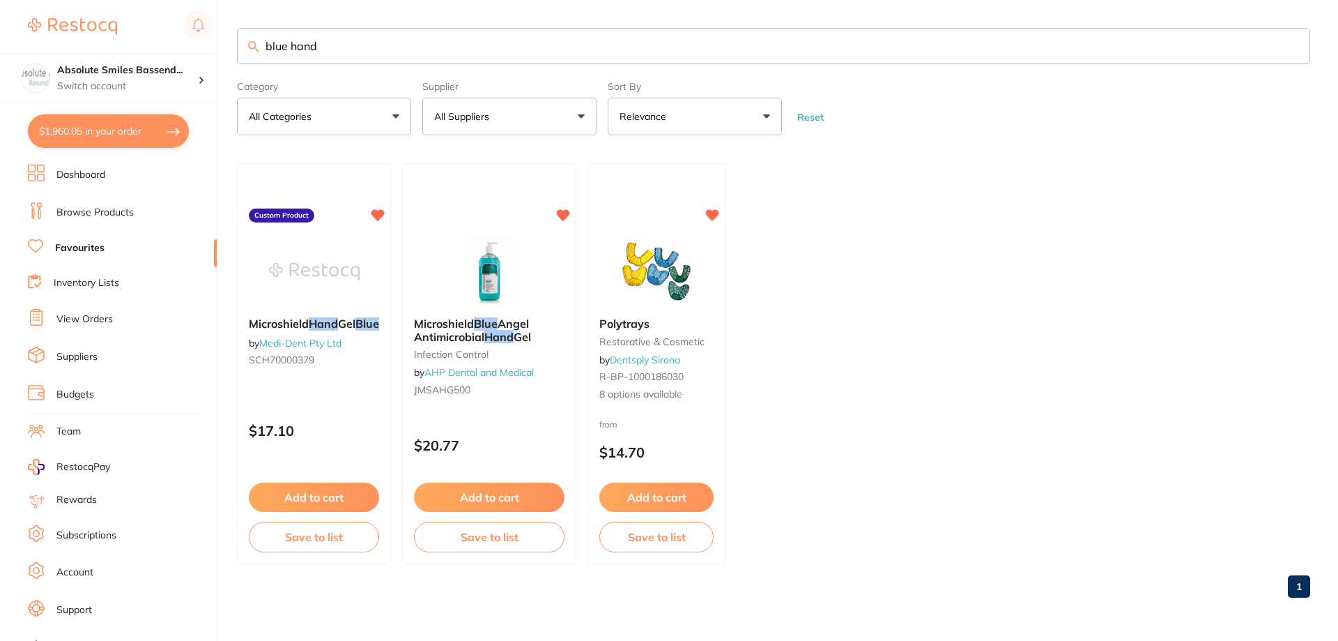
click at [365, 39] on input "blue hand" at bounding box center [774, 46] width 1074 height 36
type input "b"
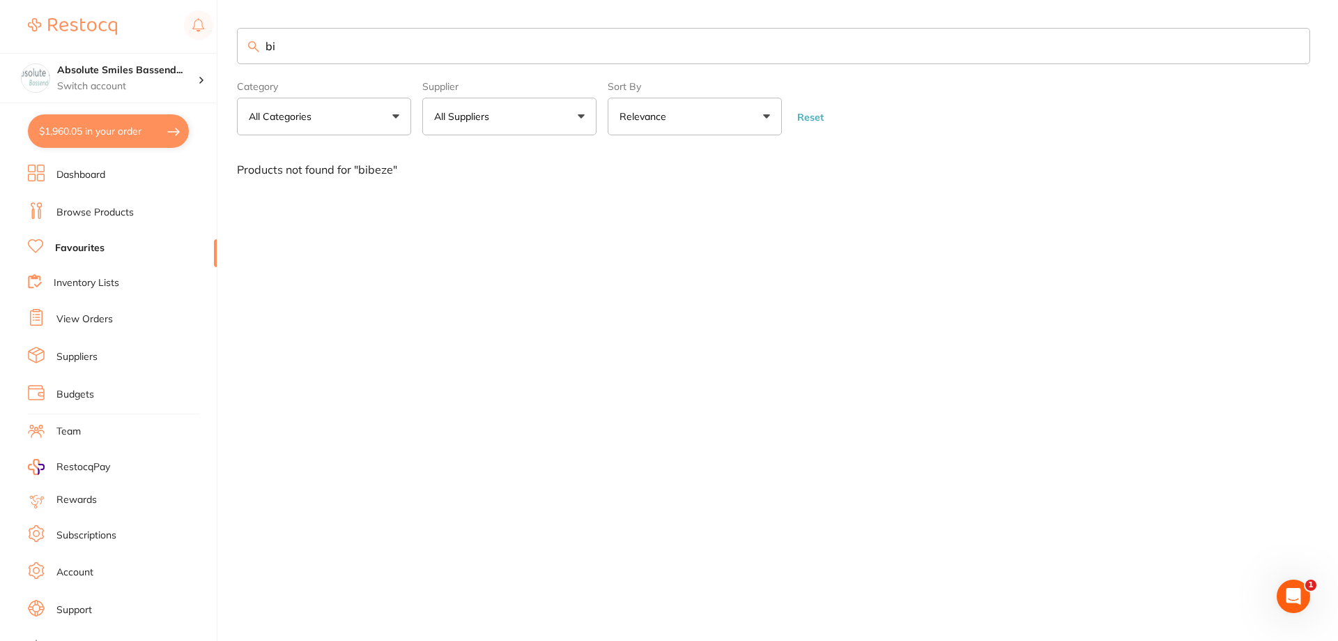
type input "b"
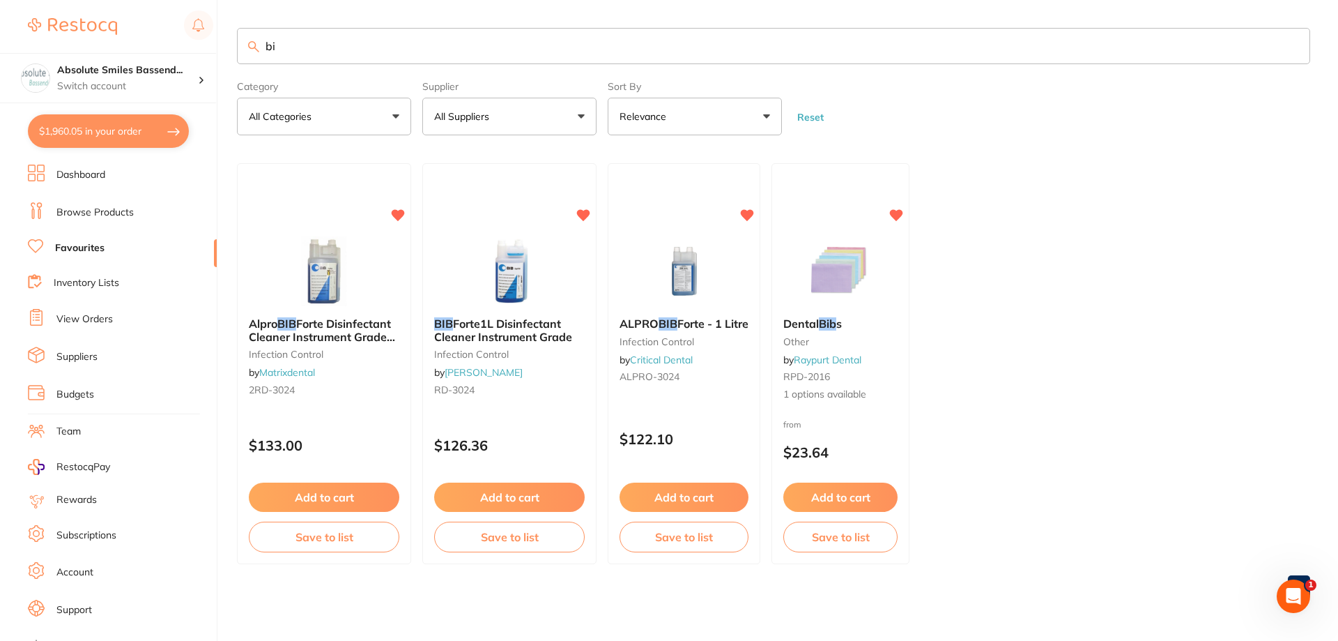
type input "b"
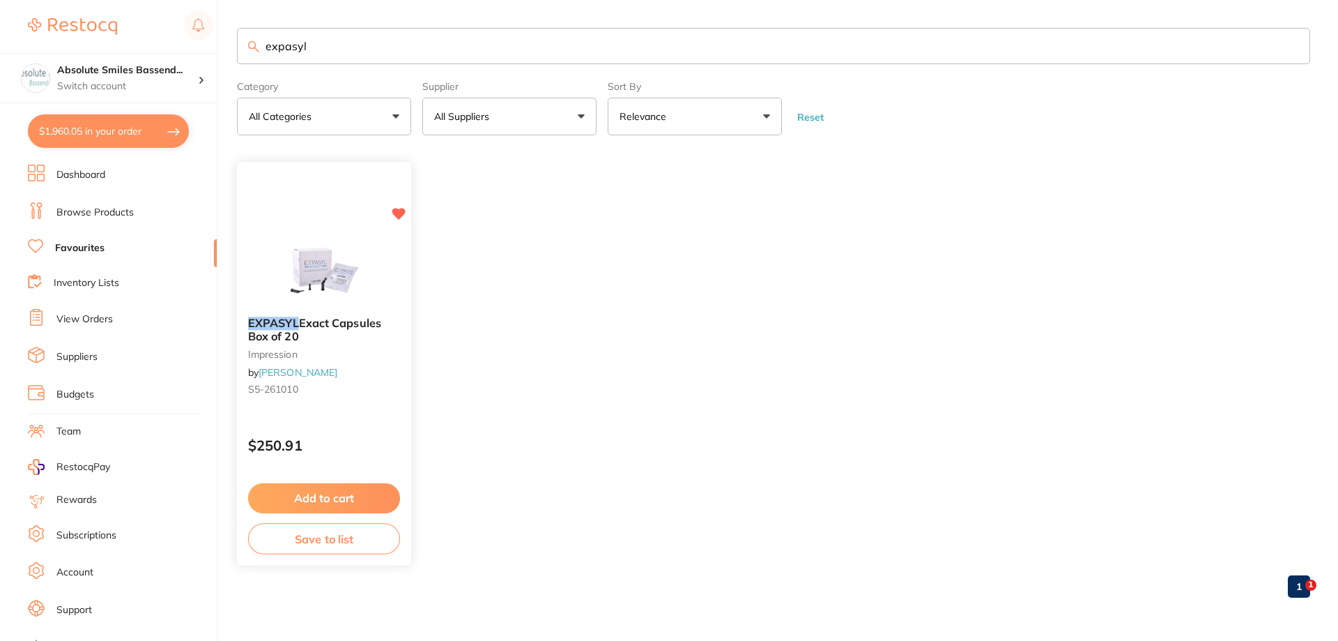
type input "expasyl"
click at [366, 499] on button "Add to cart" at bounding box center [324, 498] width 152 height 30
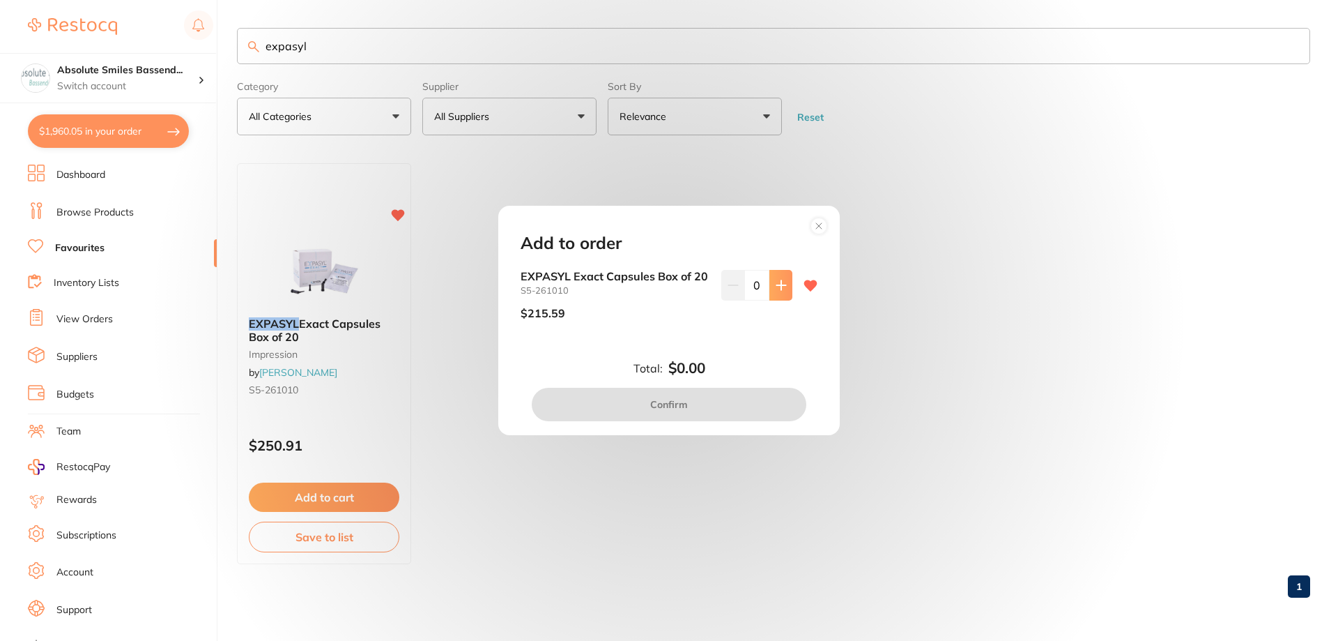
click at [783, 284] on icon at bounding box center [781, 285] width 11 height 11
type input "1"
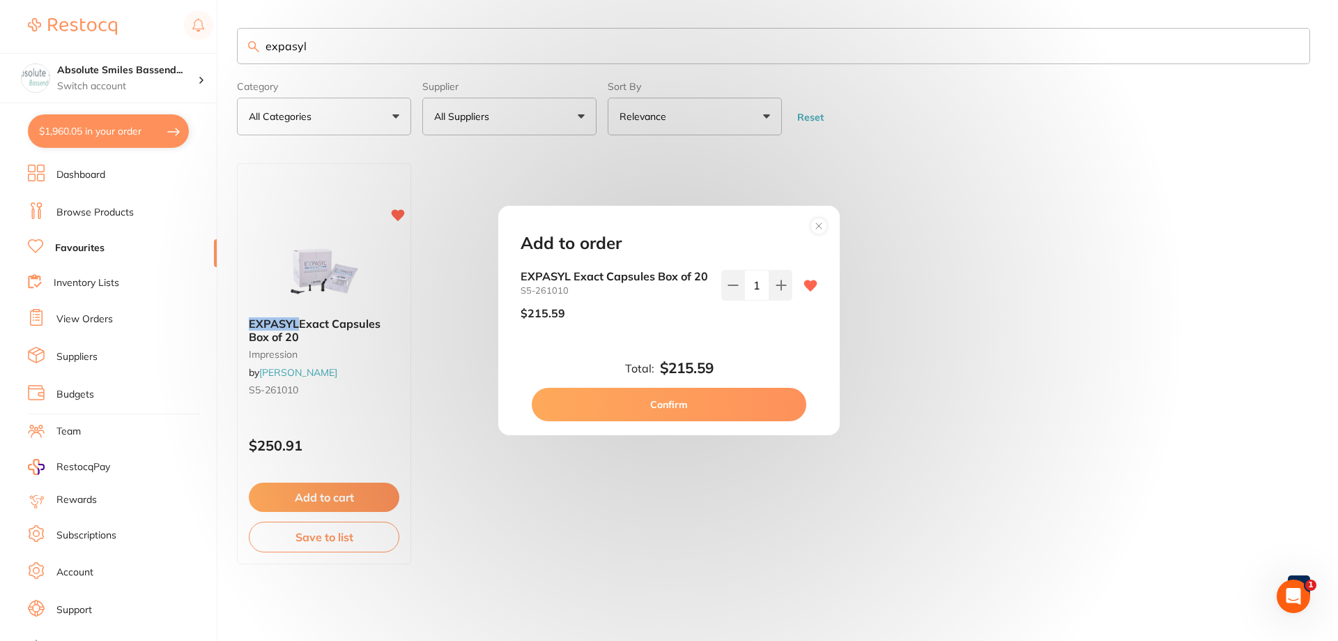
click at [739, 399] on button "Confirm" at bounding box center [669, 404] width 275 height 33
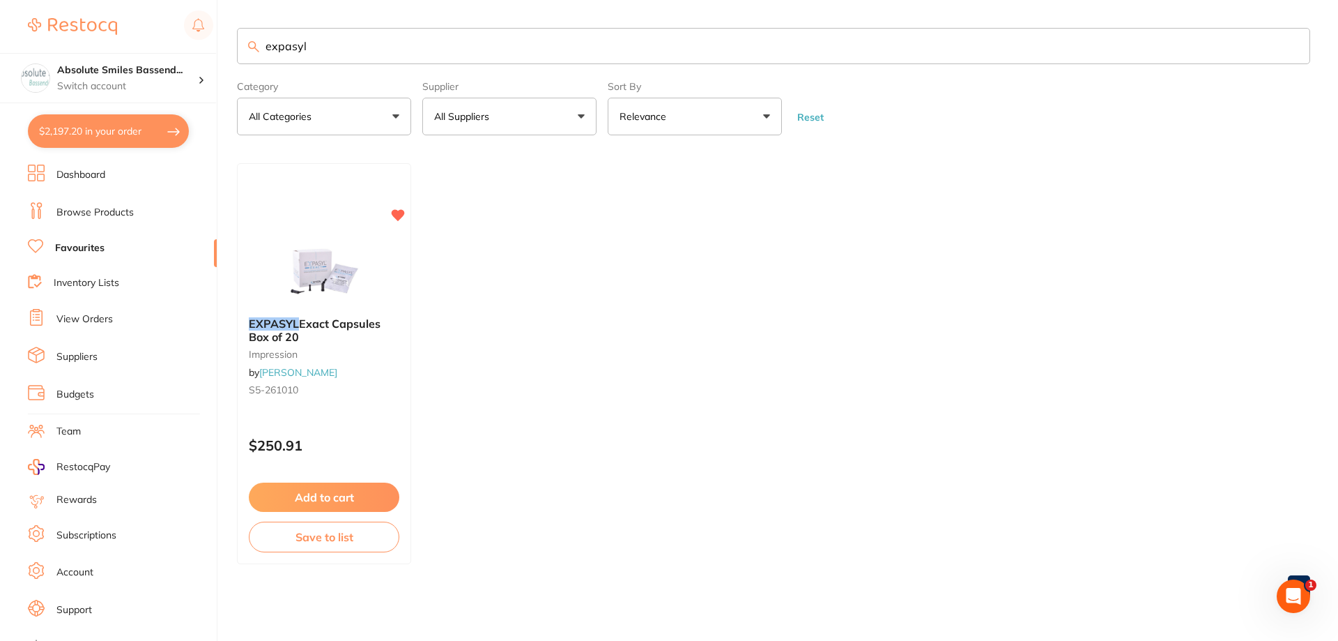
click at [81, 318] on link "View Orders" at bounding box center [84, 319] width 56 height 14
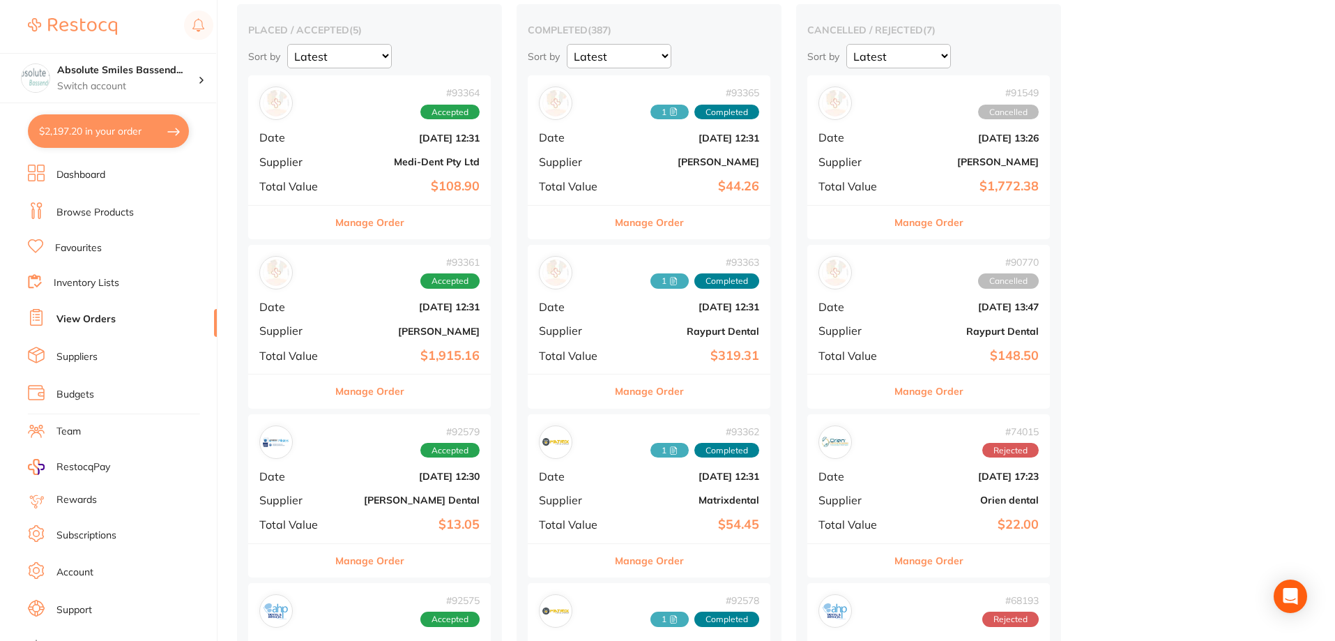
scroll to position [139, 0]
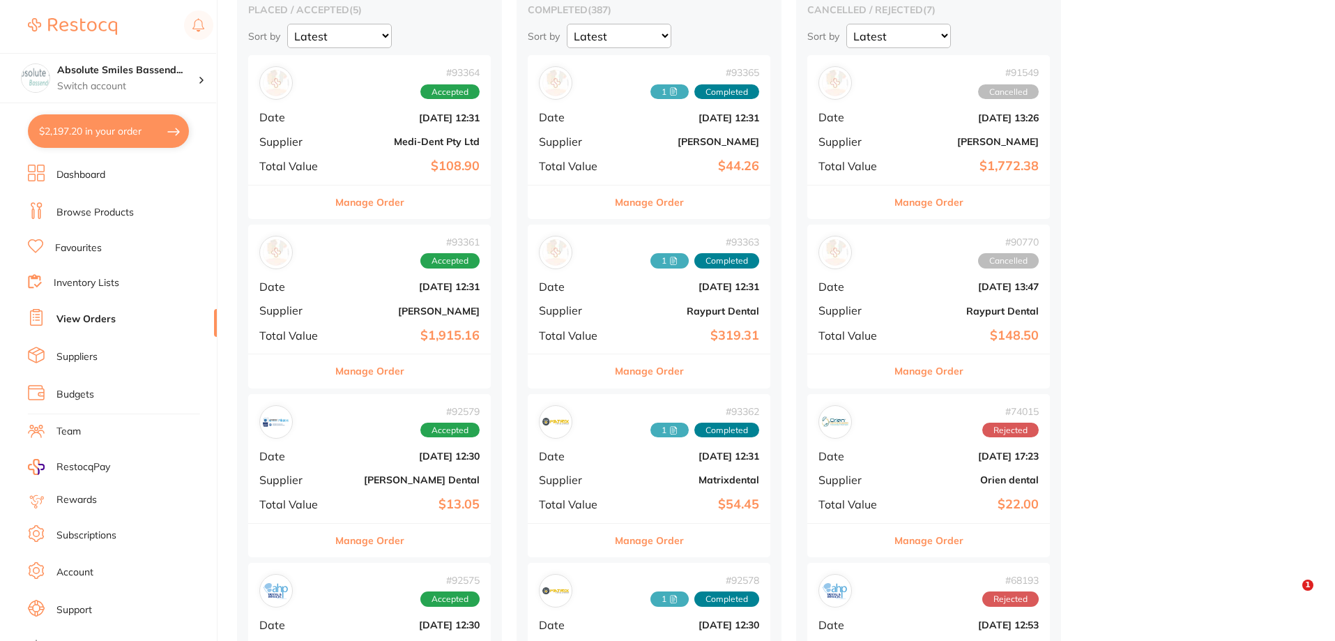
click at [367, 337] on b "$1,915.16" at bounding box center [409, 335] width 139 height 15
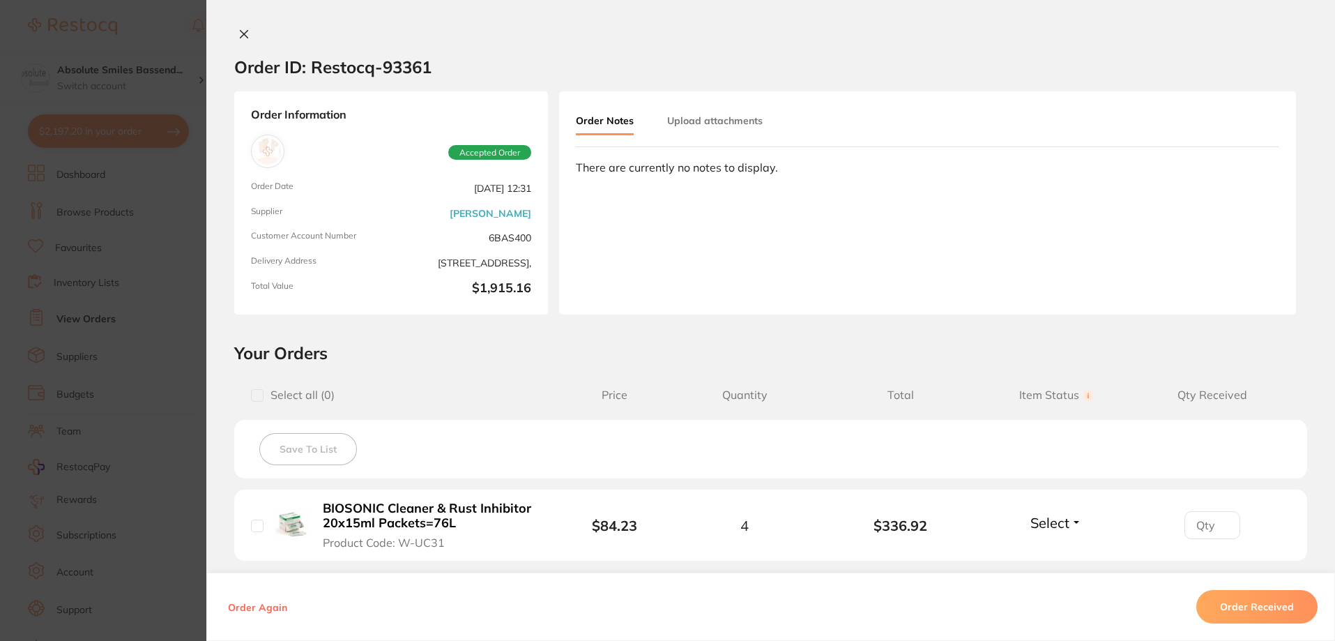
click at [239, 31] on icon at bounding box center [243, 34] width 11 height 11
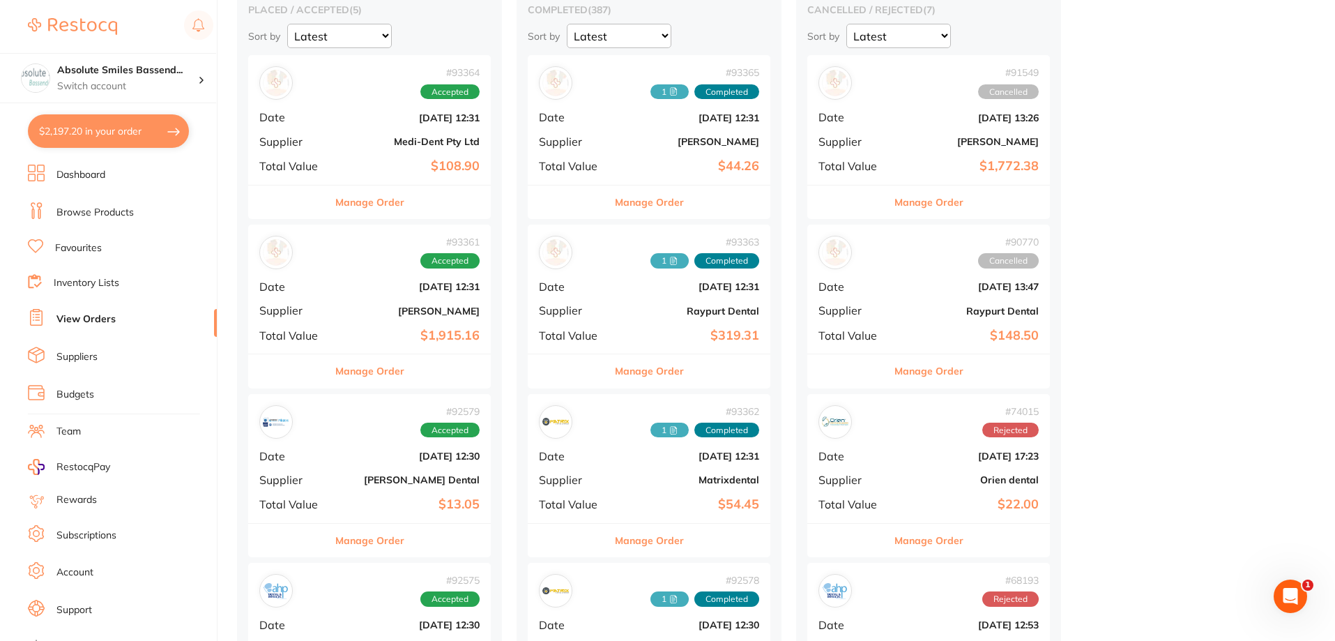
click at [86, 280] on link "Inventory Lists" at bounding box center [87, 283] width 66 height 14
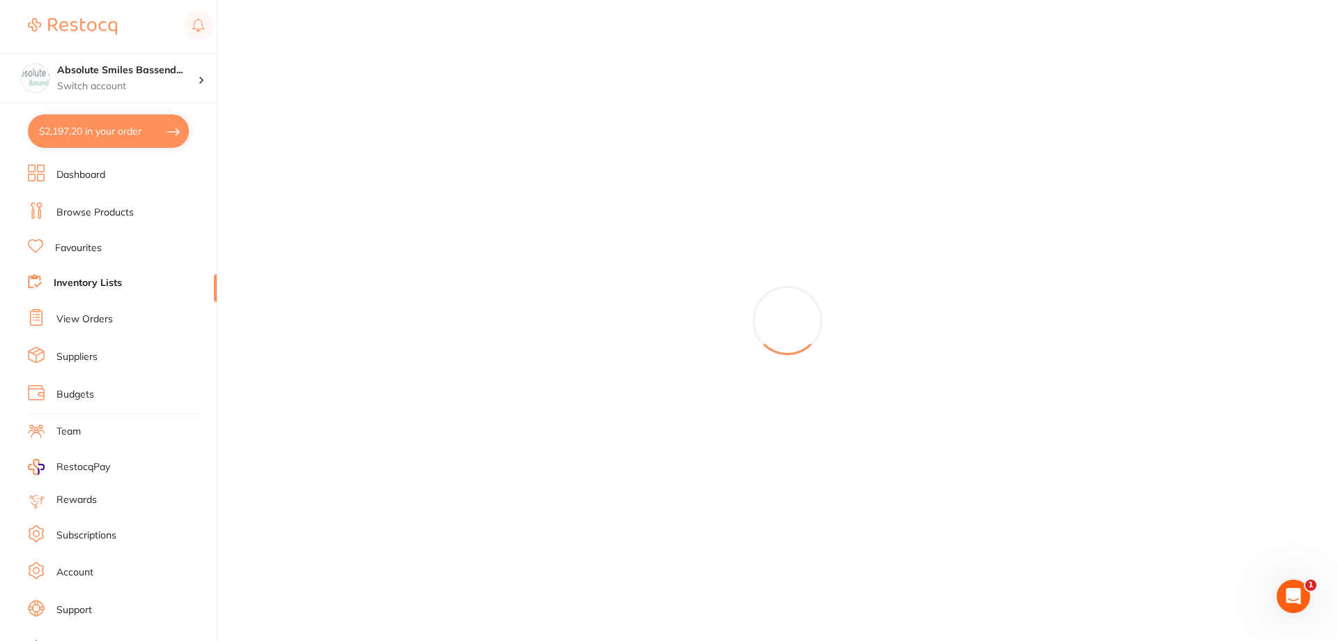
click at [86, 245] on link "Favourites" at bounding box center [78, 248] width 47 height 14
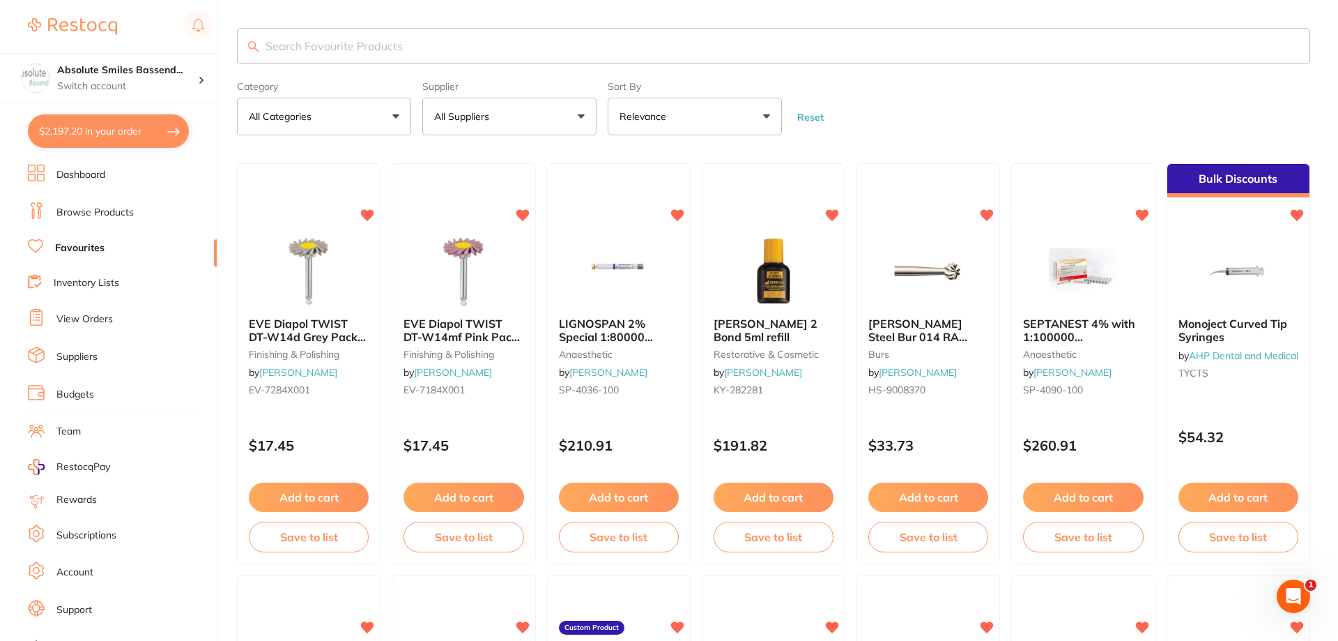
click at [307, 47] on input "search" at bounding box center [774, 46] width 1074 height 36
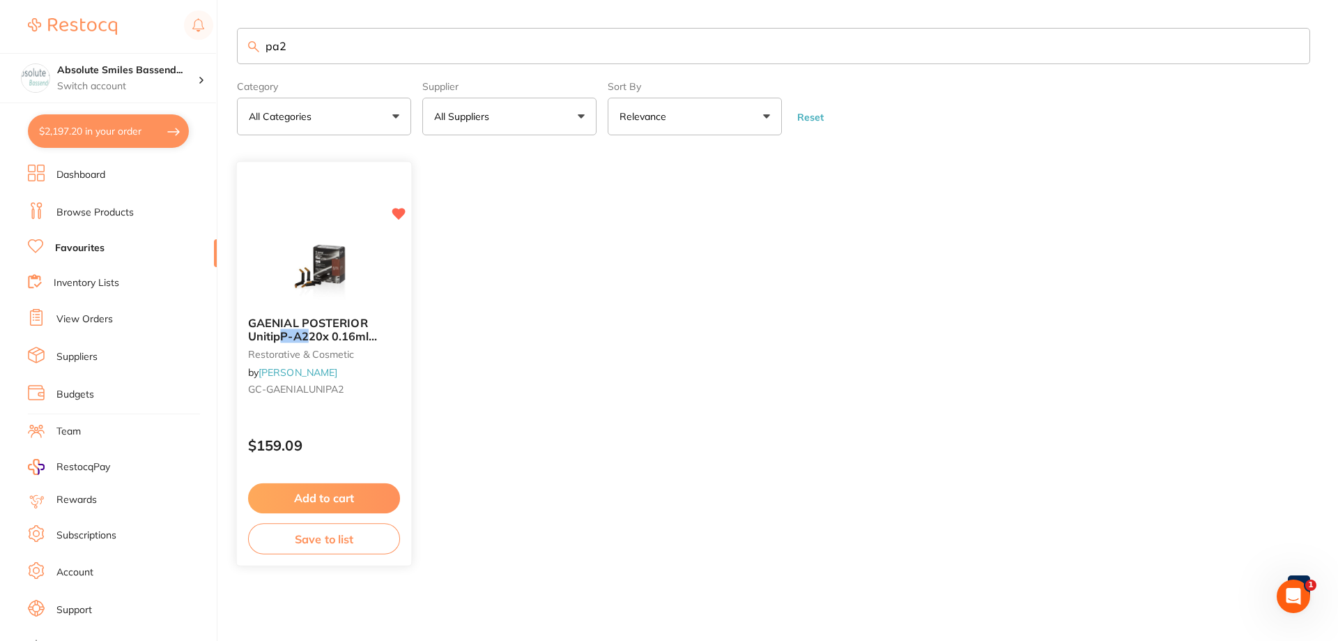
type input "pa2"
click at [392, 491] on button "Add to cart" at bounding box center [324, 498] width 152 height 30
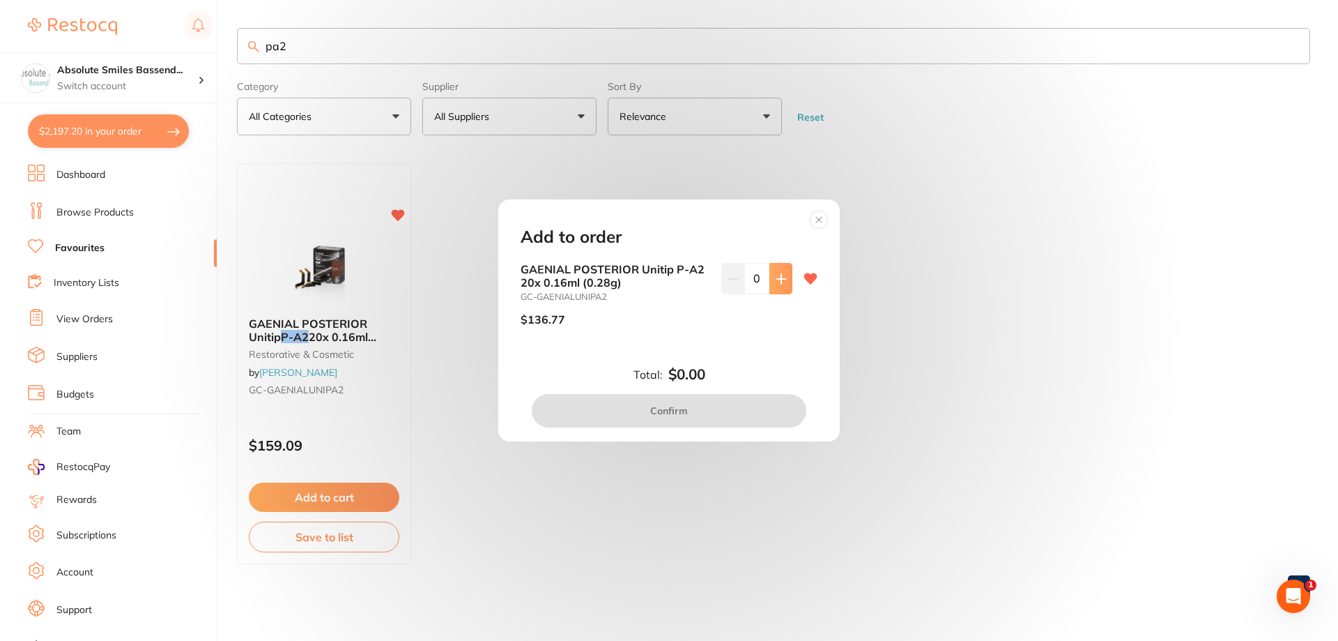
click at [782, 276] on icon at bounding box center [781, 278] width 11 height 11
type input "2"
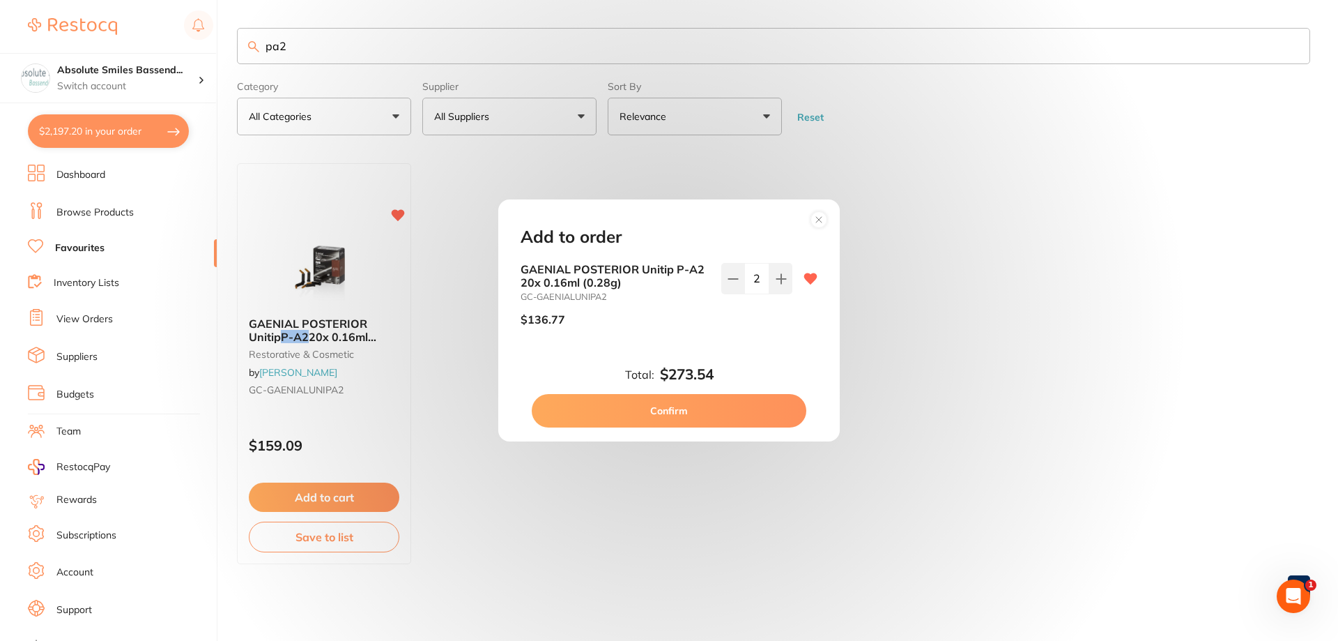
click at [741, 410] on button "Confirm" at bounding box center [669, 410] width 275 height 33
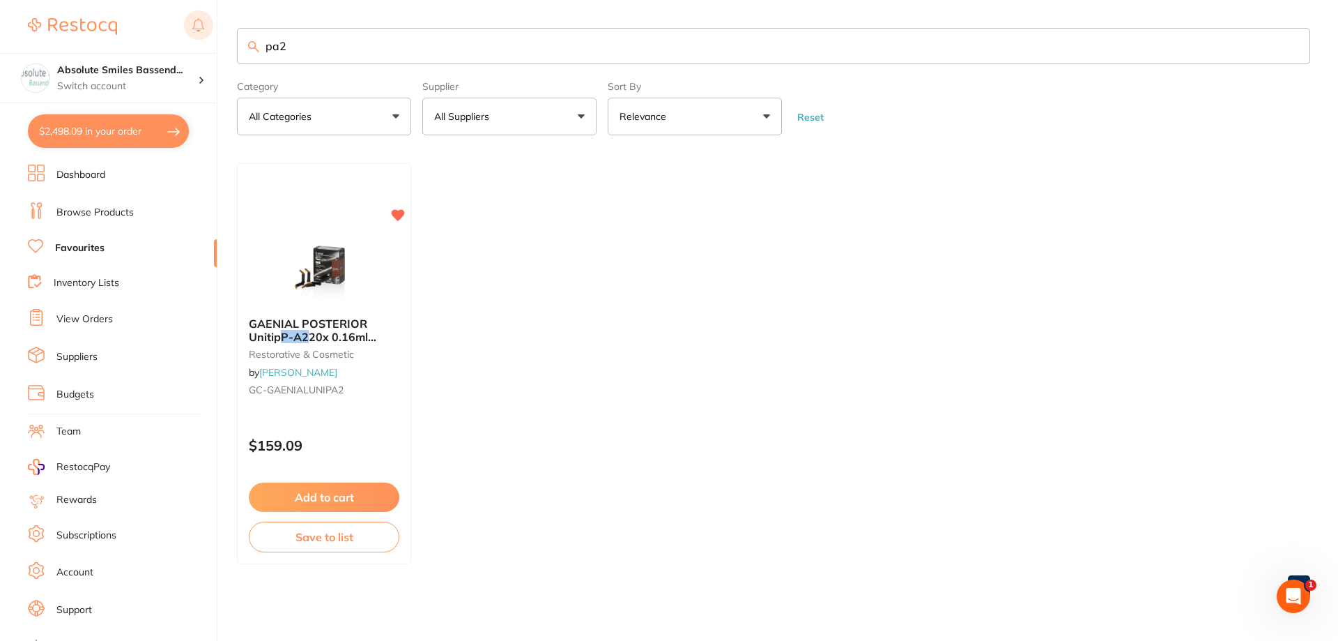
drag, startPoint x: 221, startPoint y: 40, endPoint x: 201, endPoint y: 40, distance: 19.5
click at [201, 40] on div "$2,498.09 Absolute Smiles Bassend... Switch account Absolute Smiles Bassendean …" at bounding box center [669, 320] width 1338 height 641
type input "artic"
click at [367, 494] on button "Add to cart" at bounding box center [324, 496] width 151 height 29
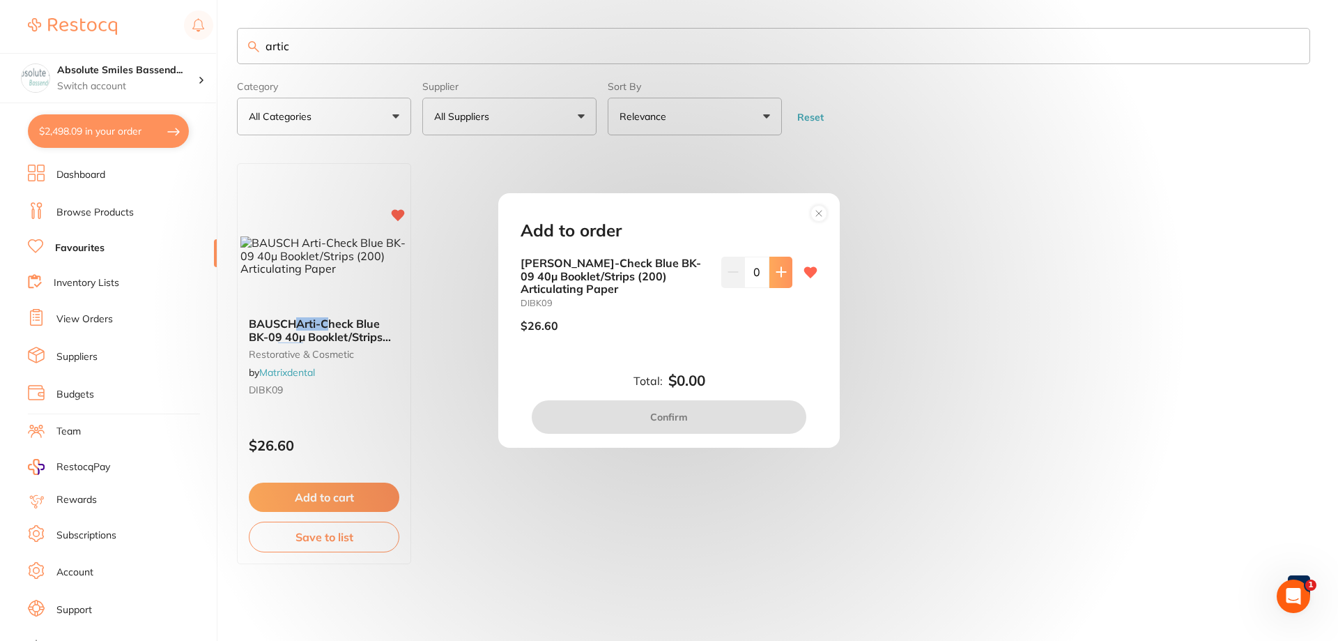
click at [776, 277] on icon at bounding box center [781, 271] width 11 height 11
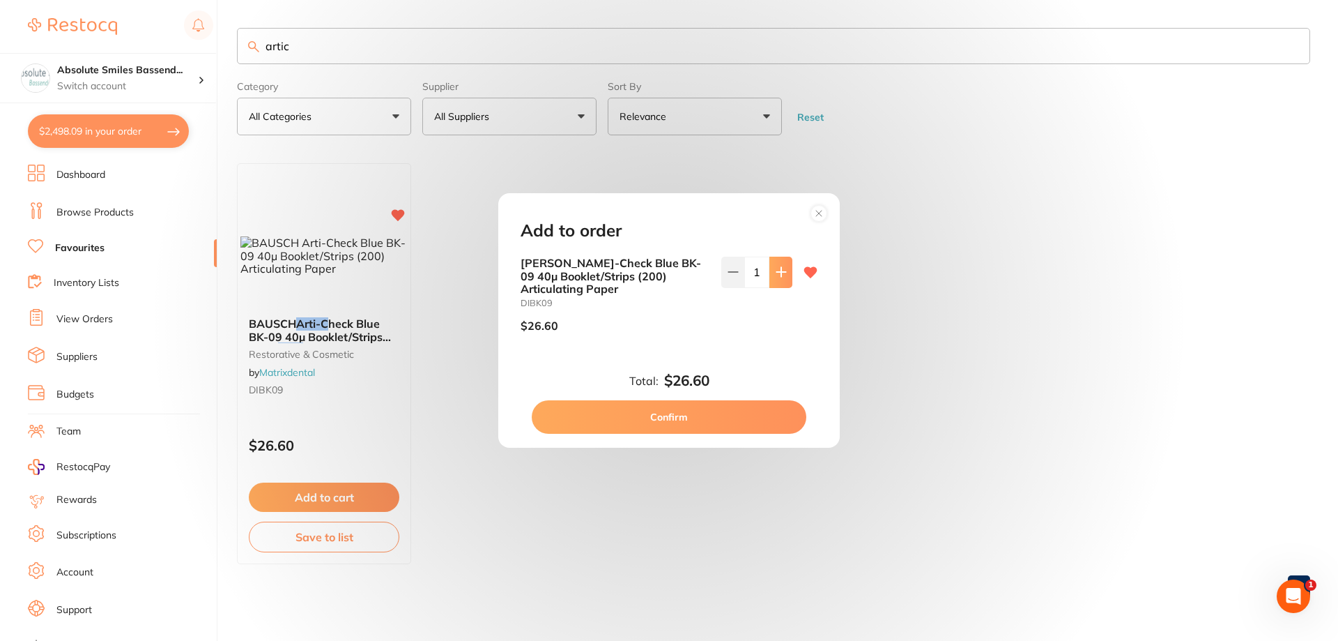
click at [776, 277] on icon at bounding box center [781, 271] width 11 height 11
type input "2"
click at [689, 421] on button "Confirm" at bounding box center [669, 416] width 275 height 33
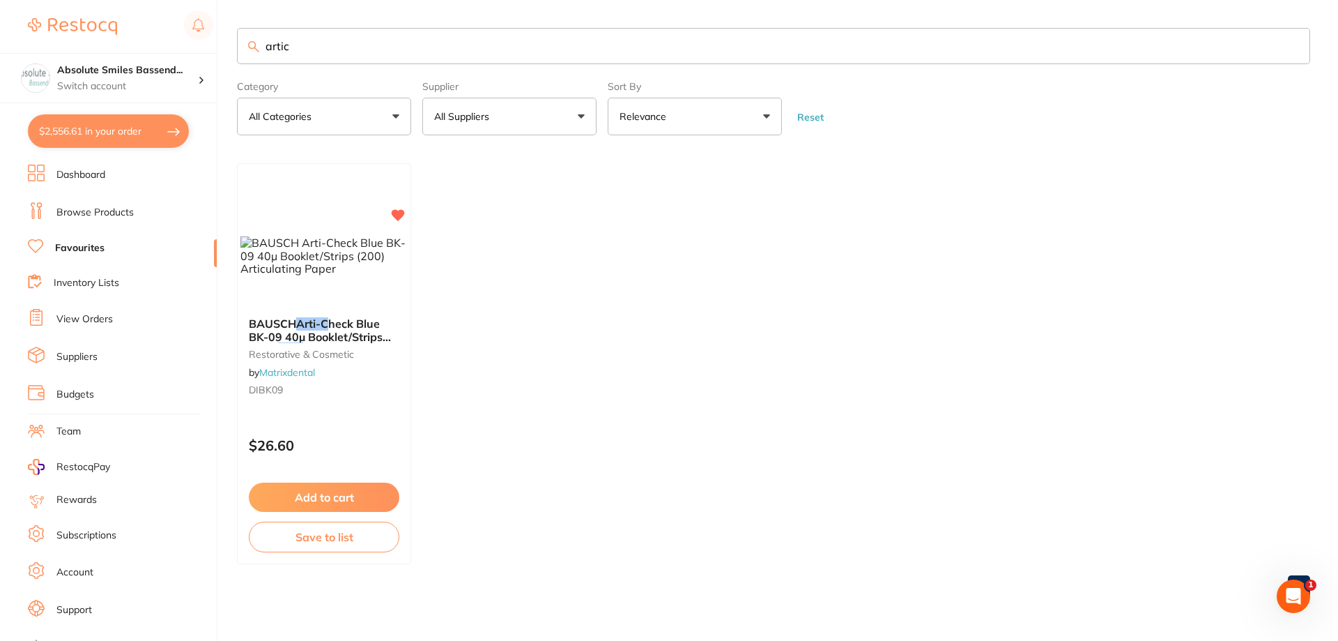
drag, startPoint x: 293, startPoint y: 38, endPoint x: 146, endPoint y: 47, distance: 147.3
click at [146, 47] on div "$2,556.61 Absolute Smiles Bassend... Switch account Absolute Smiles Bassendean …" at bounding box center [669, 320] width 1338 height 641
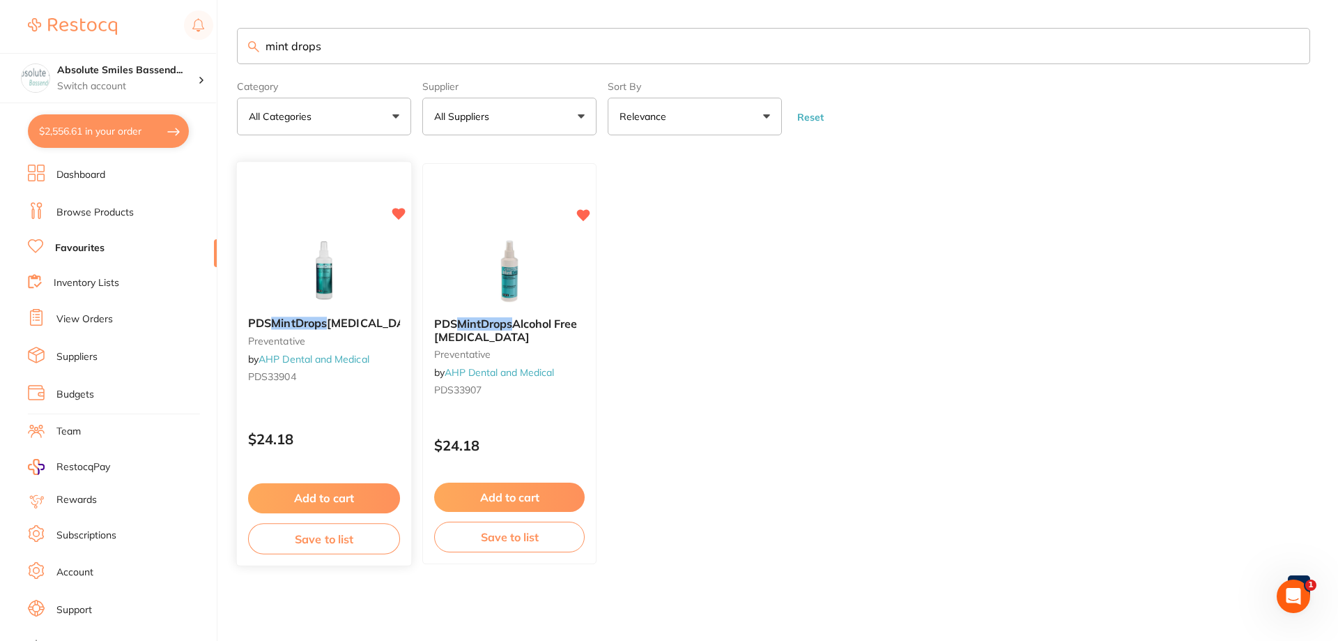
type input "mint drops"
click at [332, 491] on button "Add to cart" at bounding box center [324, 498] width 152 height 30
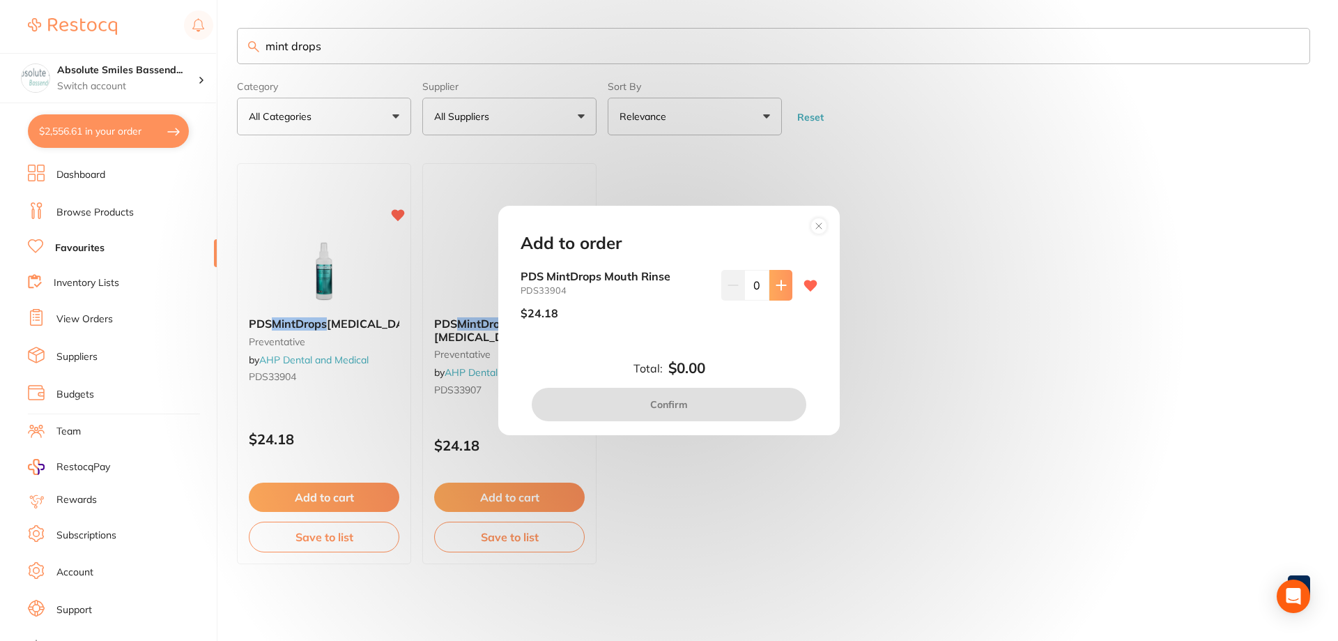
click at [783, 293] on button at bounding box center [781, 285] width 23 height 31
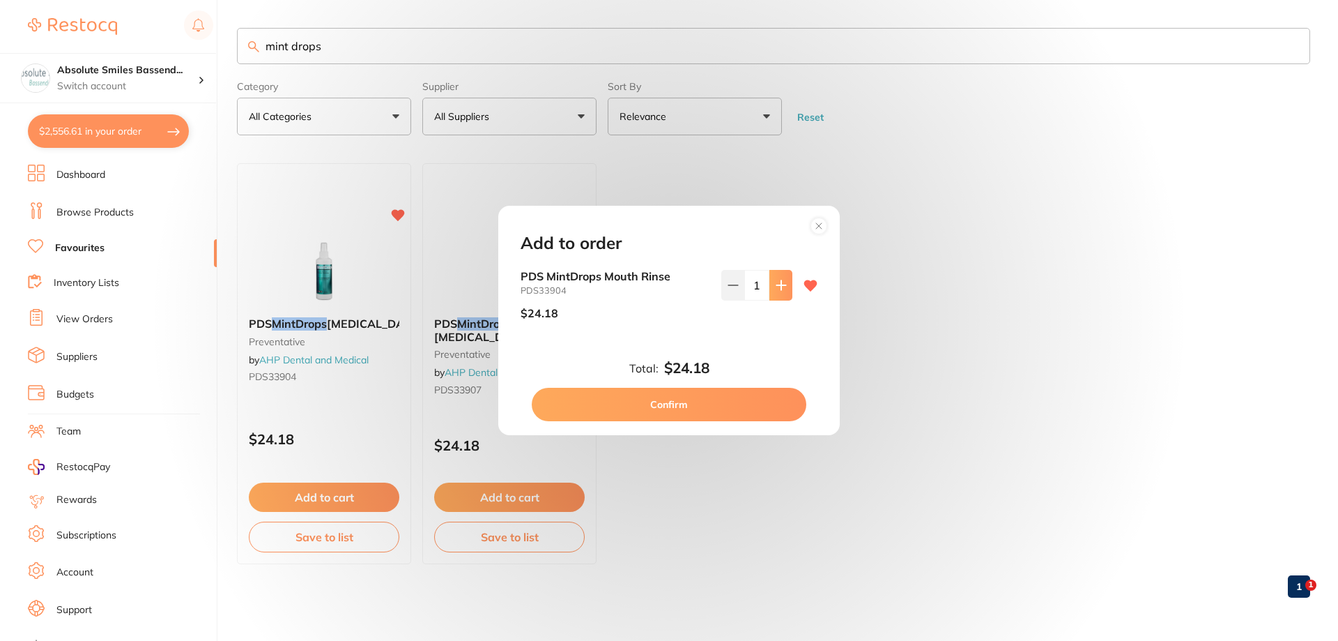
click at [783, 293] on button at bounding box center [781, 285] width 23 height 31
type input "4"
click at [719, 402] on button "Confirm" at bounding box center [669, 404] width 275 height 33
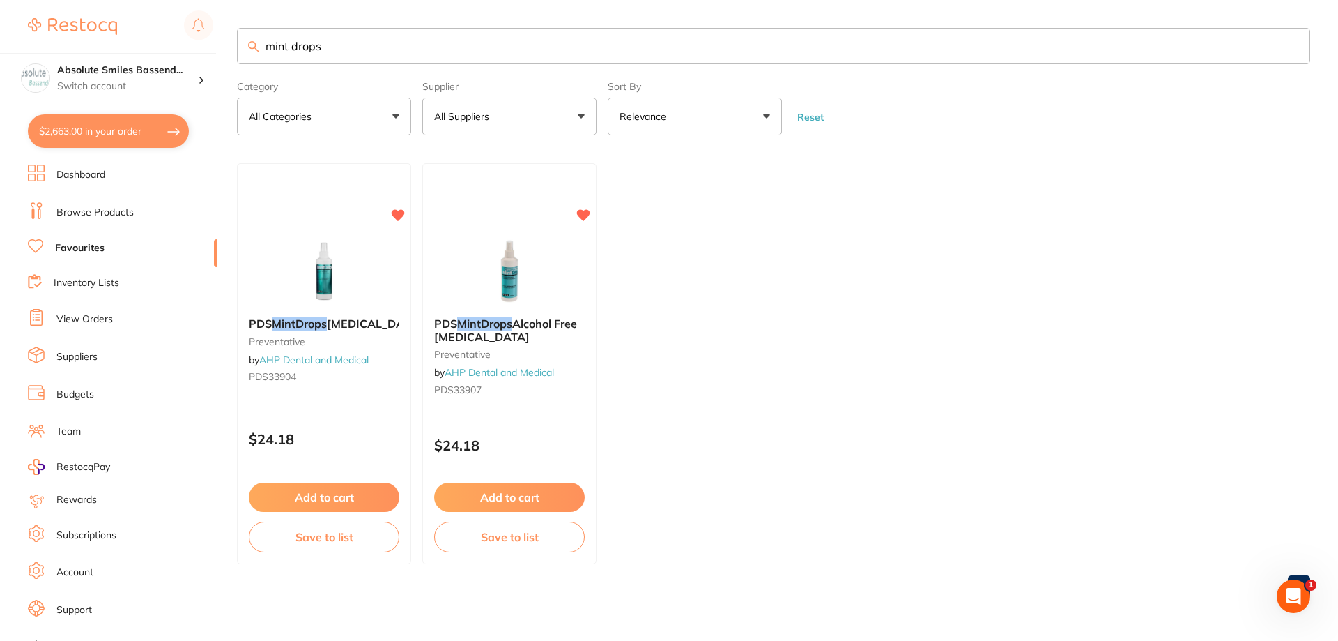
drag, startPoint x: 329, startPoint y: 33, endPoint x: 231, endPoint y: 35, distance: 97.6
click at [231, 35] on div "$2,663.00 Absolute Smiles Bassend... Switch account Absolute Smiles Bassendean …" at bounding box center [669, 320] width 1338 height 641
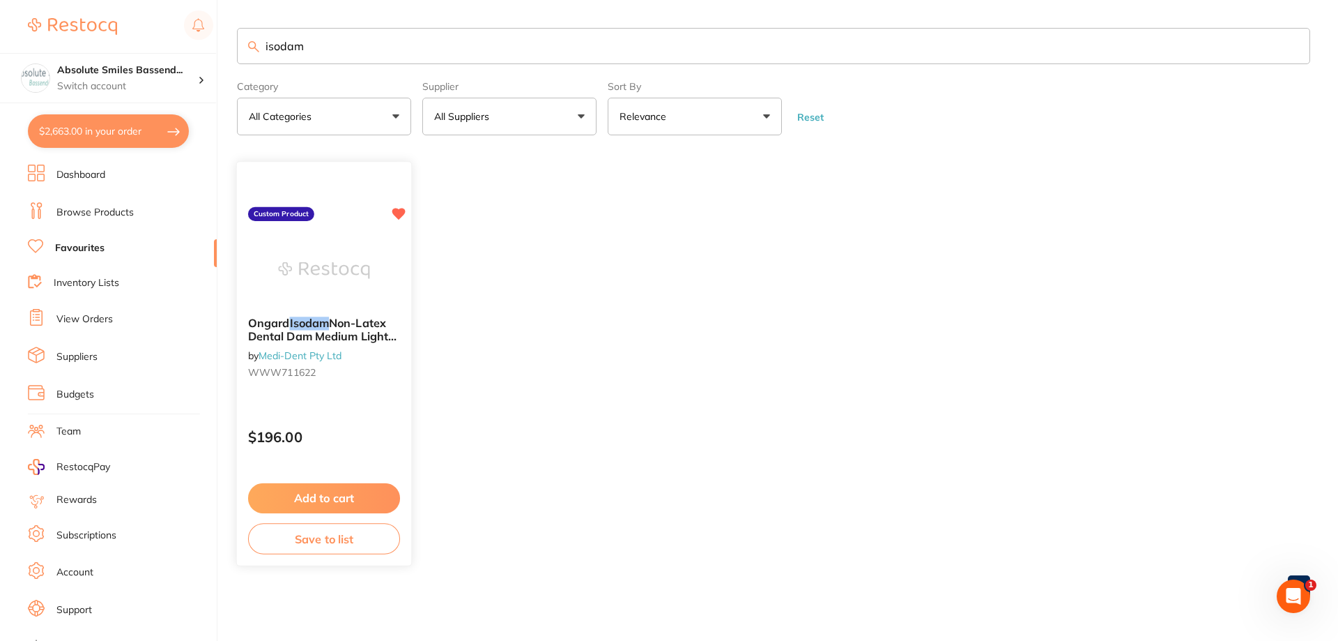
type input "isodam"
click at [377, 496] on button "Add to cart" at bounding box center [324, 498] width 152 height 30
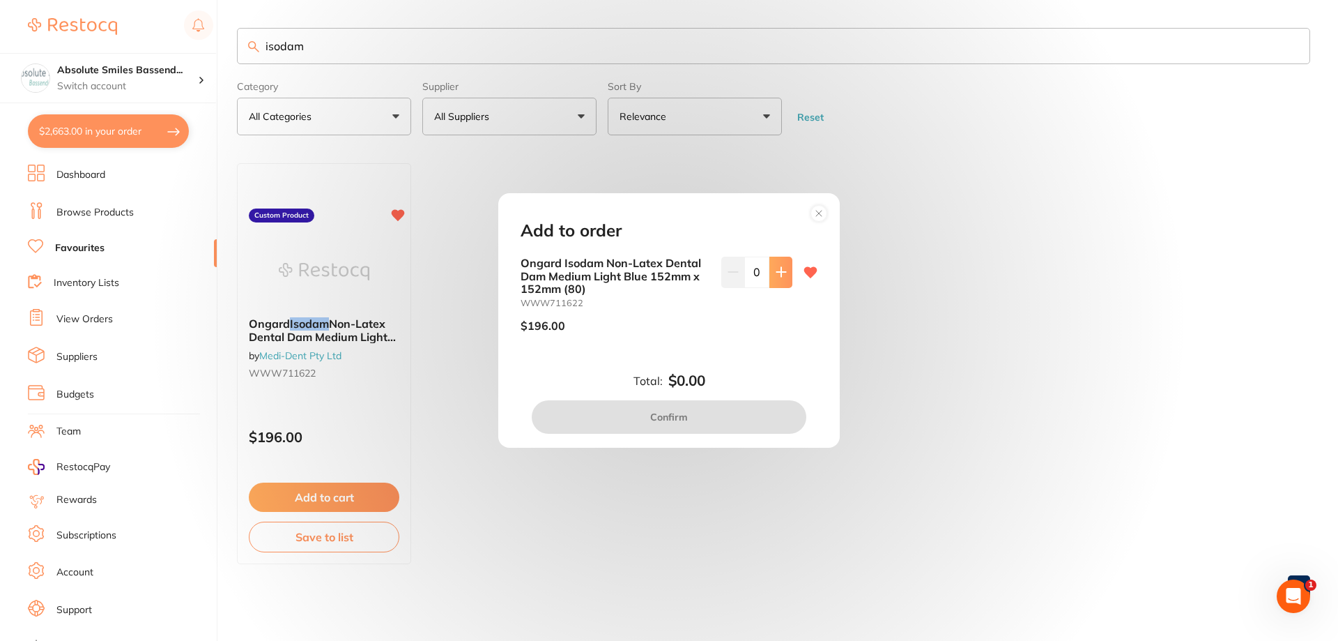
click at [784, 266] on button at bounding box center [781, 272] width 23 height 31
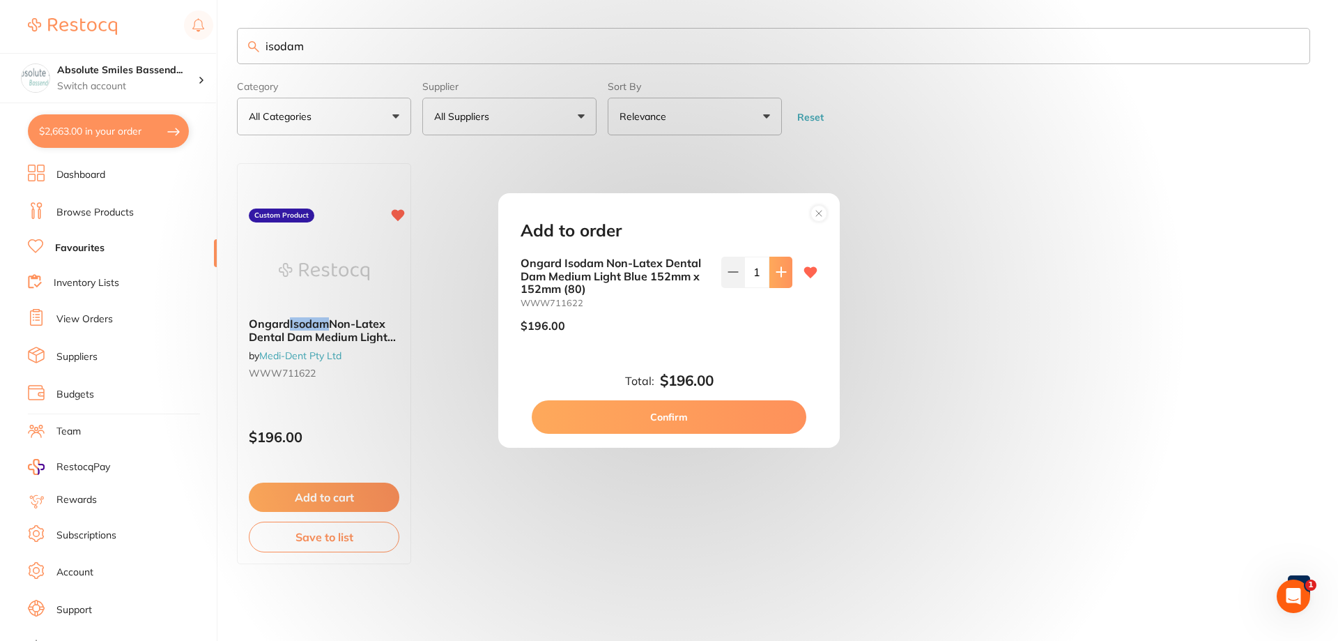
click at [784, 266] on button at bounding box center [781, 272] width 23 height 31
type input "2"
click at [690, 413] on button "Confirm" at bounding box center [669, 416] width 275 height 33
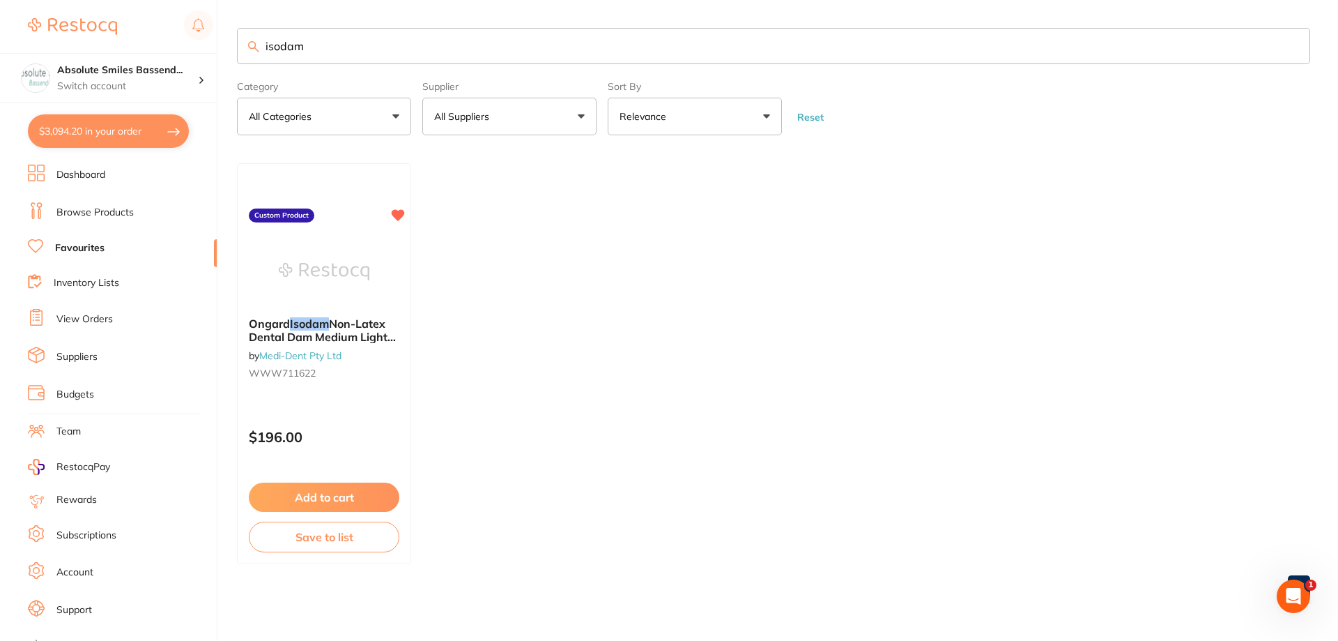
drag, startPoint x: 167, startPoint y: 52, endPoint x: 151, endPoint y: 52, distance: 16.0
click at [150, 52] on div "$3,094.20 Absolute Smiles Bassend... Switch account Absolute Smiles Bassendean …" at bounding box center [669, 320] width 1338 height 641
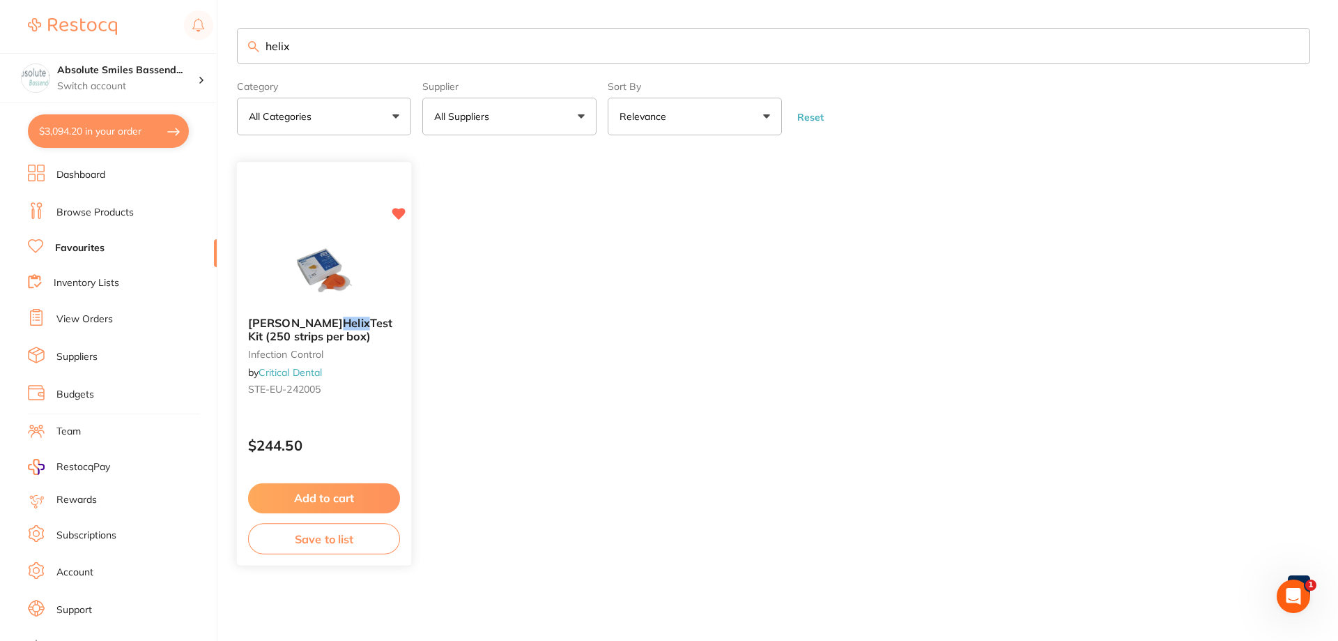
type input "helix"
click at [365, 502] on button "Add to cart" at bounding box center [324, 498] width 152 height 30
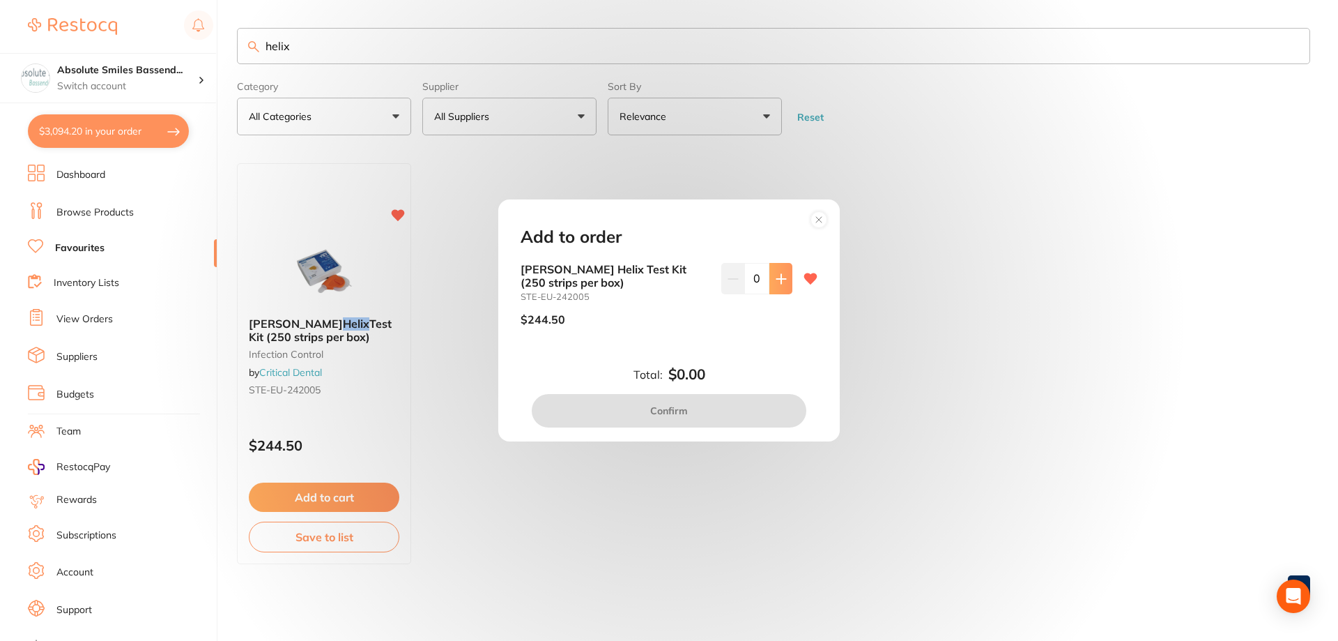
click at [777, 280] on icon at bounding box center [781, 278] width 11 height 11
type input "1"
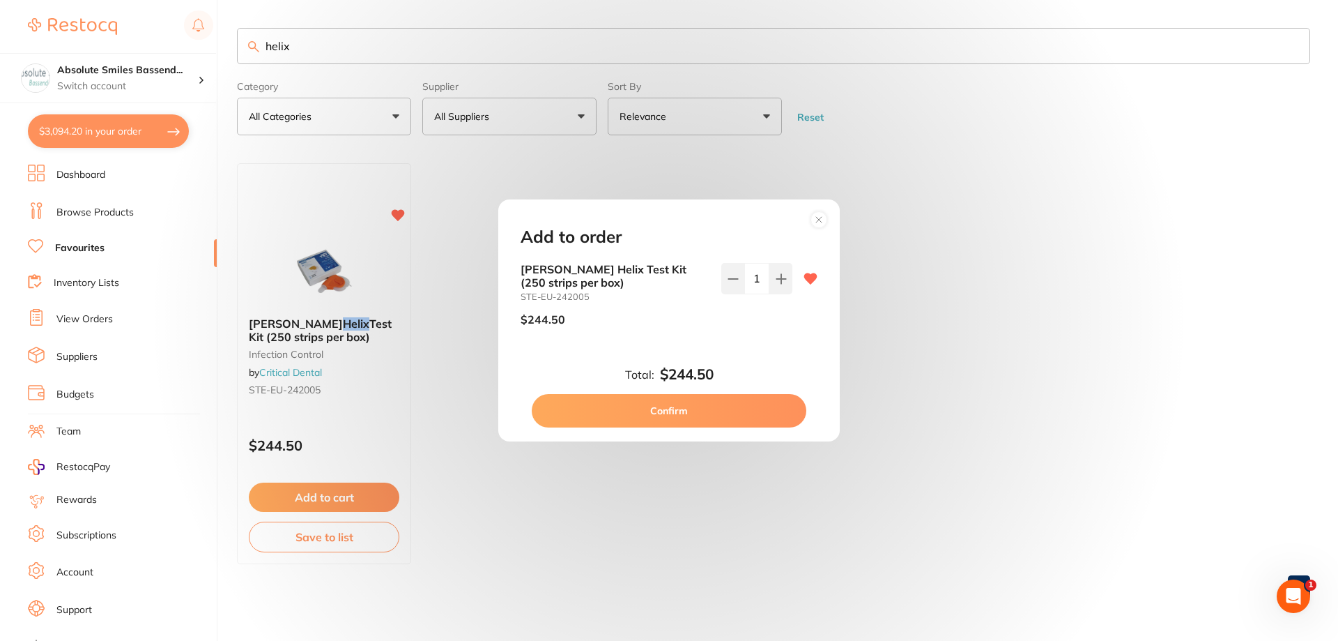
click at [695, 421] on button "Confirm" at bounding box center [669, 410] width 275 height 33
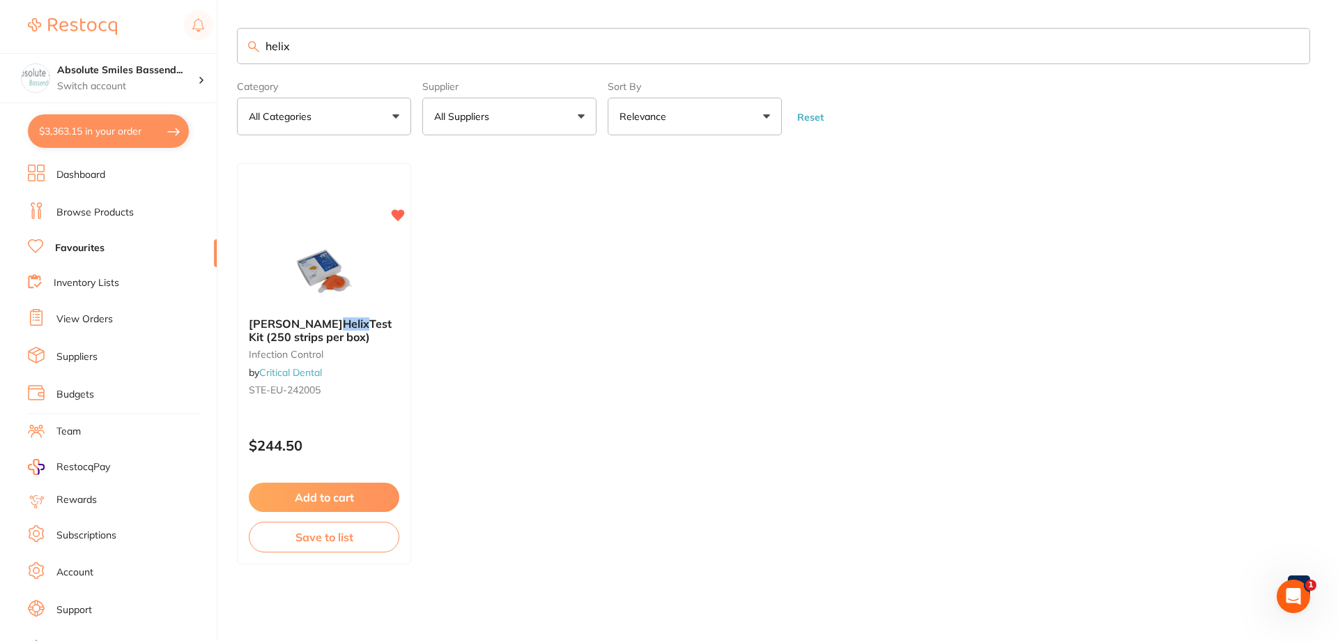
click at [105, 127] on button "$3,363.15 in your order" at bounding box center [108, 130] width 161 height 33
checkbox input "true"
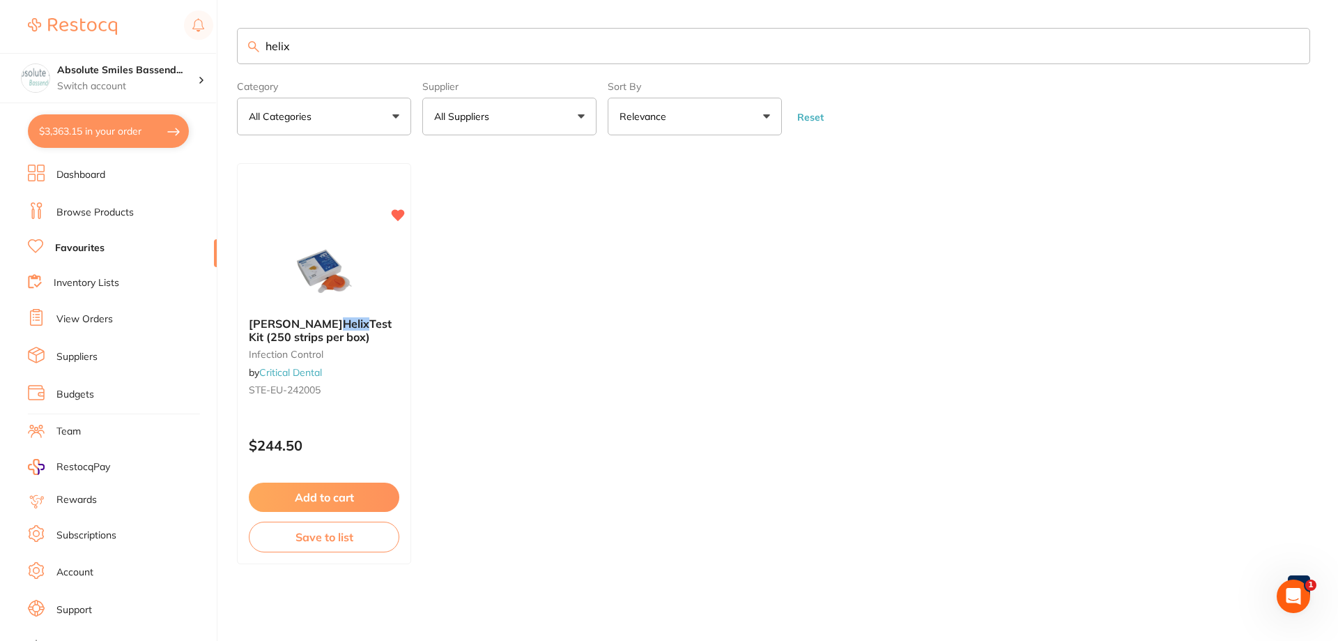
checkbox input "true"
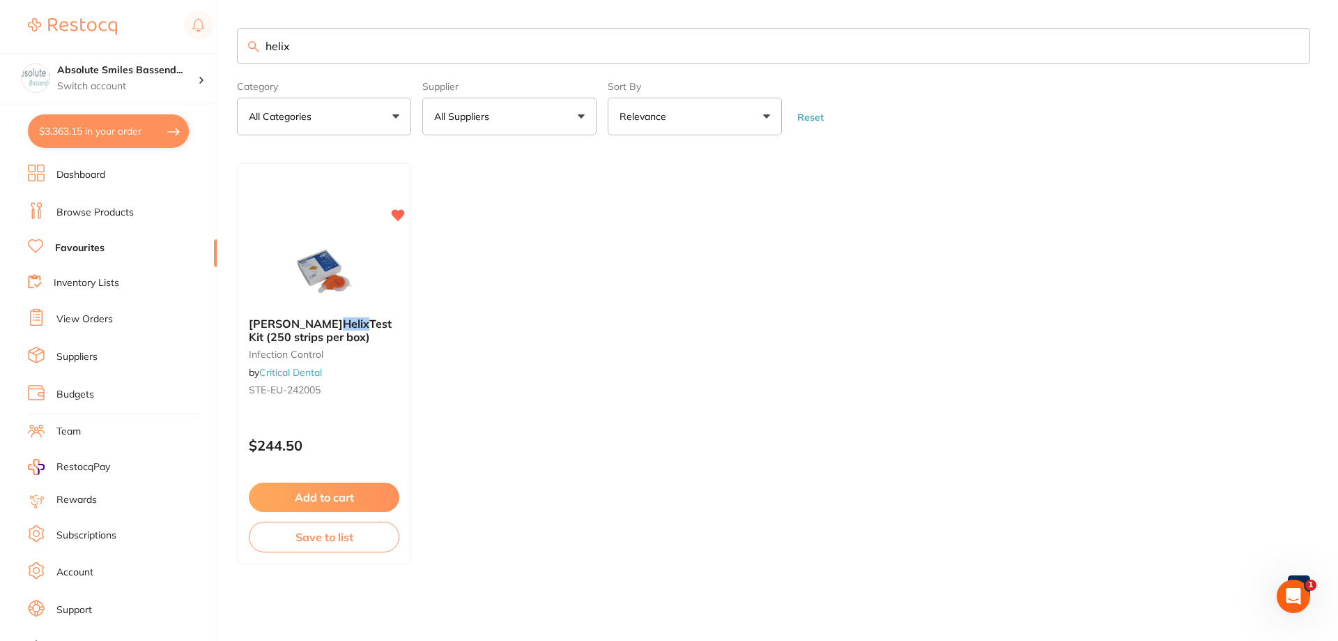
checkbox input "true"
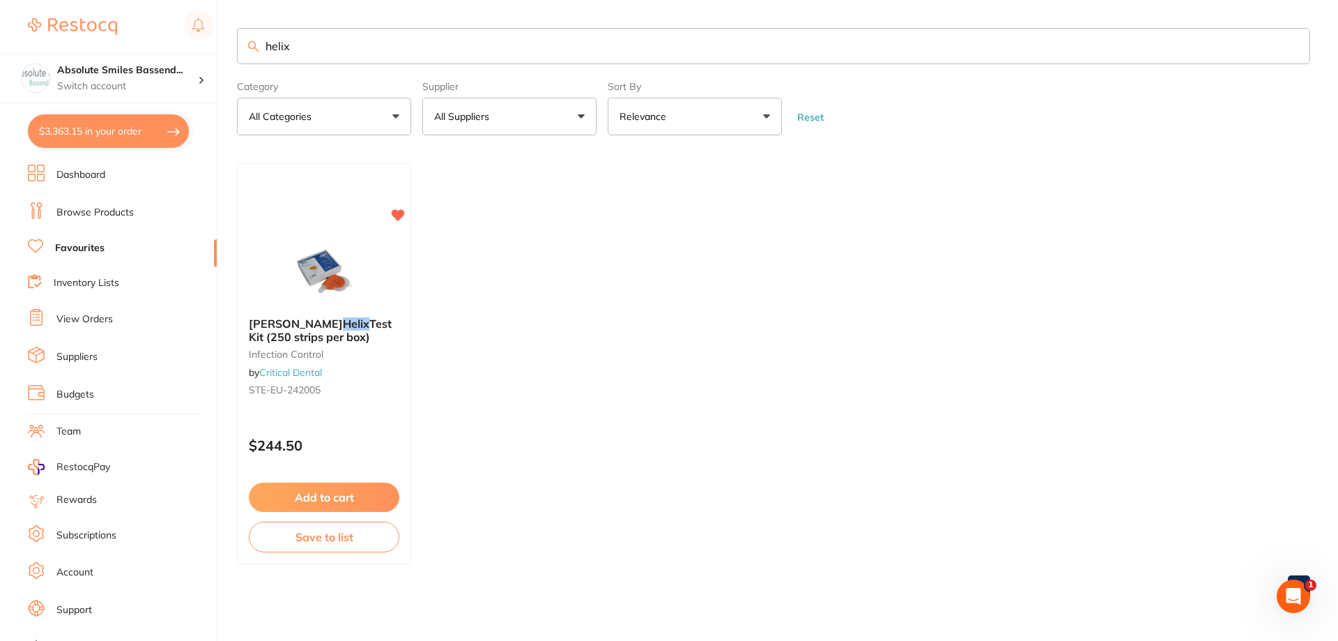
checkbox input "true"
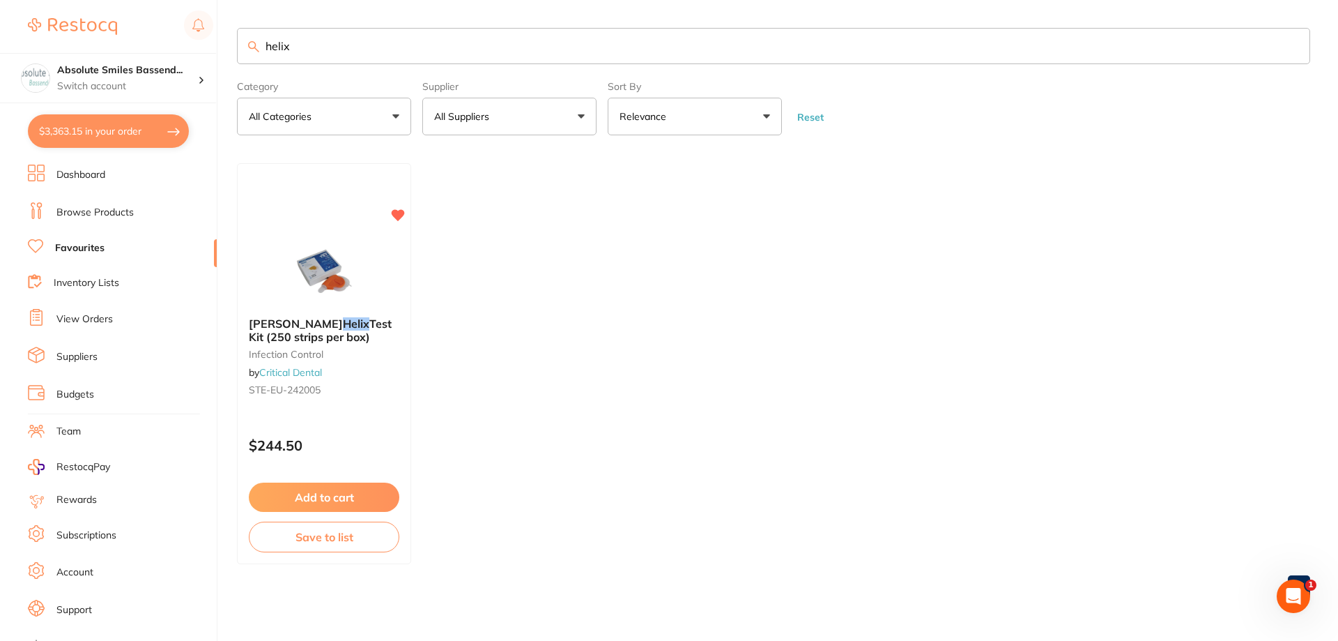
checkbox input "true"
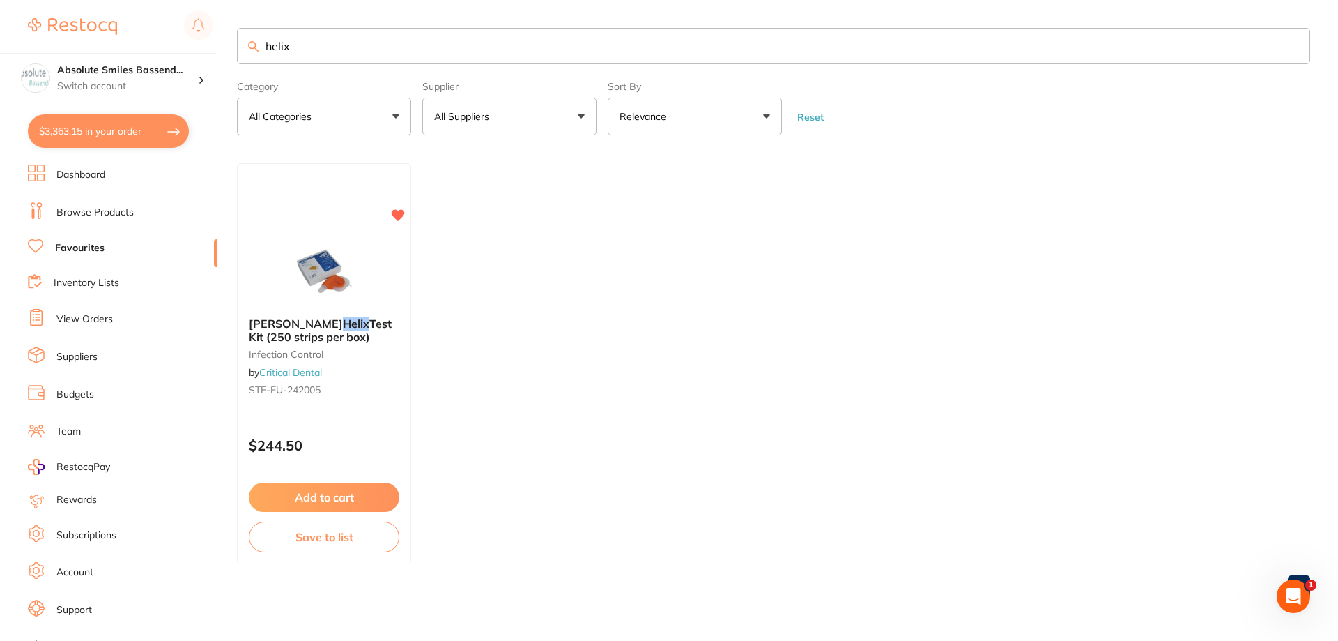
checkbox input "true"
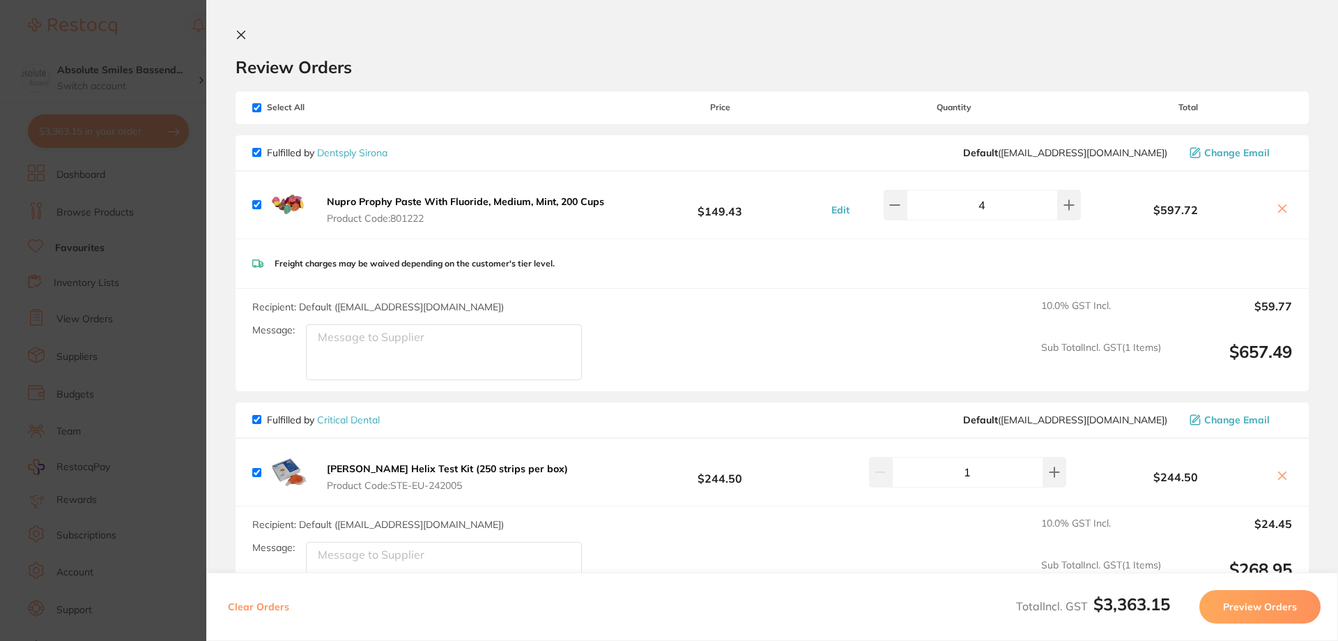
click at [241, 38] on icon at bounding box center [241, 34] width 11 height 11
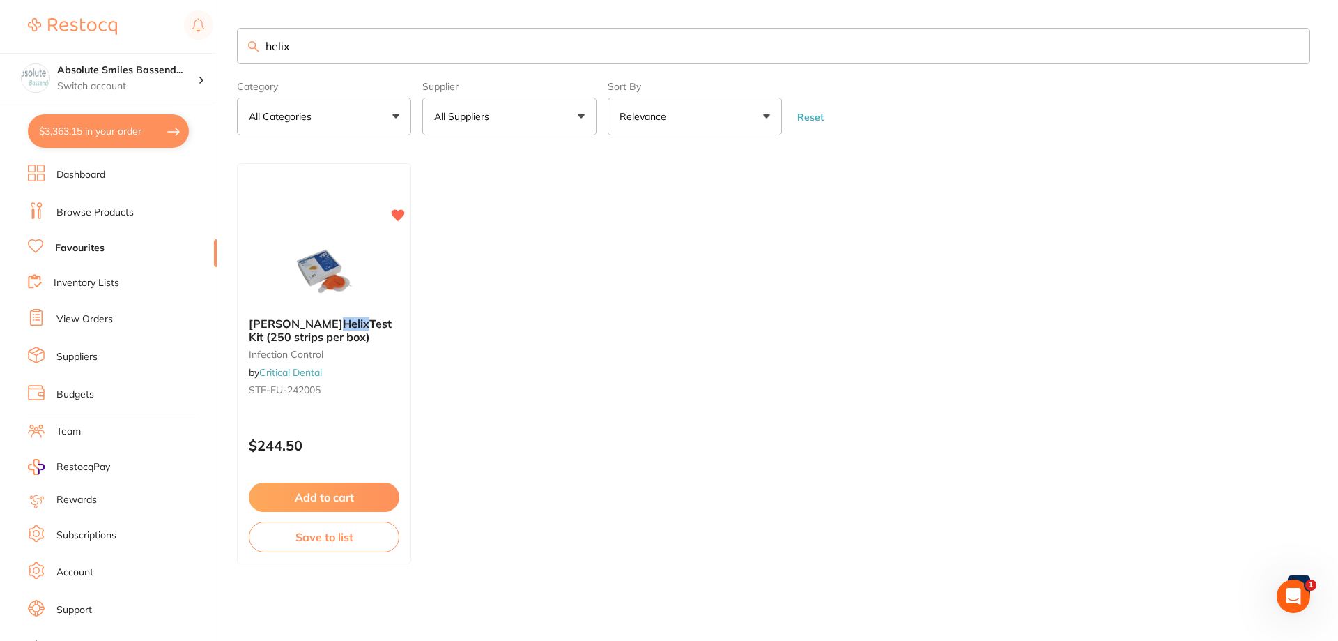
click at [110, 213] on link "Browse Products" at bounding box center [94, 213] width 77 height 14
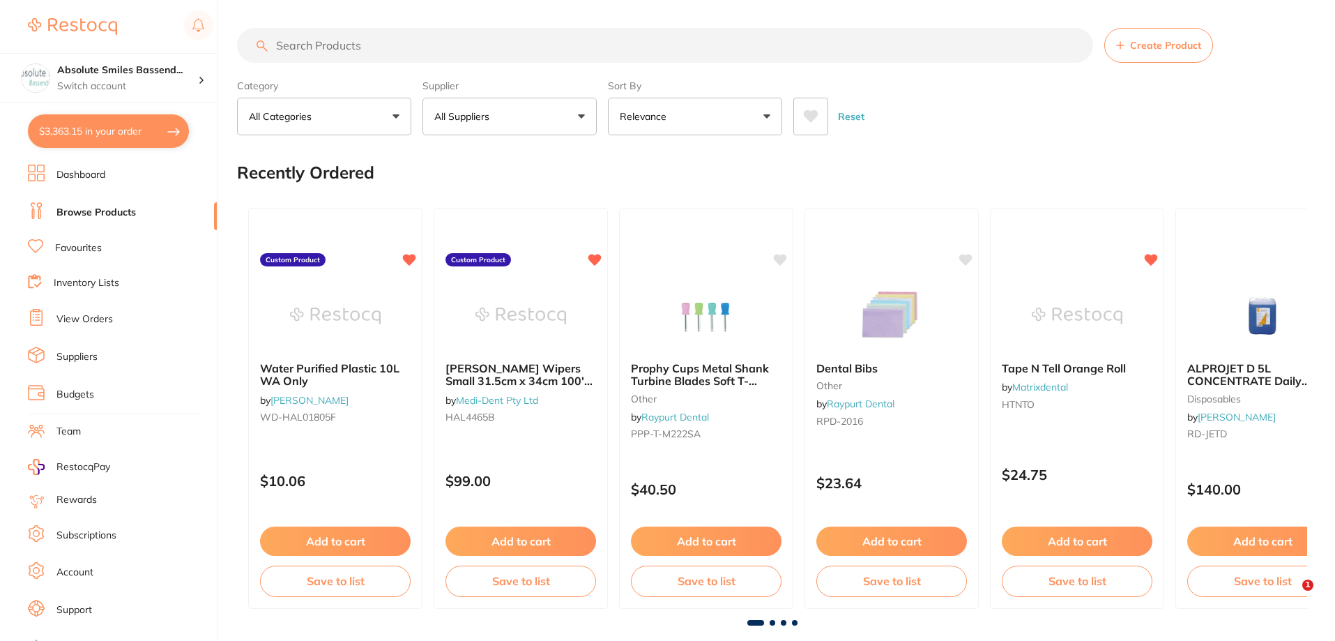
click at [379, 48] on input "search" at bounding box center [665, 45] width 856 height 35
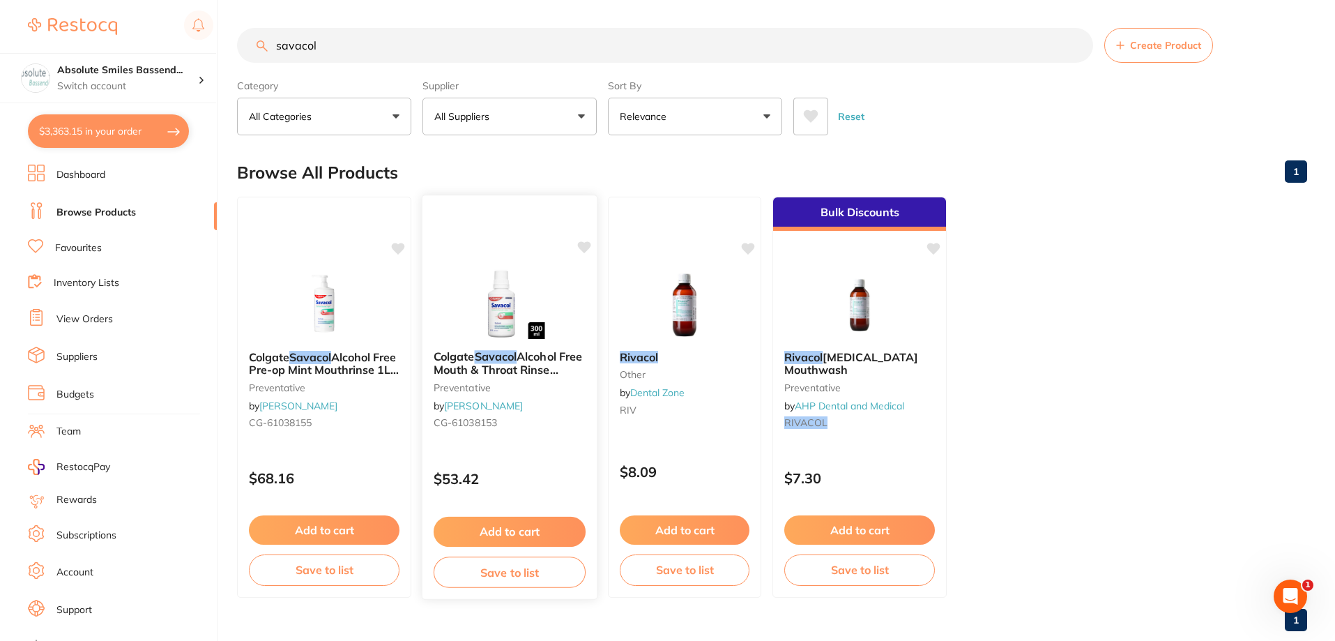
type input "savacol"
click at [524, 453] on div "Colgate Savacol Alcohol Free Mouth & Throat Rinse 300ml X 6 preventative by Hen…" at bounding box center [510, 396] width 176 height 405
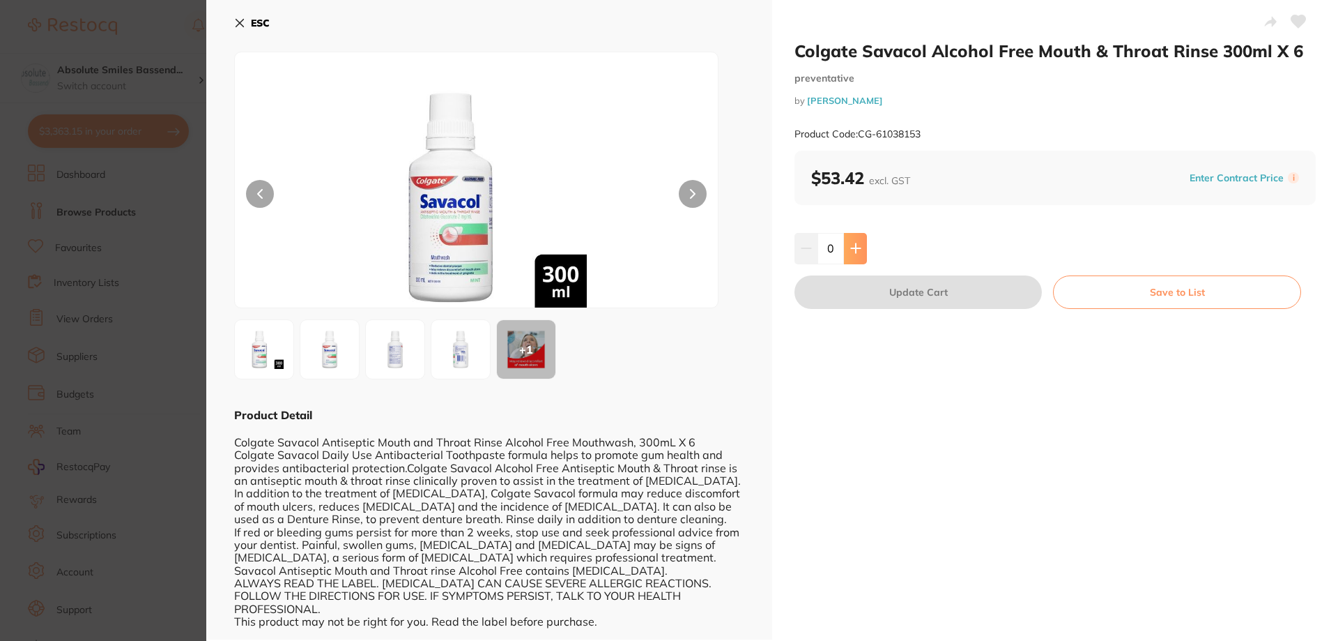
click at [864, 249] on button at bounding box center [855, 248] width 23 height 31
type input "1"
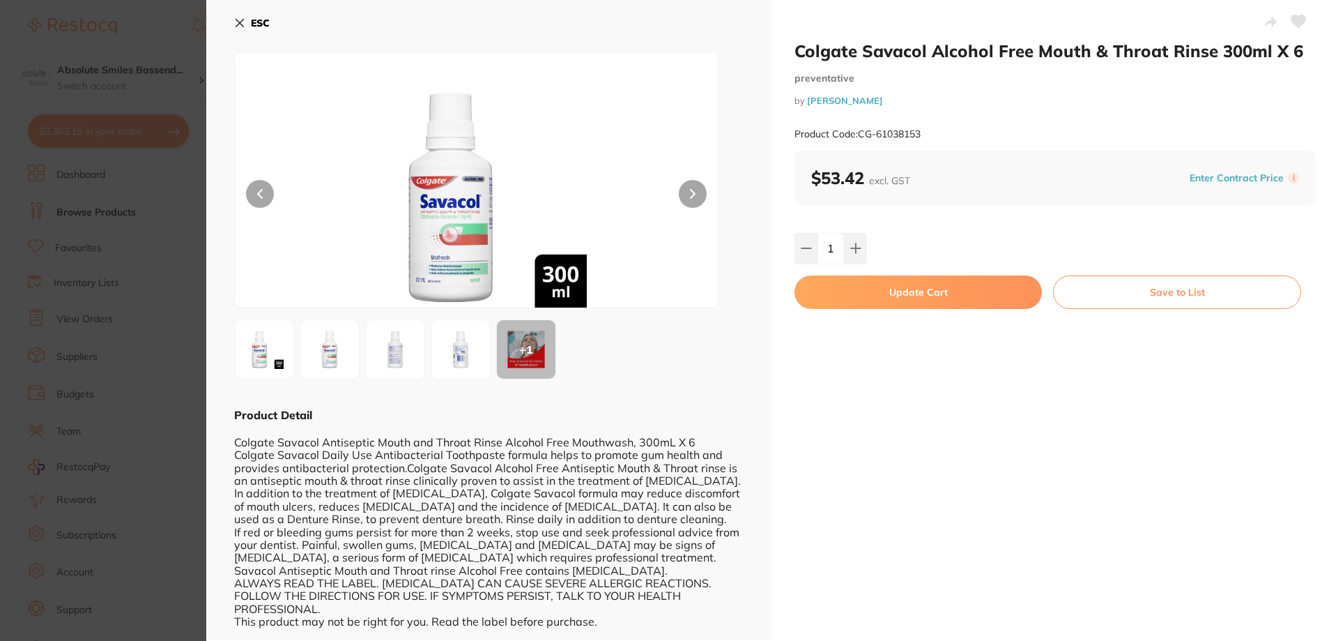
click at [882, 291] on button "Update Cart" at bounding box center [918, 291] width 247 height 33
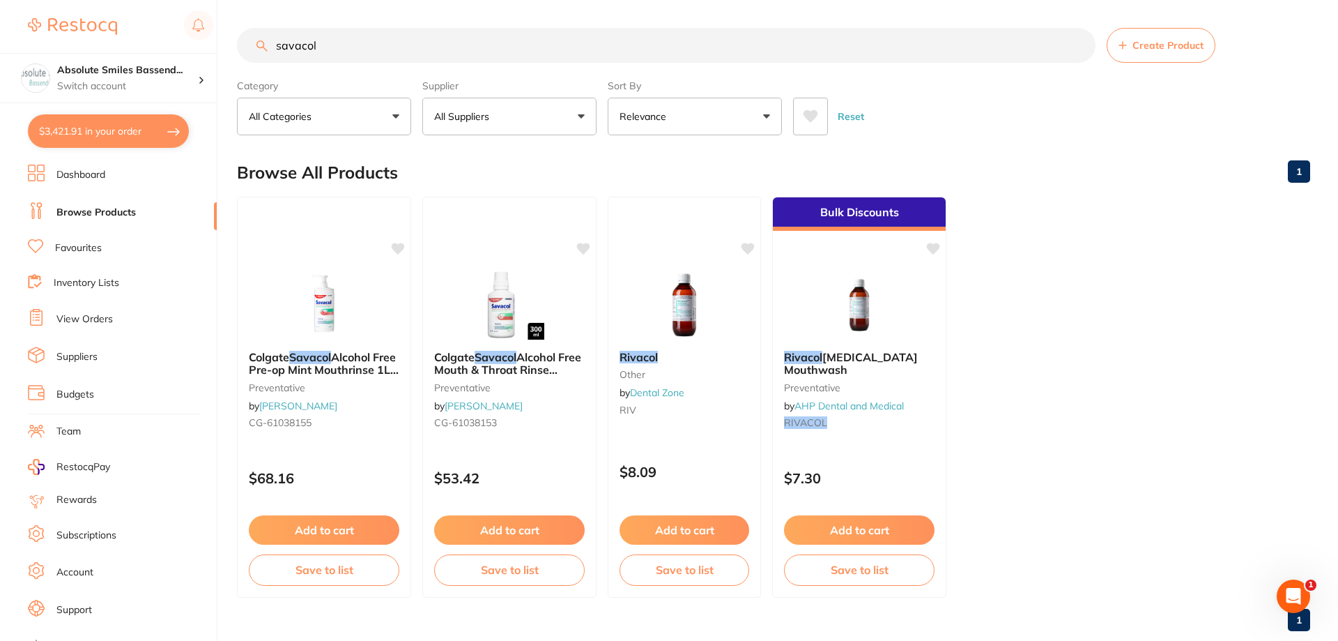
checkbox input "false"
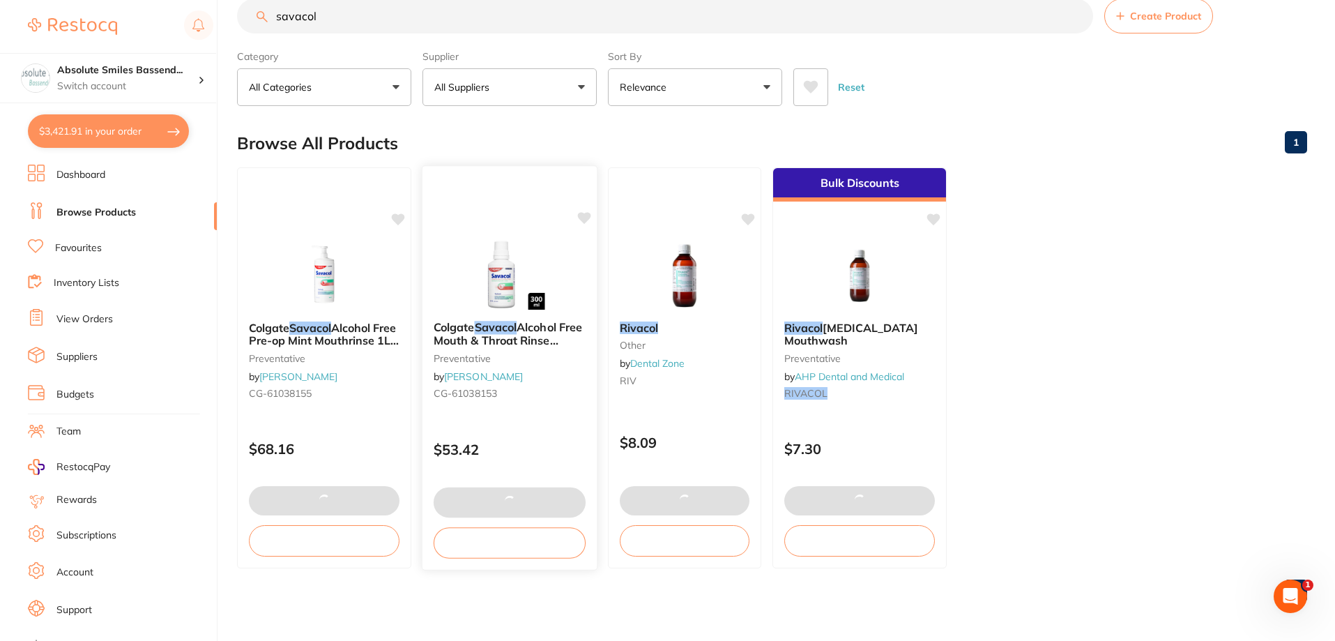
click at [579, 227] on div "Colgate Savacol Alcohol Free Mouth & Throat Rinse 300ml X 6 preventative by Hen…" at bounding box center [510, 367] width 176 height 405
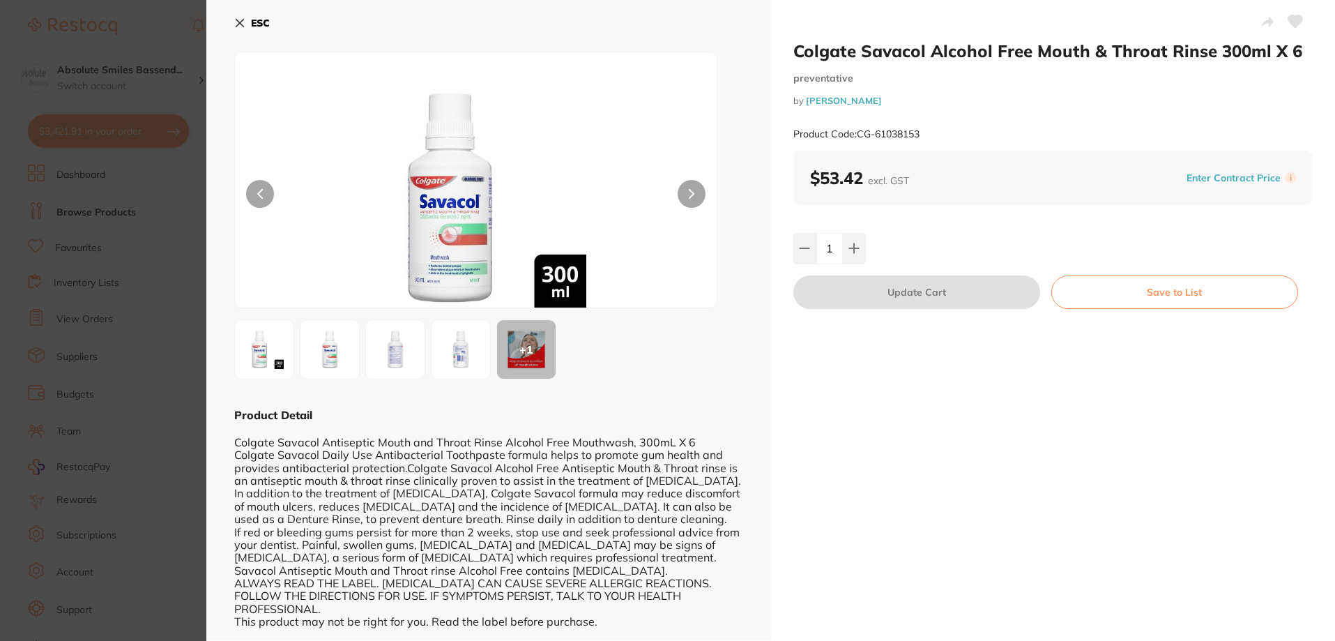
click at [1295, 22] on icon at bounding box center [1295, 21] width 15 height 13
click at [251, 20] on b "ESC" at bounding box center [260, 23] width 19 height 13
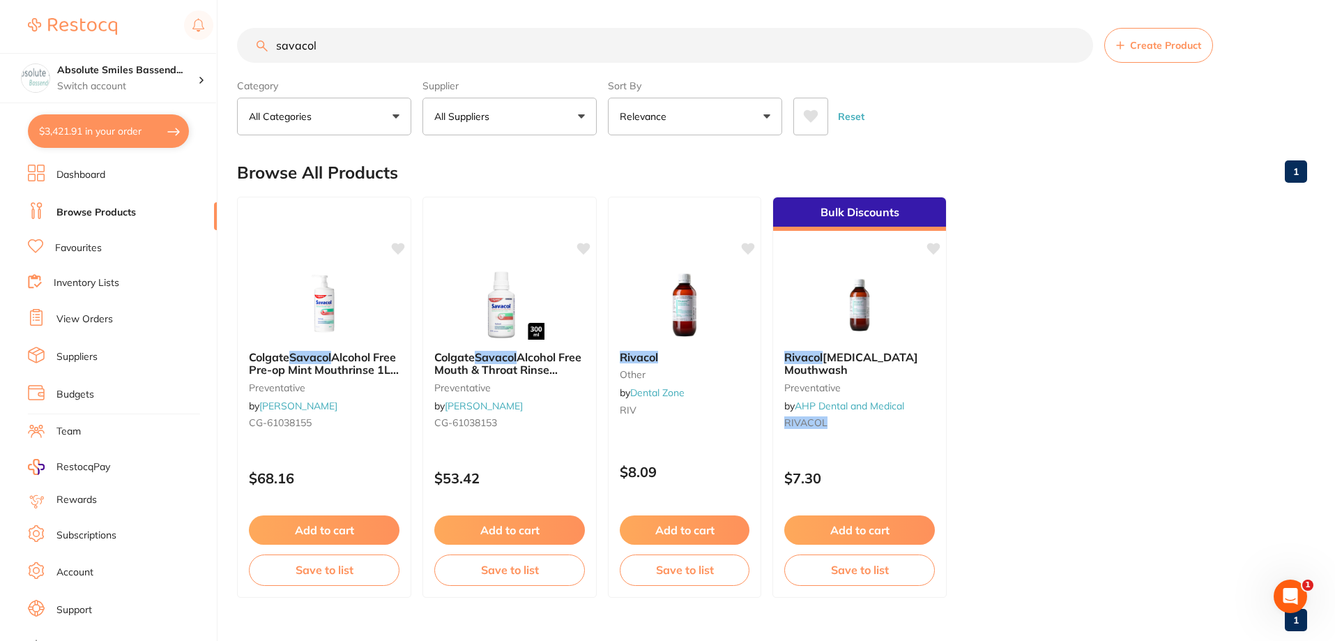
drag, startPoint x: 301, startPoint y: 44, endPoint x: 273, endPoint y: 45, distance: 27.9
click at [273, 44] on input "savacol" at bounding box center [665, 45] width 856 height 35
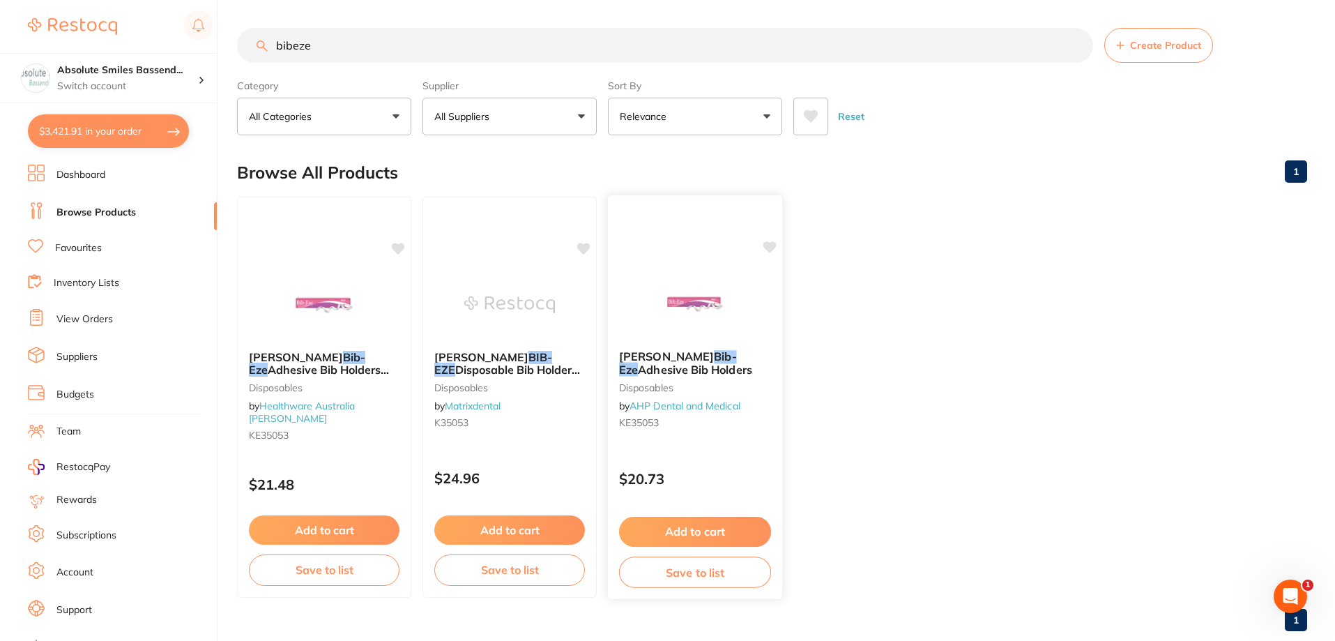
type input "bibeze"
click at [772, 245] on icon at bounding box center [769, 247] width 13 height 12
click at [728, 526] on button "Add to cart" at bounding box center [695, 532] width 152 height 30
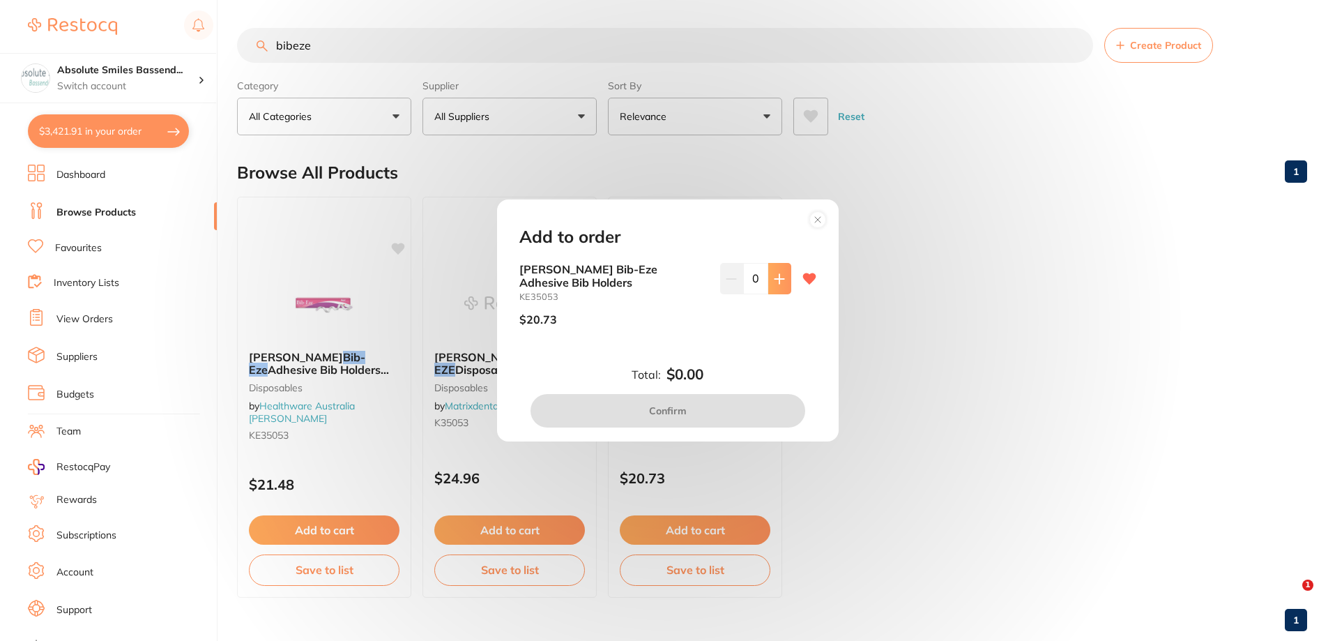
click at [774, 284] on icon at bounding box center [779, 278] width 11 height 11
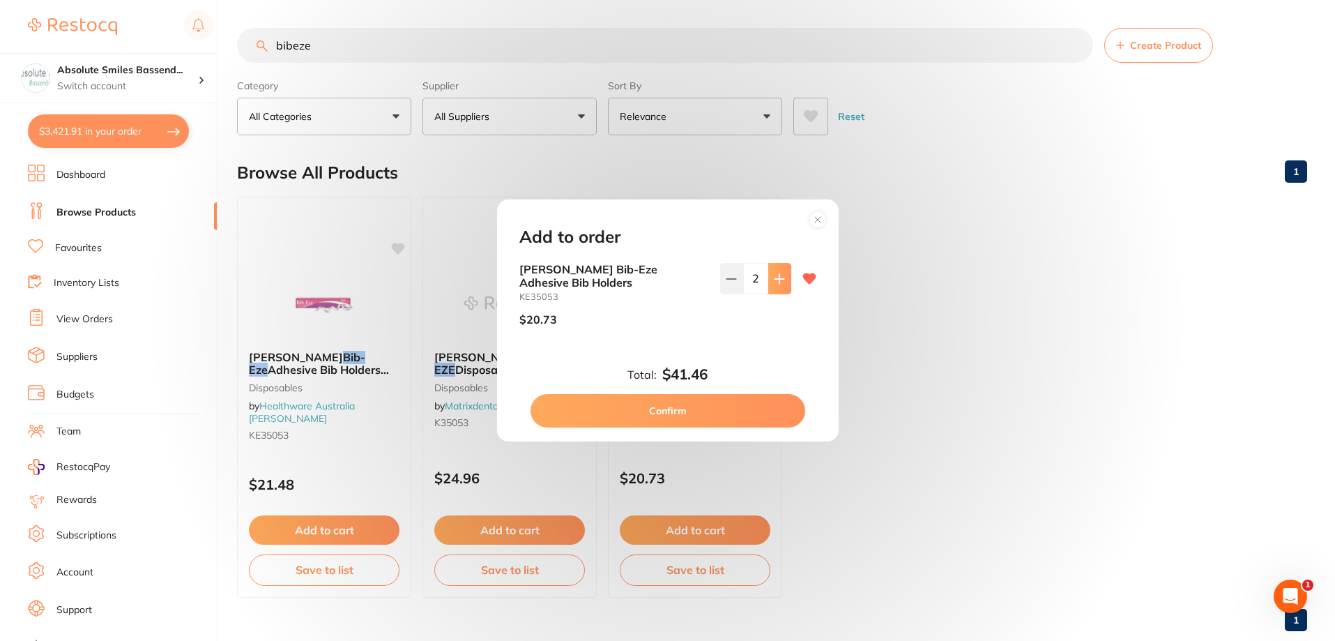
click at [774, 284] on icon at bounding box center [779, 278] width 11 height 11
type input "6"
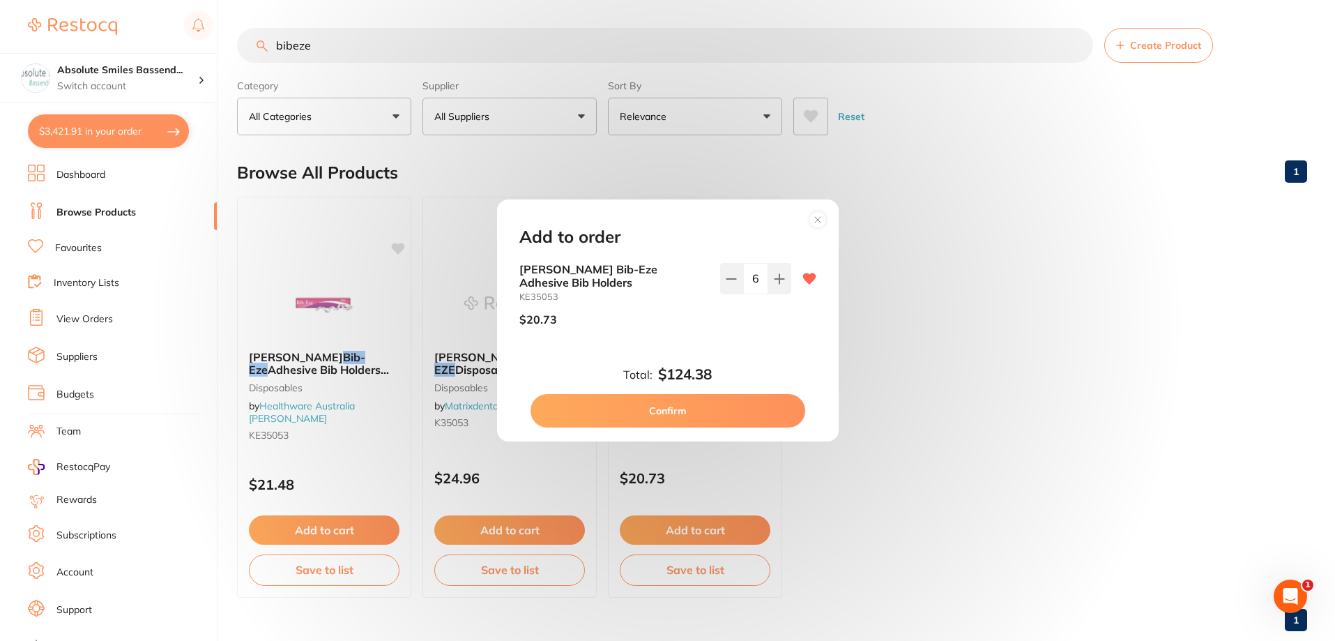
click at [747, 402] on button "Confirm" at bounding box center [667, 410] width 275 height 33
checkbox input "false"
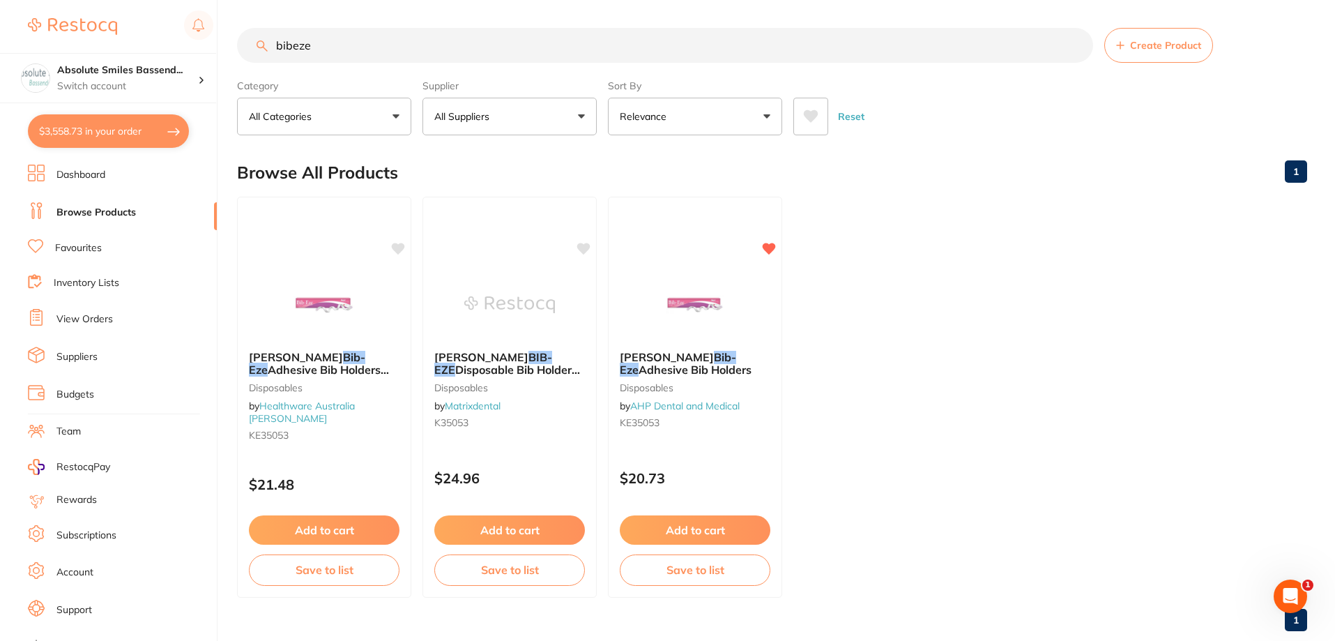
click at [146, 132] on button "$3,558.73 in your order" at bounding box center [108, 130] width 161 height 33
checkbox input "true"
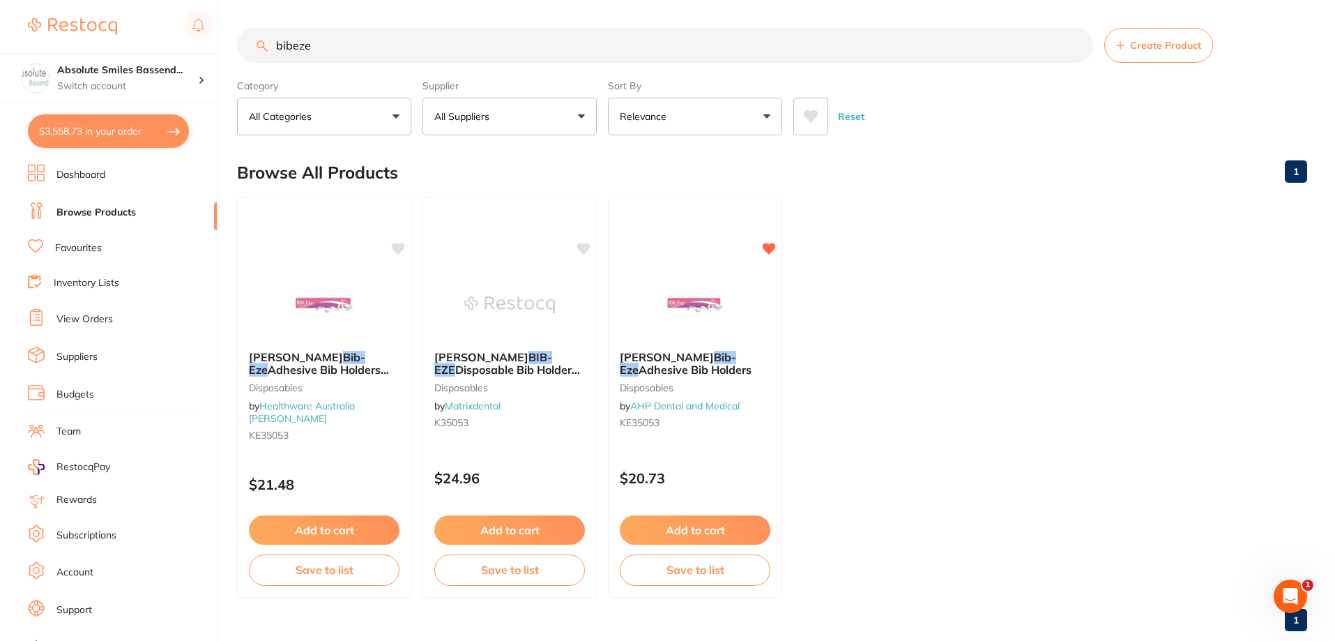
checkbox input "true"
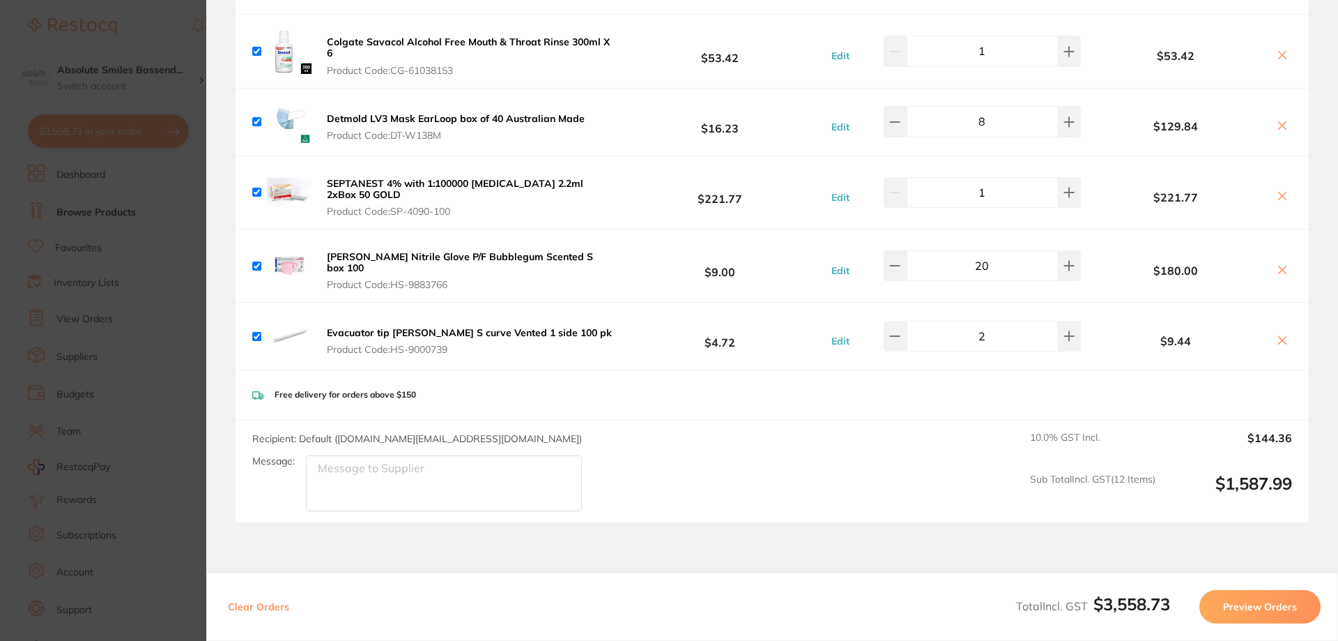
scroll to position [2440, 0]
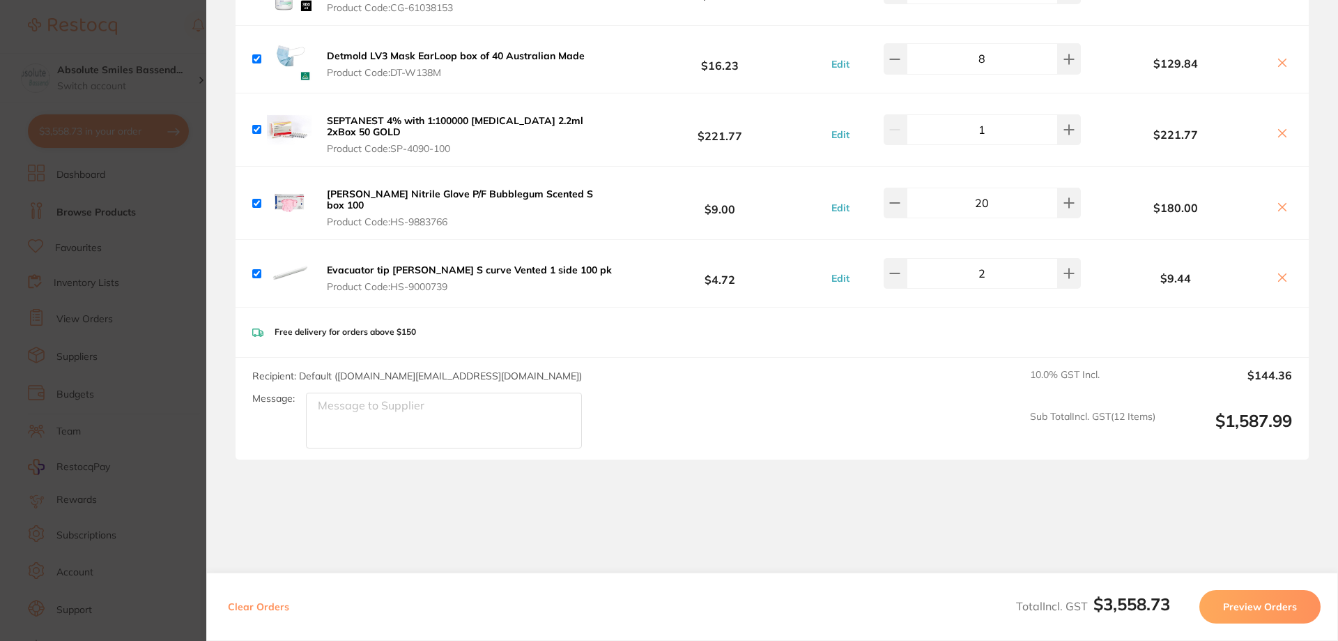
click at [1253, 599] on button "Preview Orders" at bounding box center [1260, 606] width 121 height 33
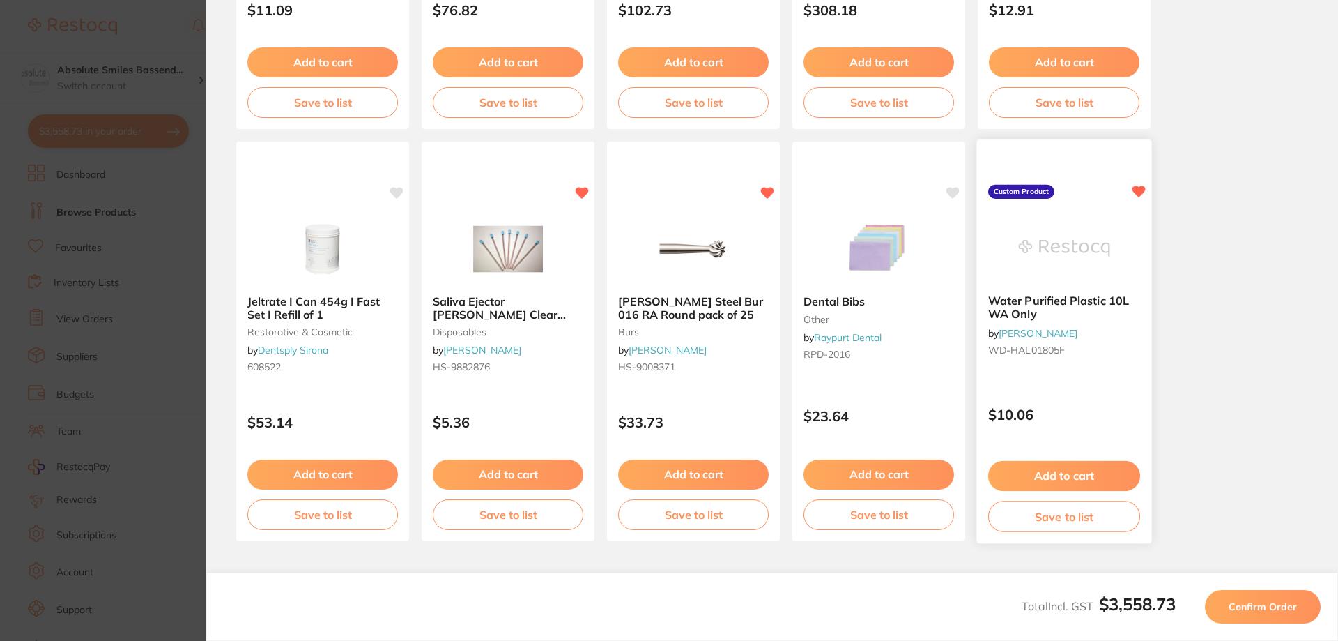
scroll to position [103, 0]
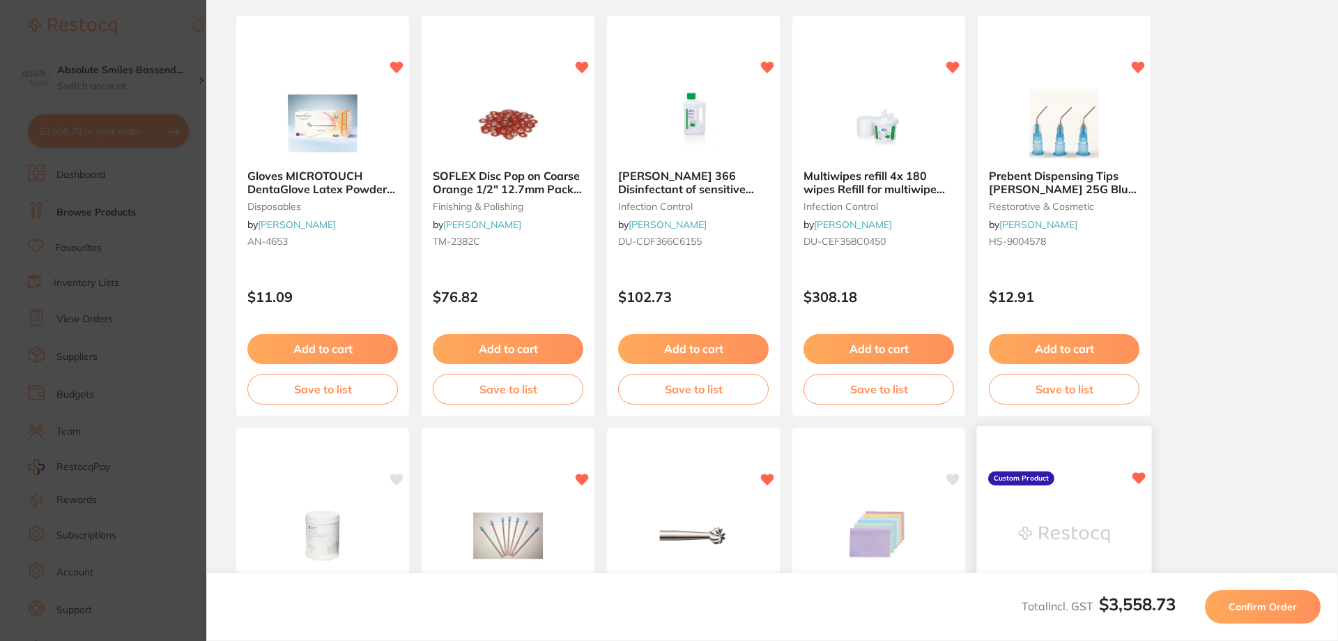
click at [988, 540] on div "Water Purified Plastic 10L WA Only by Henry Schein Halas WD-HAL01805F Custom Pr…" at bounding box center [1065, 627] width 176 height 405
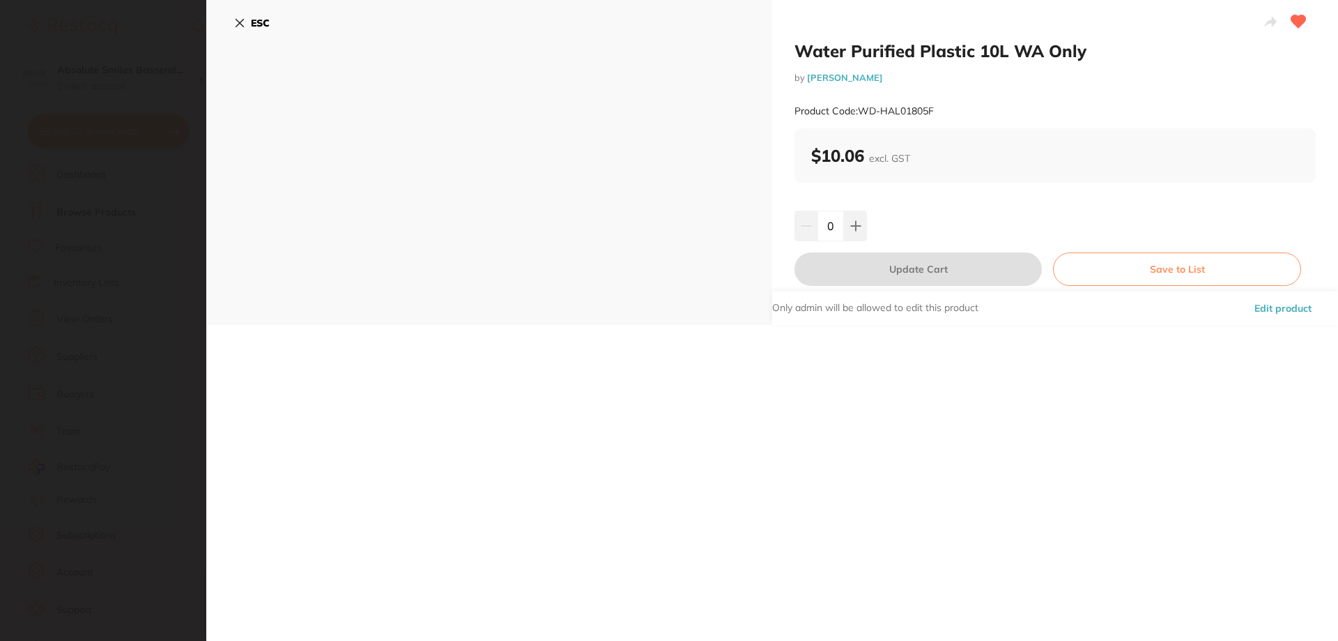
scroll to position [0, 0]
click at [264, 23] on b "ESC" at bounding box center [260, 23] width 19 height 13
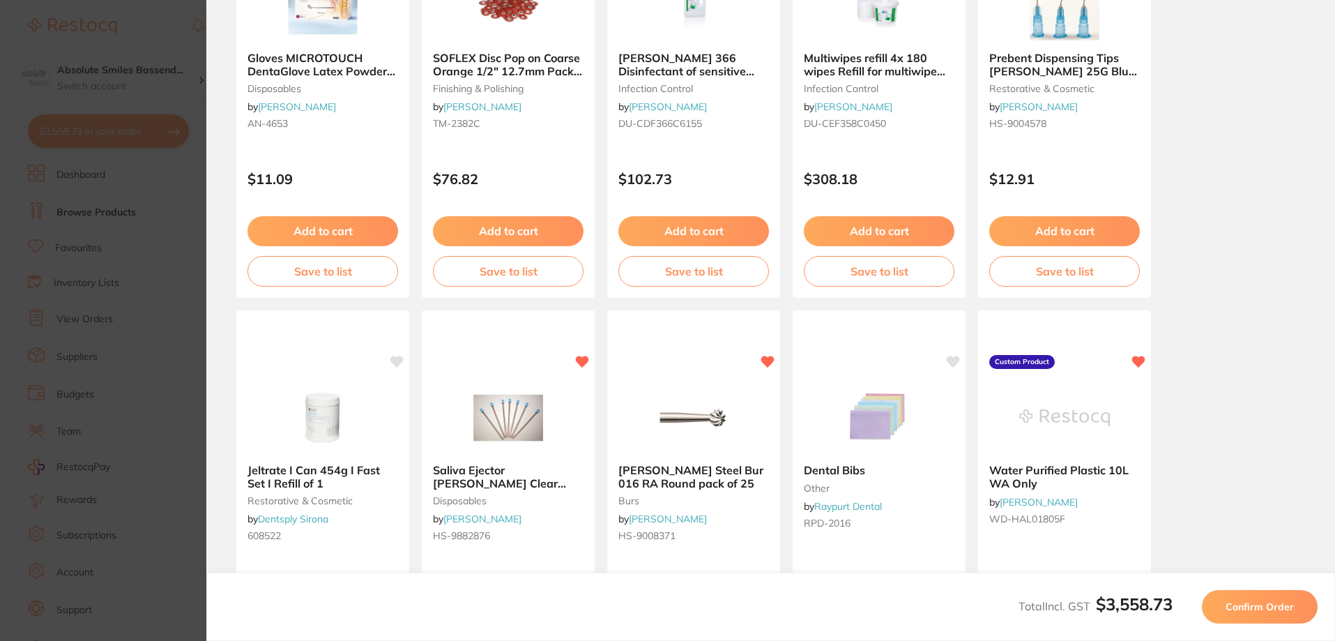
scroll to position [390, 0]
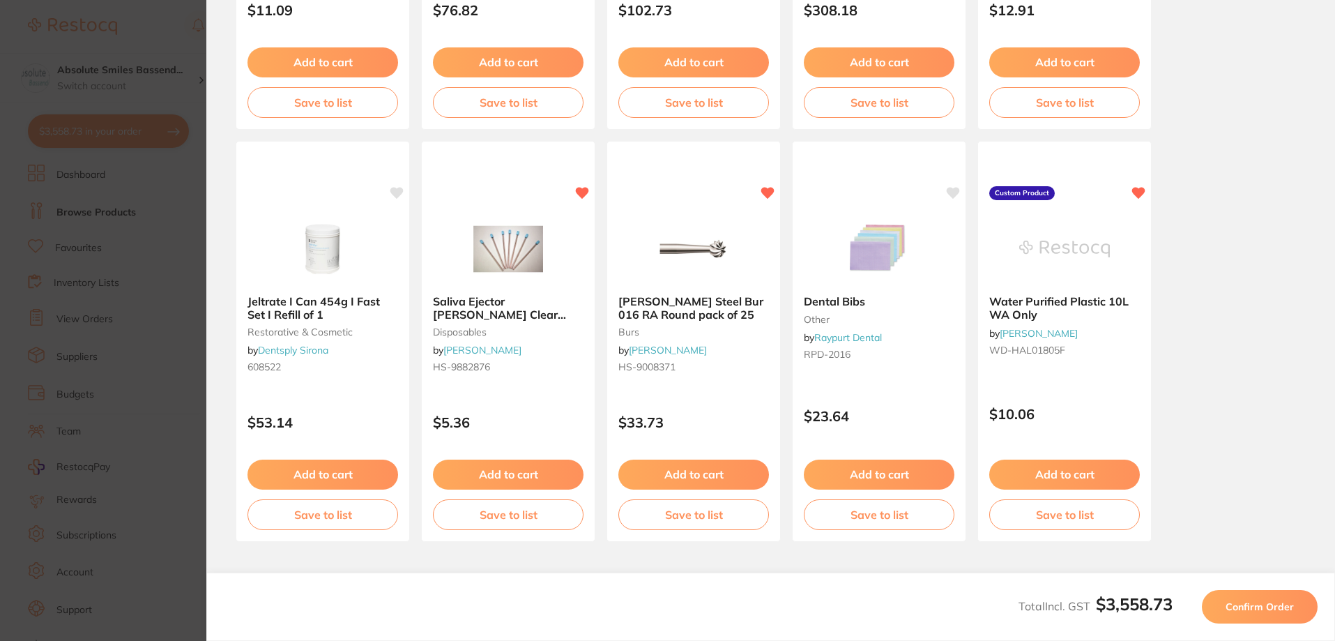
click at [1244, 602] on span "Confirm Order" at bounding box center [1259, 606] width 68 height 13
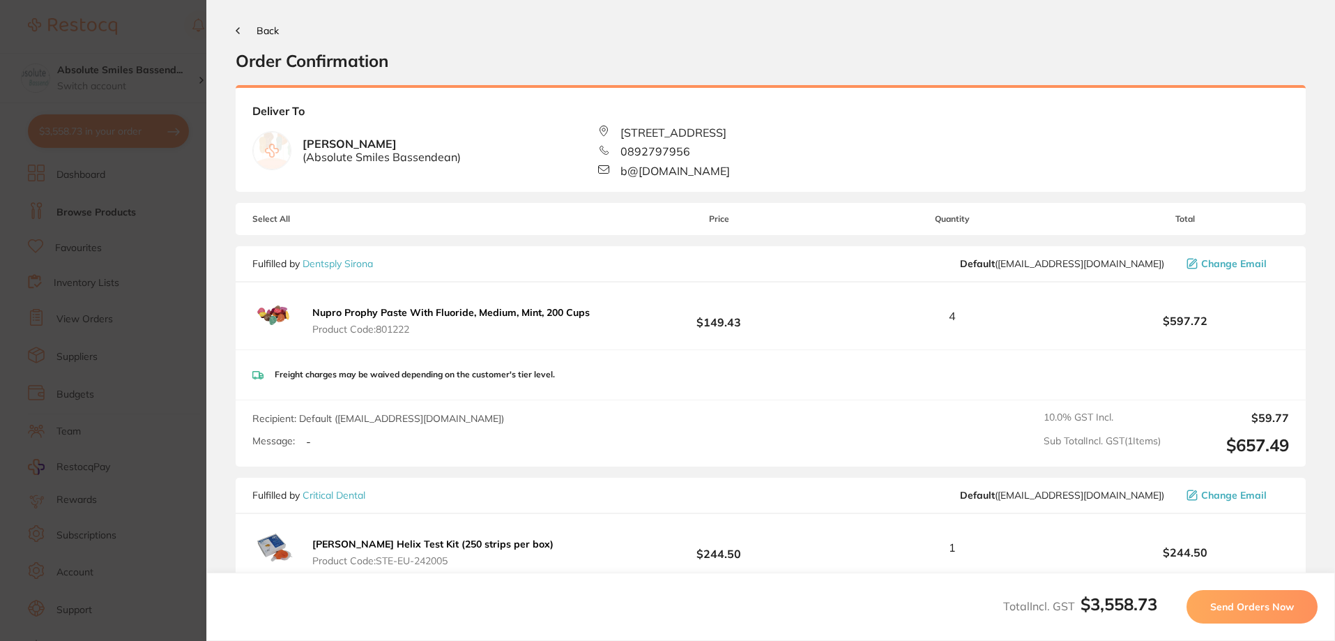
scroll to position [0, 0]
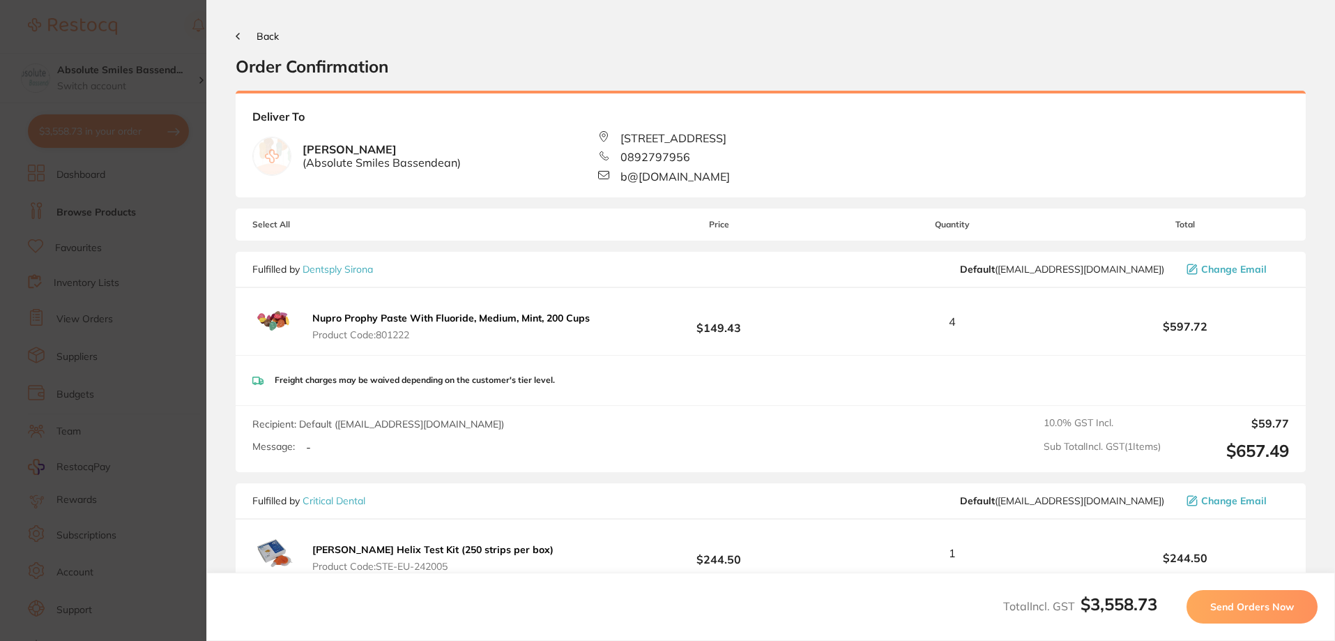
click at [1238, 604] on span "Send Orders Now" at bounding box center [1252, 606] width 84 height 13
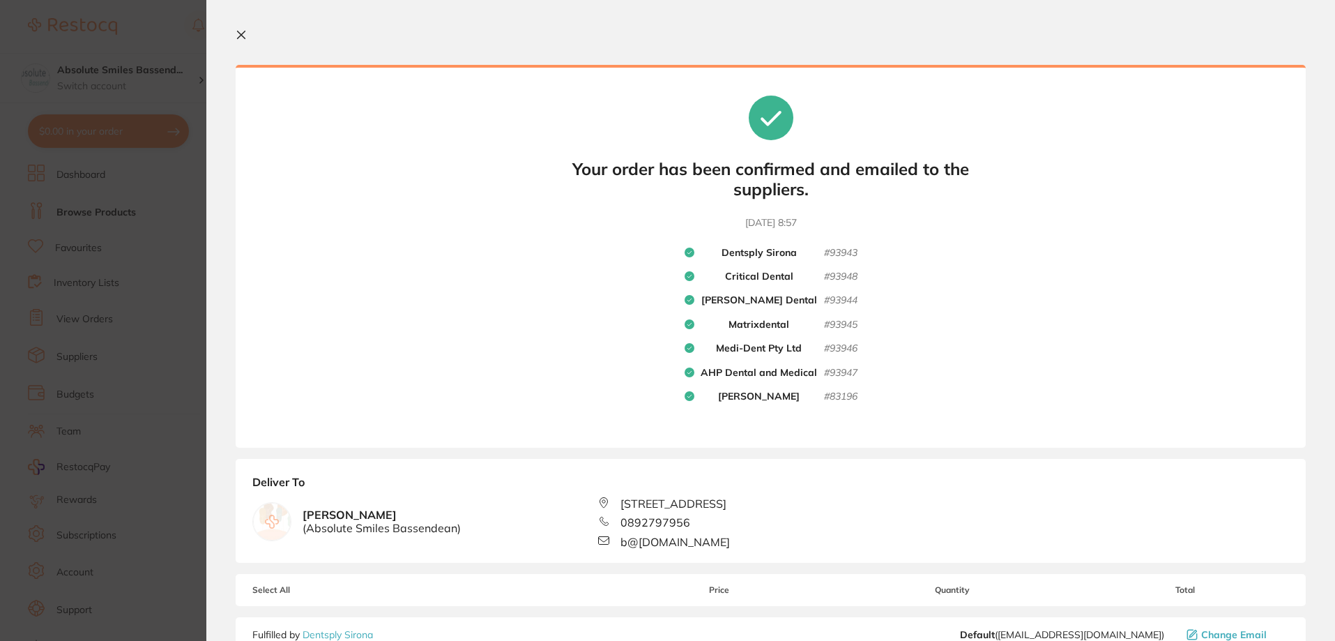
click at [238, 31] on icon at bounding box center [242, 35] width 8 height 8
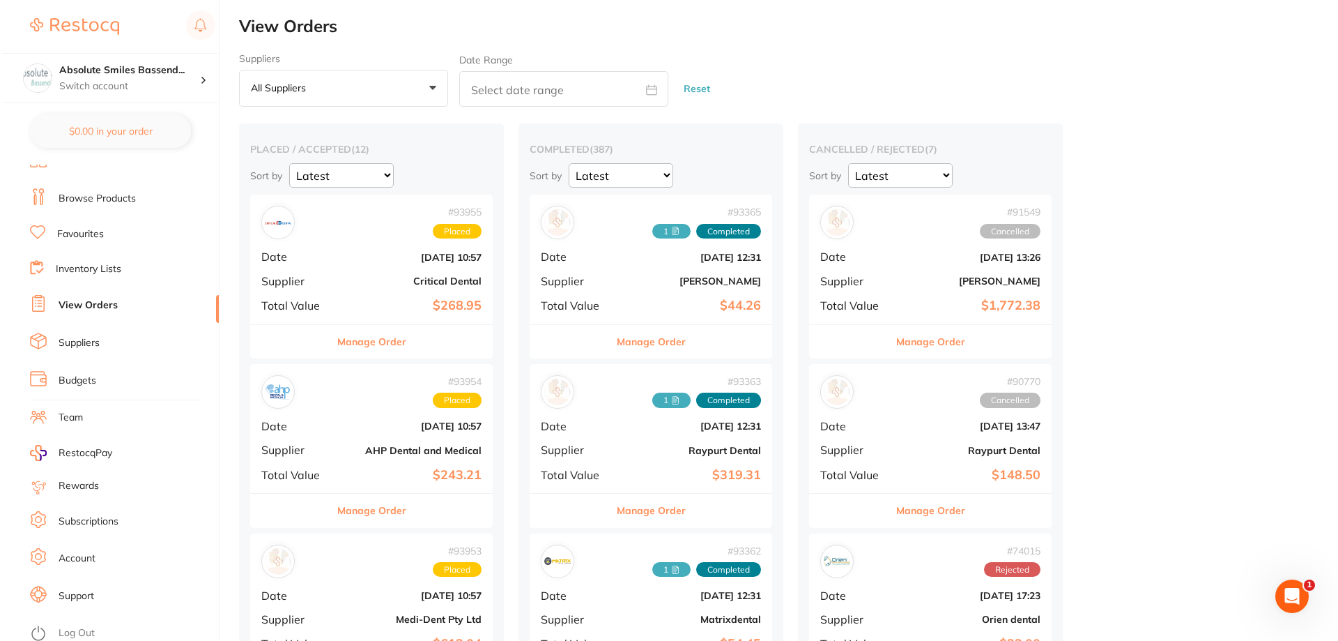
scroll to position [18, 0]
click at [91, 625] on link "Log Out" at bounding box center [74, 629] width 36 height 14
